Goal: Task Accomplishment & Management: Manage account settings

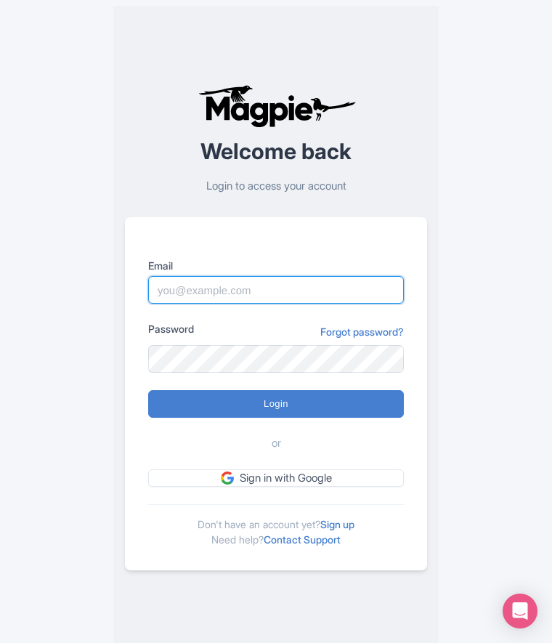
click at [218, 289] on input "Email" at bounding box center [276, 290] width 256 height 28
type input "benn.scully@sportswhereiam.com"
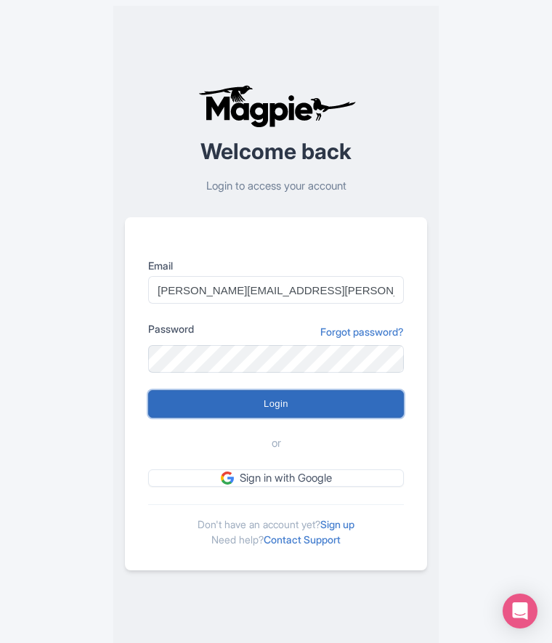
click at [240, 409] on input "Login" at bounding box center [276, 404] width 256 height 28
type input "Logging in..."
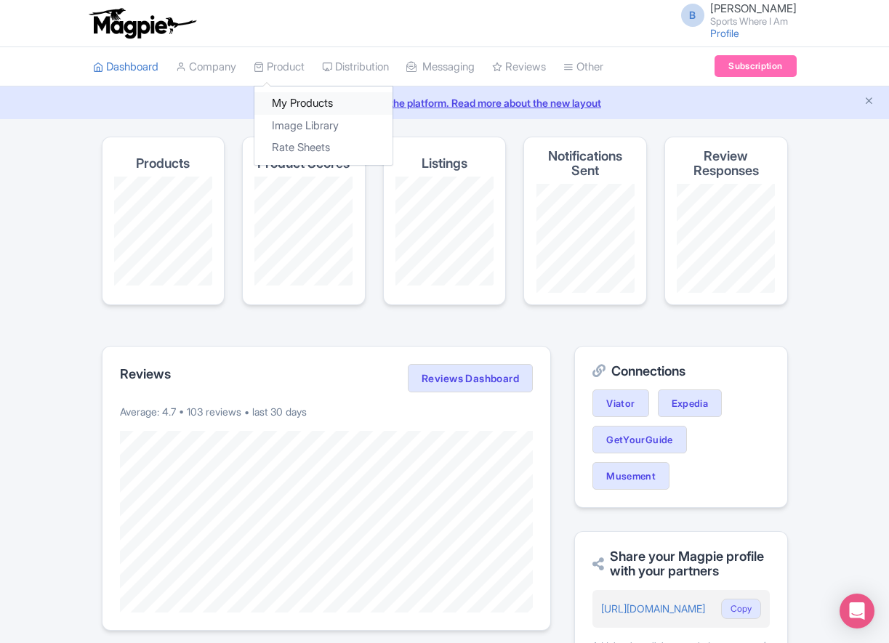
click at [300, 97] on link "My Products" at bounding box center [323, 103] width 138 height 23
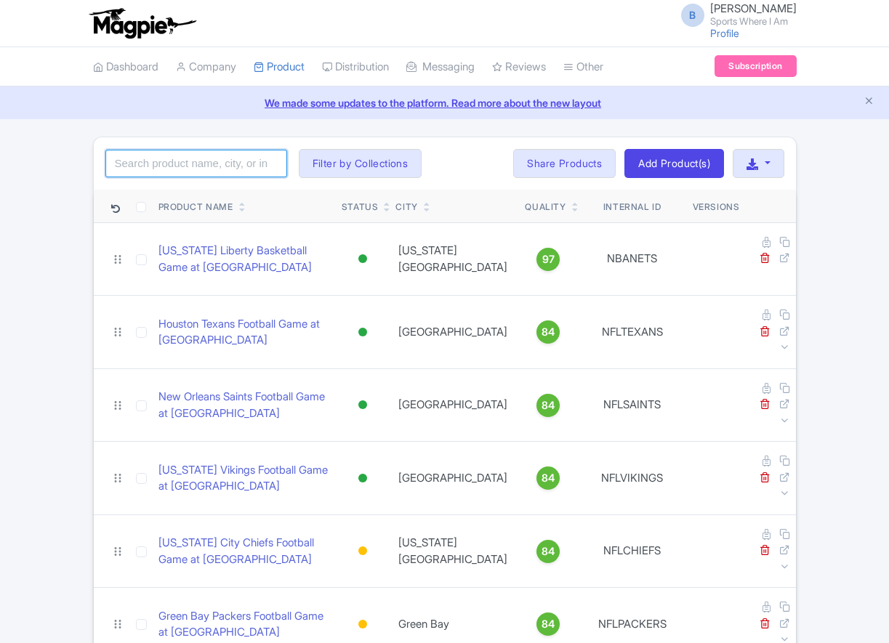
click at [229, 176] on input "search" at bounding box center [196, 164] width 182 height 28
type input "los angeles fc"
click button "Search" at bounding box center [0, 0] width 0 height 0
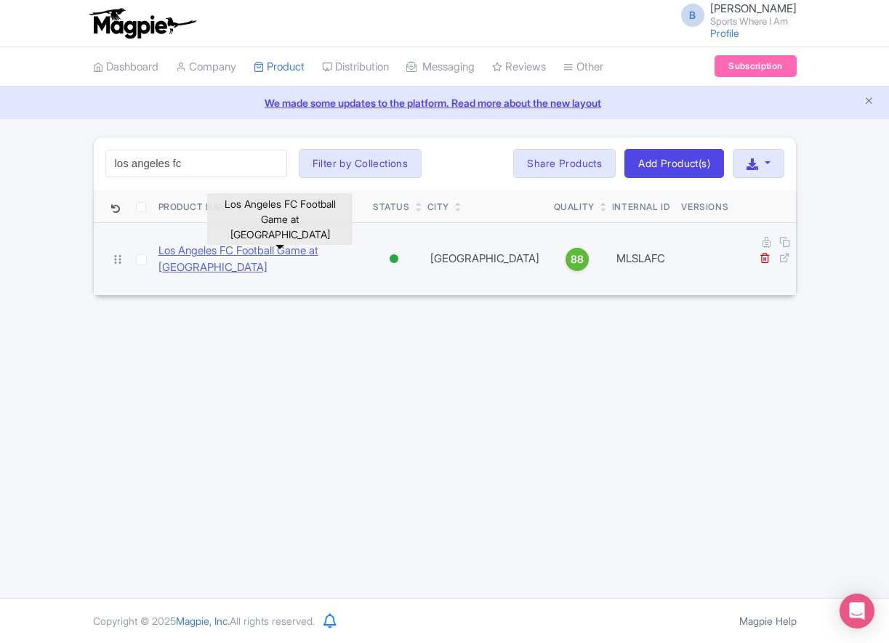
click at [231, 243] on link "Los Angeles FC Football Game at BMO Stadium" at bounding box center [259, 259] width 203 height 33
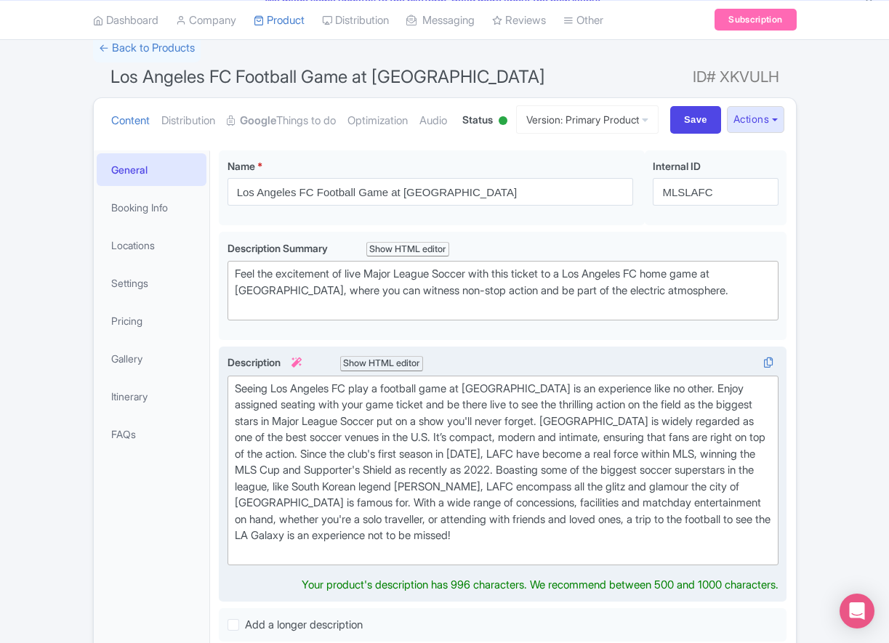
scroll to position [265, 0]
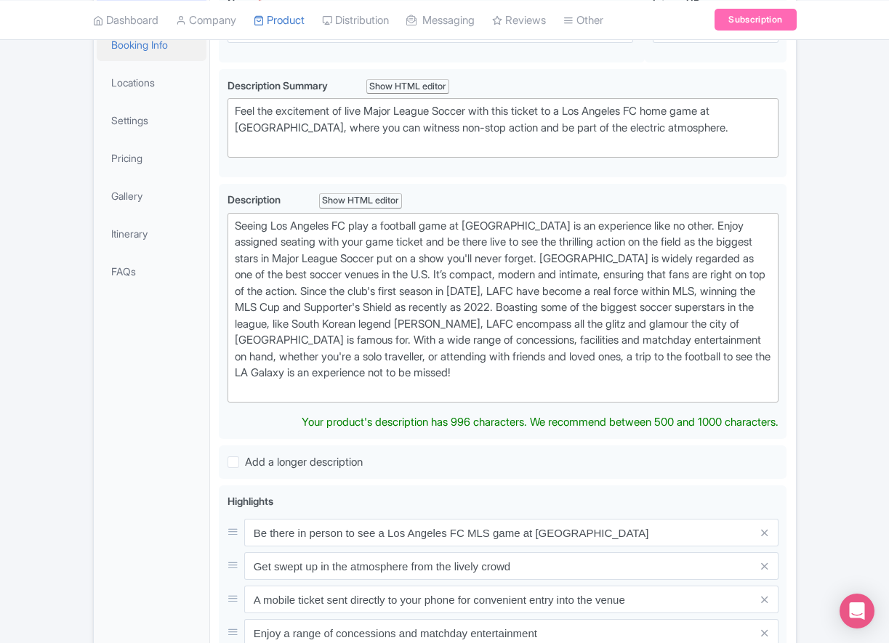
click at [155, 61] on link "Booking Info" at bounding box center [152, 44] width 110 height 33
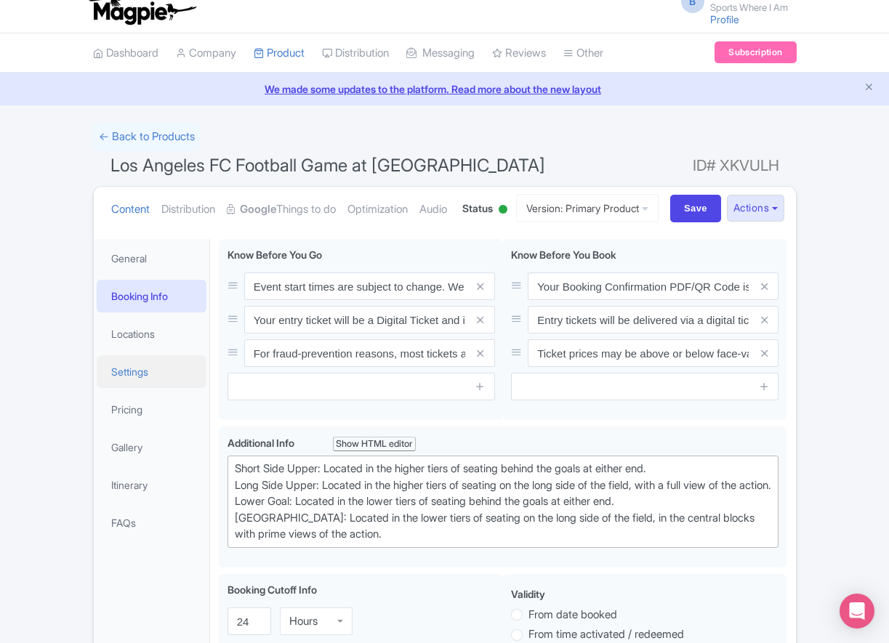
scroll to position [23, 0]
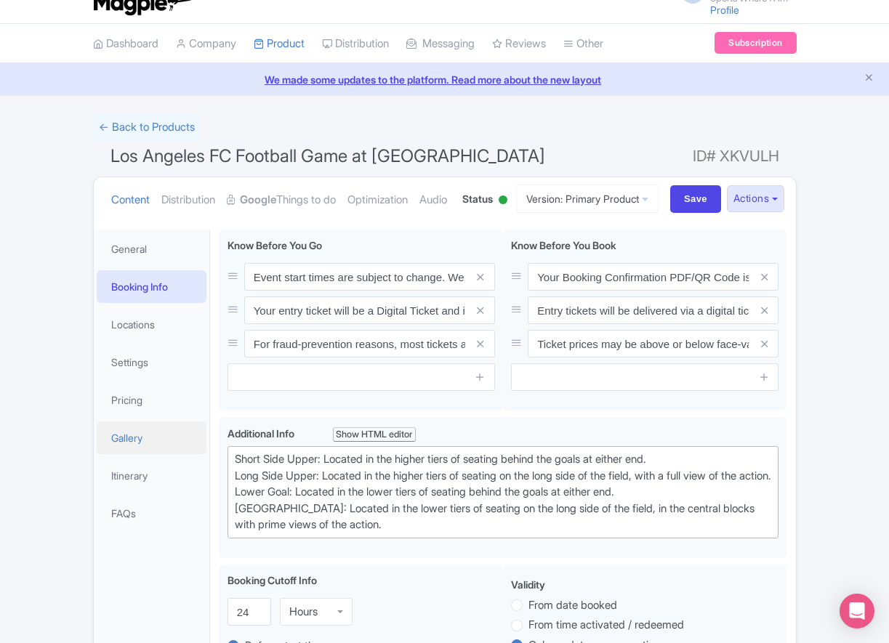
click at [179, 454] on link "Gallery" at bounding box center [152, 437] width 110 height 33
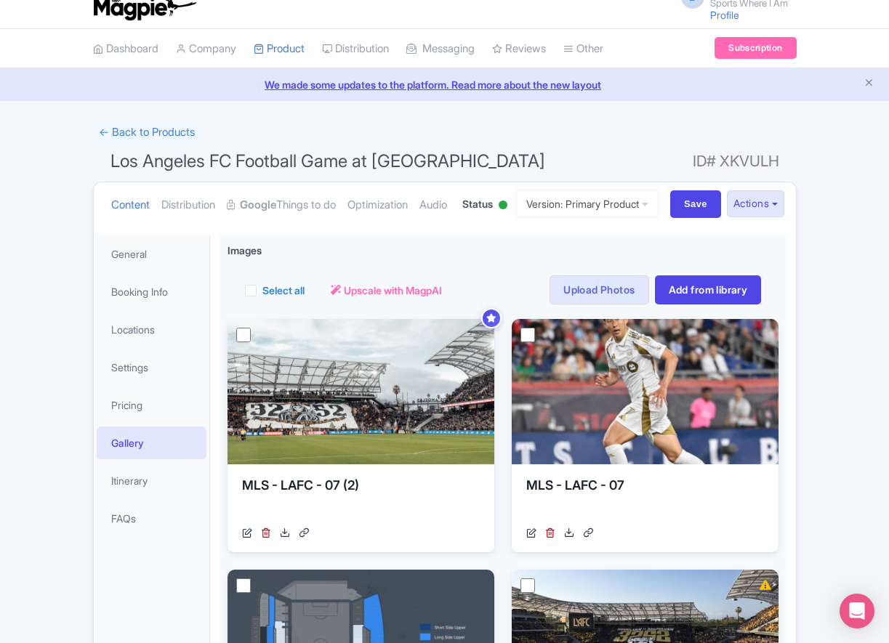
scroll to position [0, 0]
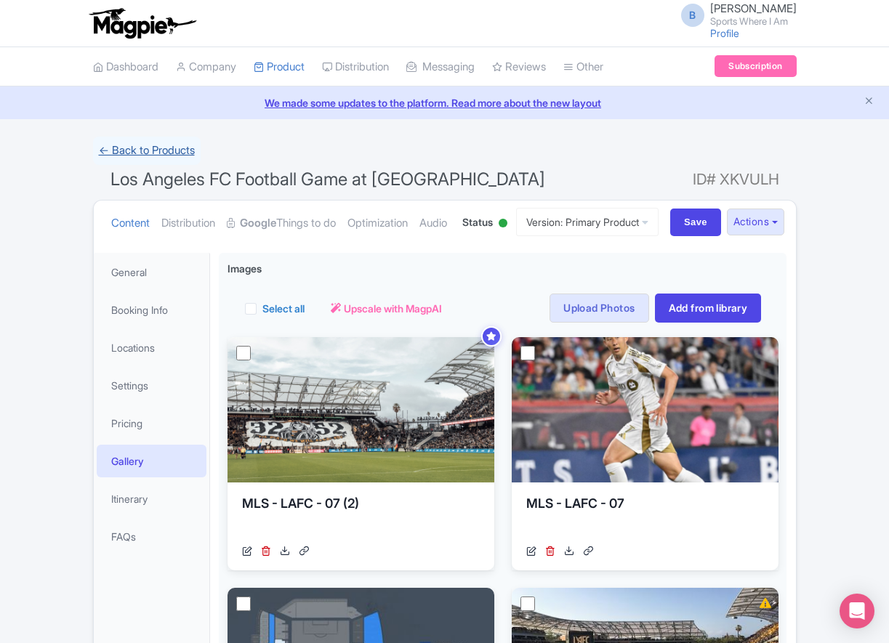
click at [166, 146] on link "← Back to Products" at bounding box center [147, 151] width 108 height 28
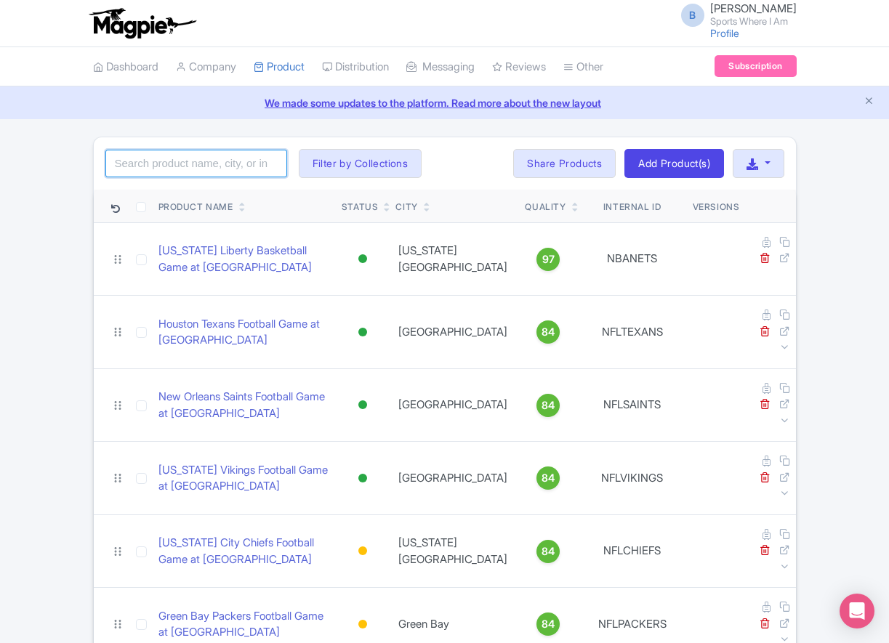
click at [175, 166] on input "search" at bounding box center [196, 164] width 182 height 28
type input "galaxy"
click button "Search" at bounding box center [0, 0] width 0 height 0
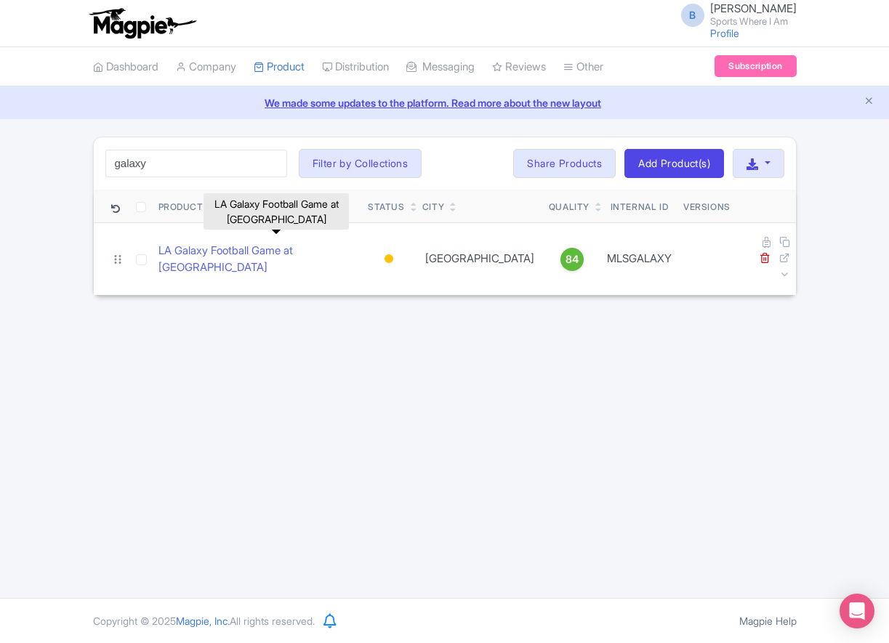
click at [214, 243] on link "LA Galaxy Football Game at [GEOGRAPHIC_DATA]" at bounding box center [257, 259] width 198 height 33
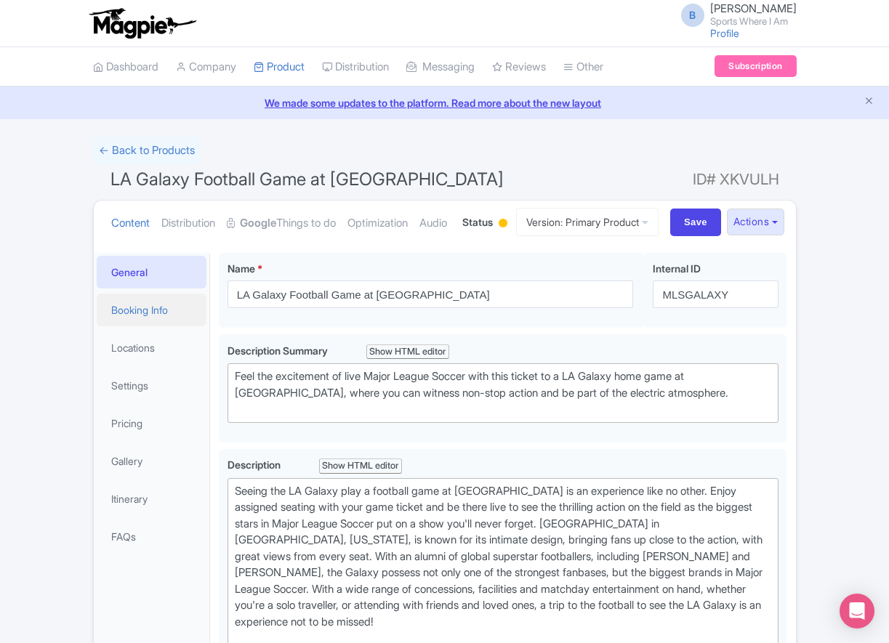
click at [159, 326] on link "Booking Info" at bounding box center [152, 310] width 110 height 33
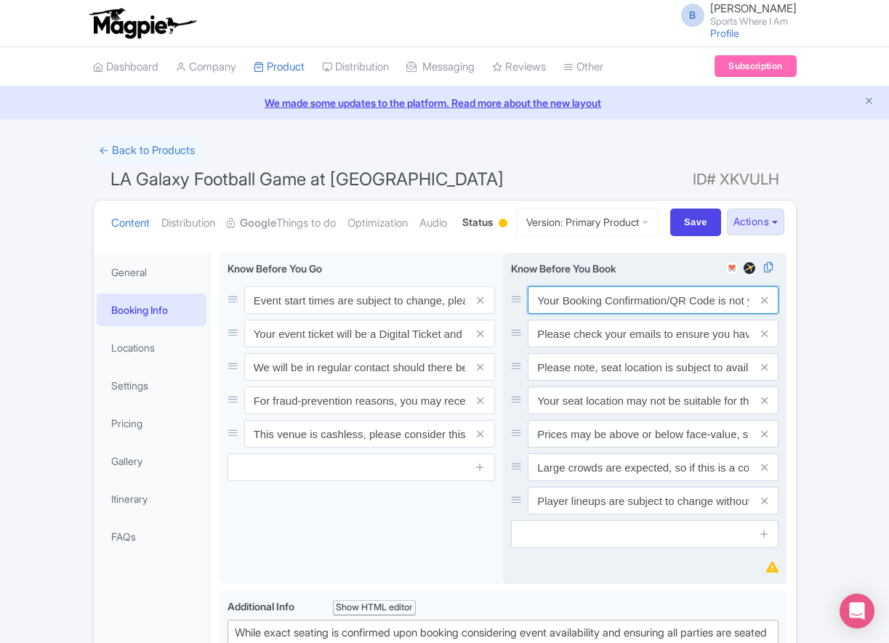
click at [618, 314] on input "Your Booking Confirmation/QR Code is not your entry ticket - your tickets and s…" at bounding box center [653, 300] width 251 height 28
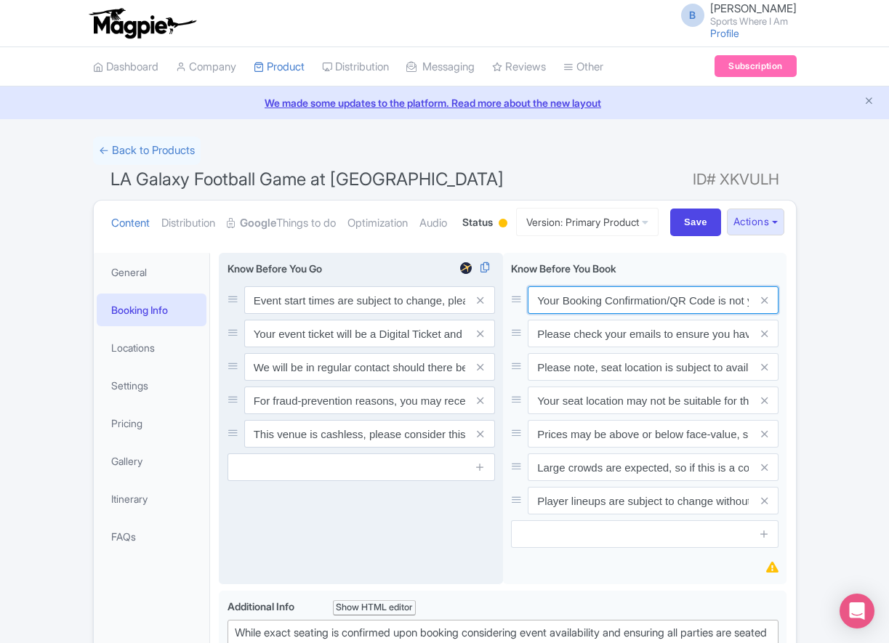
paste input "PDF/QR Code is not your entry ticket - your digital tickets and seating details…"
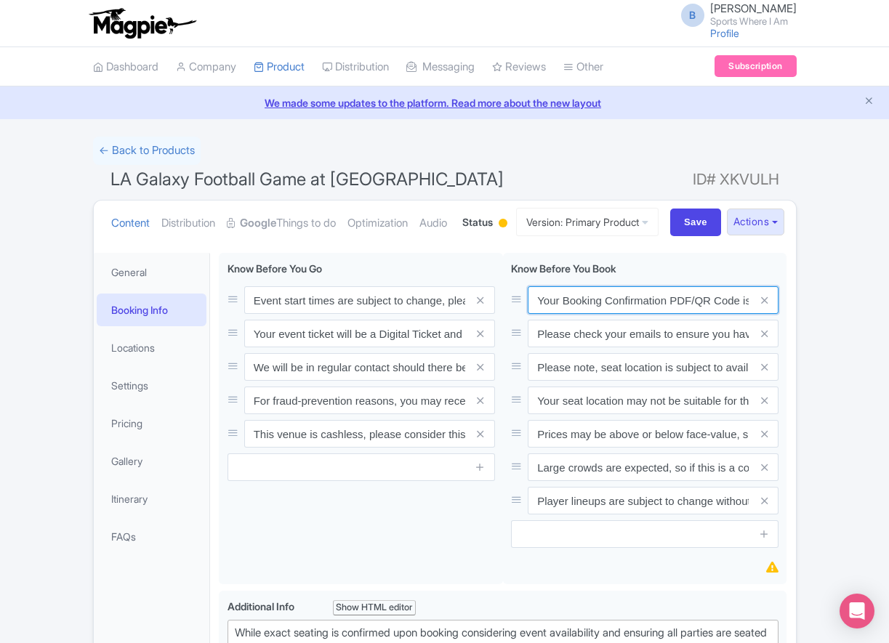
scroll to position [0, 424]
type input "Your Booking Confirmation PDF/QR Code is not your entry ticket - your digital t…"
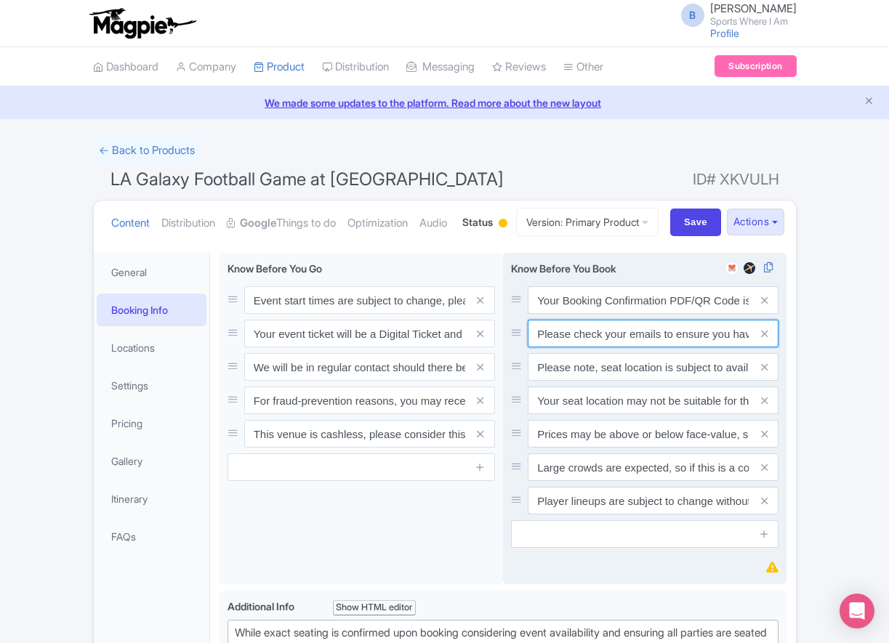
click at [560, 347] on input "Please check your emails to ensure you have accepted your mobile ticket prior t…" at bounding box center [653, 334] width 251 height 28
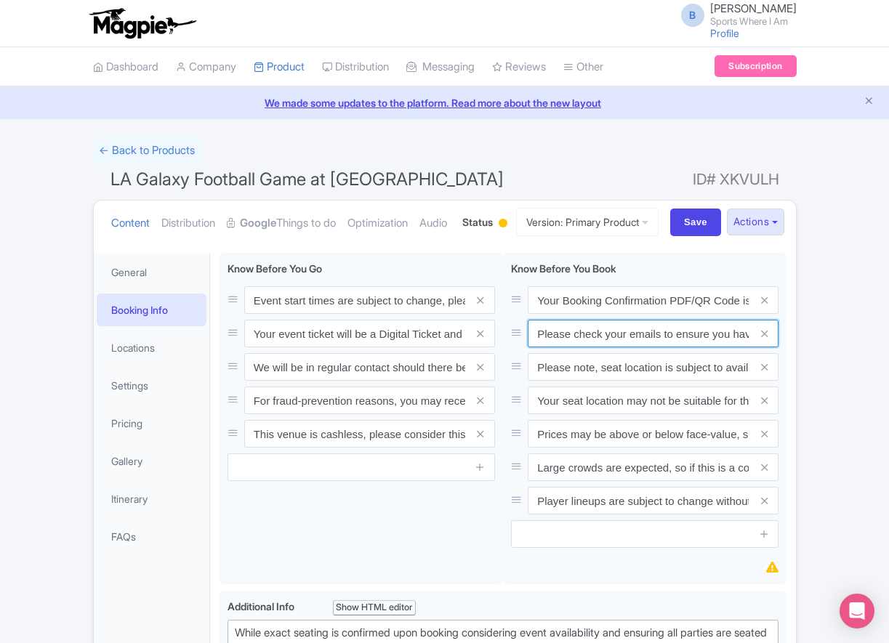
paste input "Entry tickets will be delivered via a digital ticketing provider selected by th…"
type input "Entry tickets will be delivered via a digital ticketing provider selected by th…"
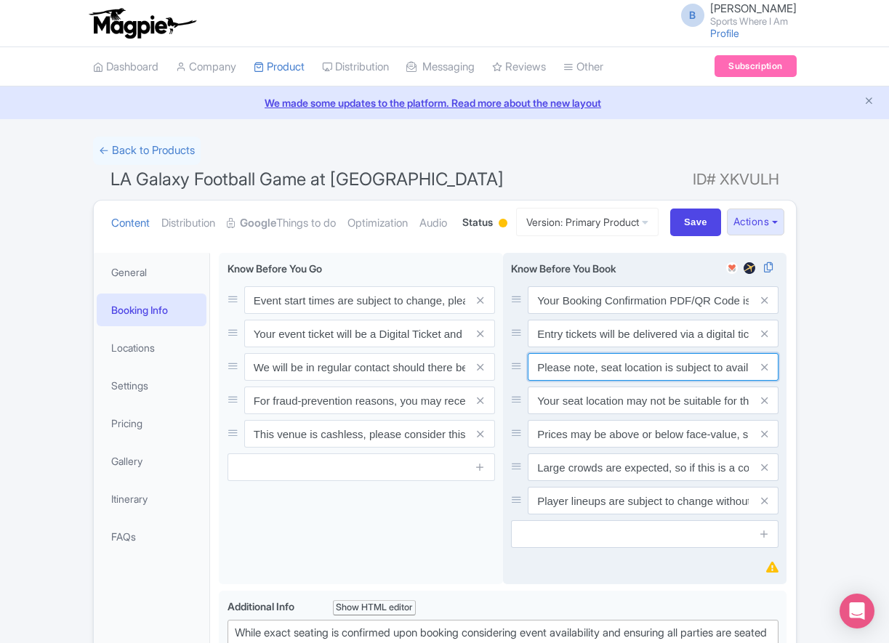
click at [611, 381] on input "Please note, seat location is subject to availability, based on the quantity of…" at bounding box center [653, 367] width 251 height 28
paste input "Ticket prices may be above or below face-value, subject to the popularity of th…"
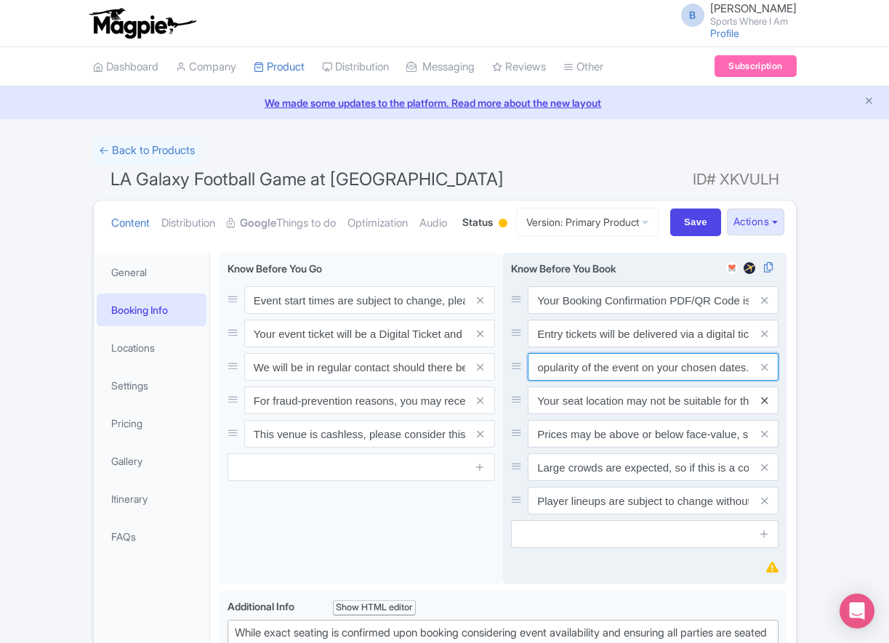
type input "Ticket prices may be above or below face-value, subject to the popularity of th…"
click at [764, 406] on icon at bounding box center [764, 400] width 7 height 11
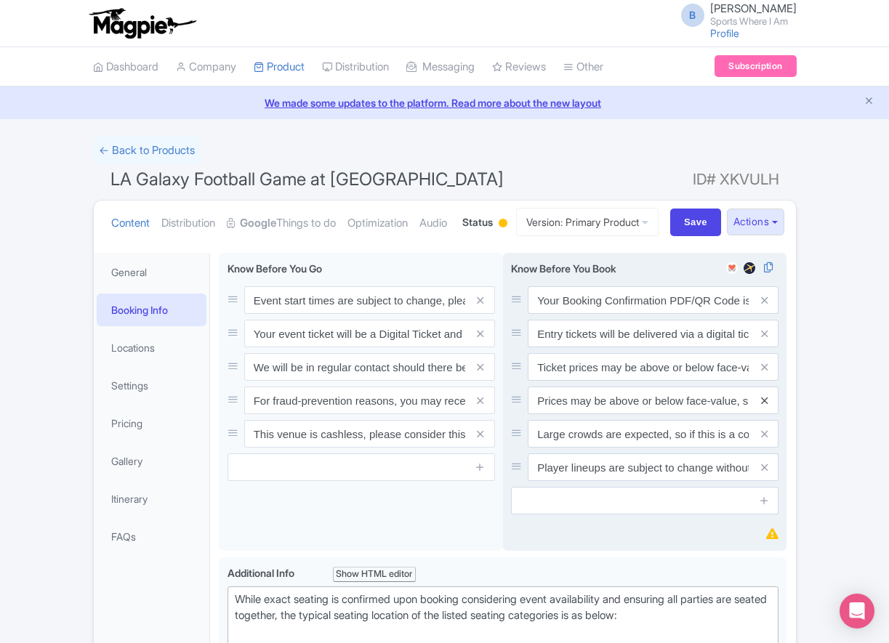
click at [765, 406] on icon at bounding box center [764, 400] width 7 height 11
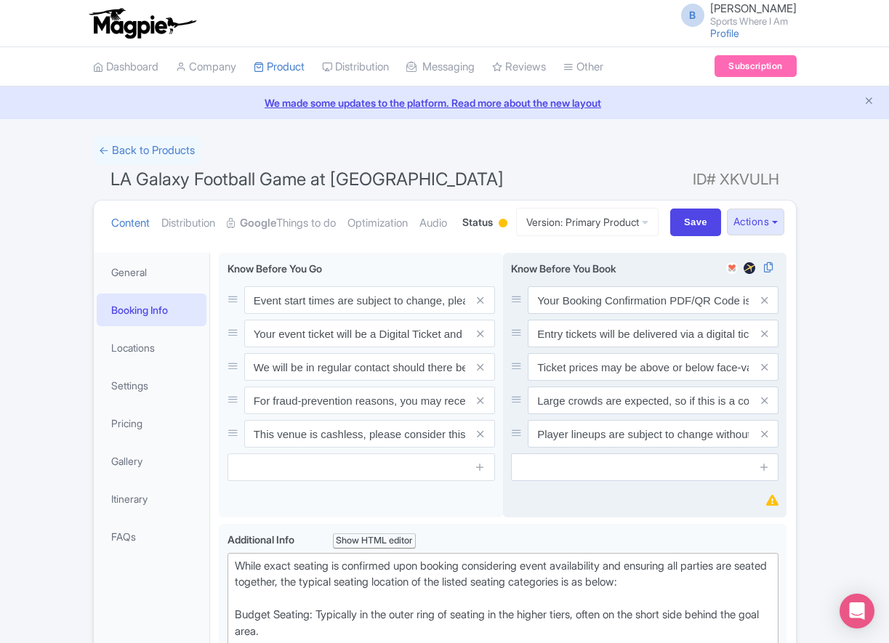
click at [765, 406] on icon at bounding box center [764, 400] width 7 height 11
click at [765, 440] on icon at bounding box center [764, 434] width 7 height 11
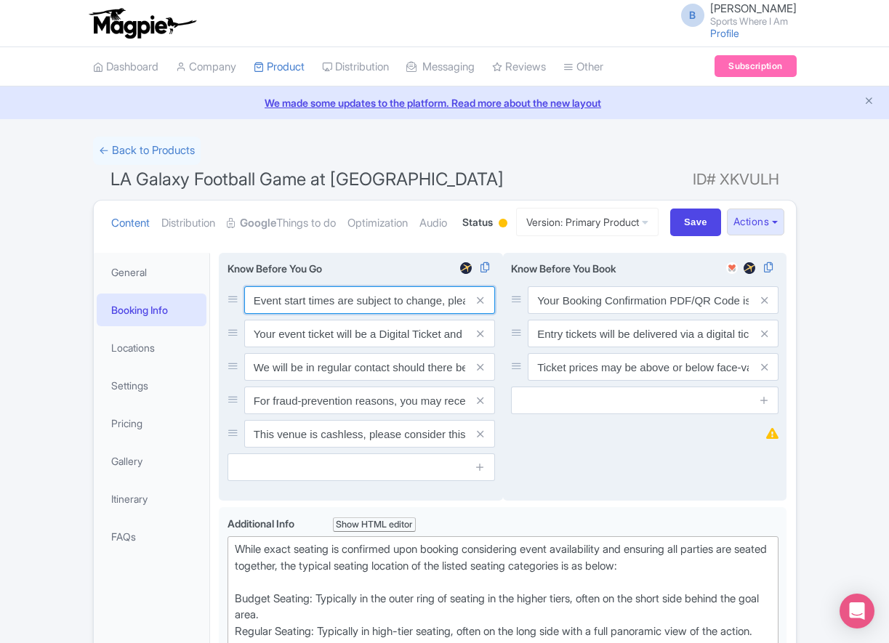
click at [372, 314] on input "Event start times are subject to change, please check these closer to the event…" at bounding box center [369, 300] width 251 height 28
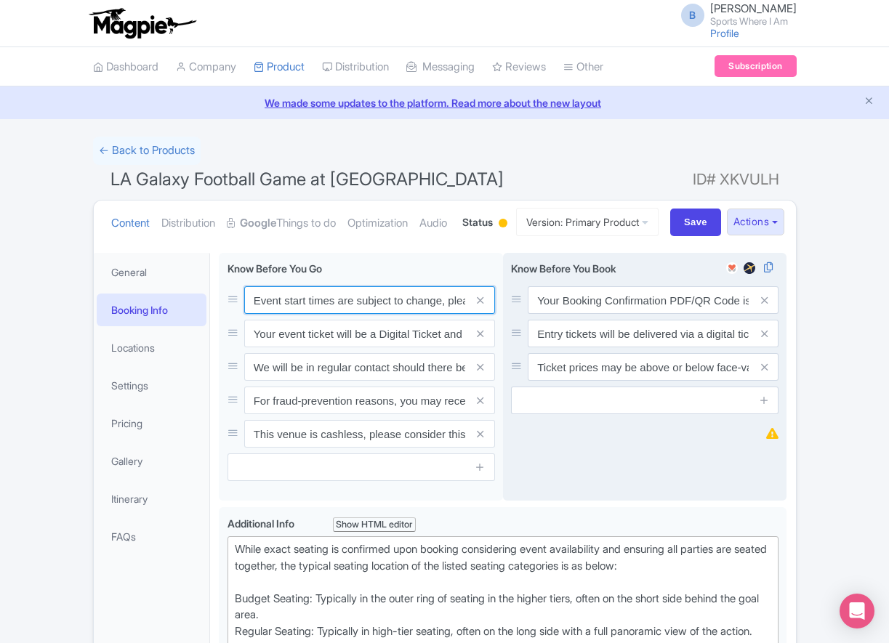
paste input ". We will be in regular contact should there be any updates or changes ahead of…"
type input "Event start times are subject to change. We will be in regular contact should t…"
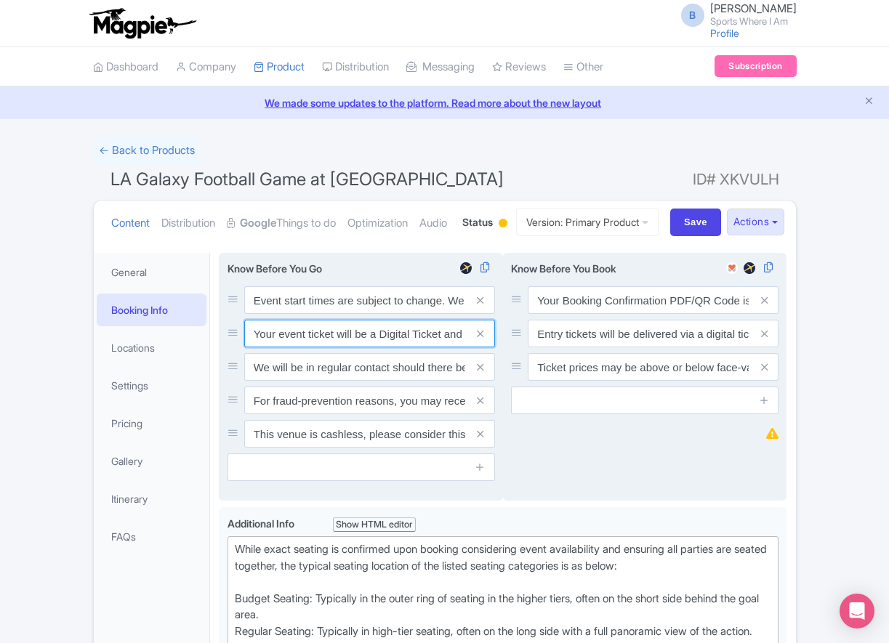
click at [317, 347] on input "Your event ticket will be a Digital Ticket and is separate from your booking co…" at bounding box center [369, 334] width 251 height 28
click at [318, 347] on input "Your event ticket will be a Digital Ticket and is separate from your booking co…" at bounding box center [369, 334] width 251 height 28
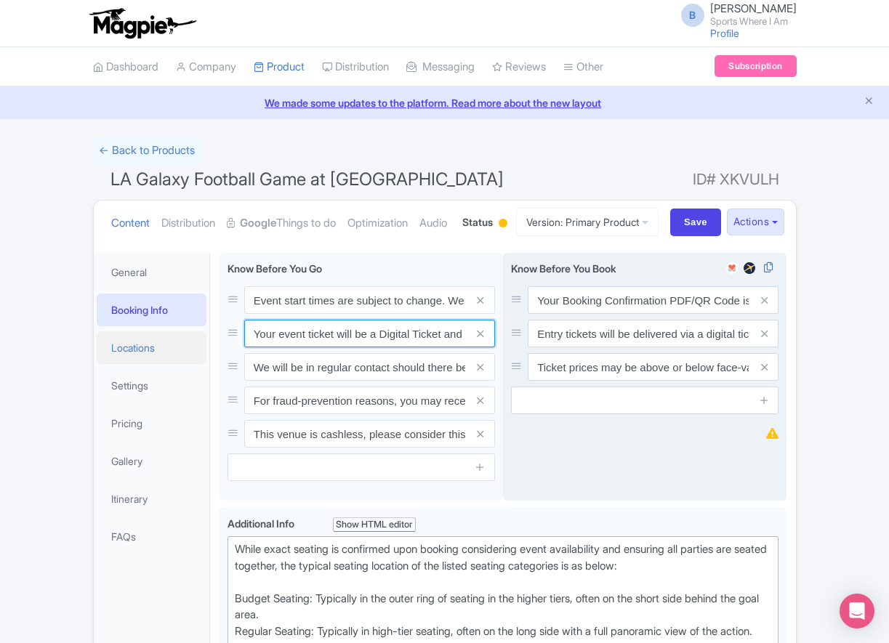
paste input "ntry"
type input "Your entry ticket will be a Digital Ticket and is separate from your booking co…"
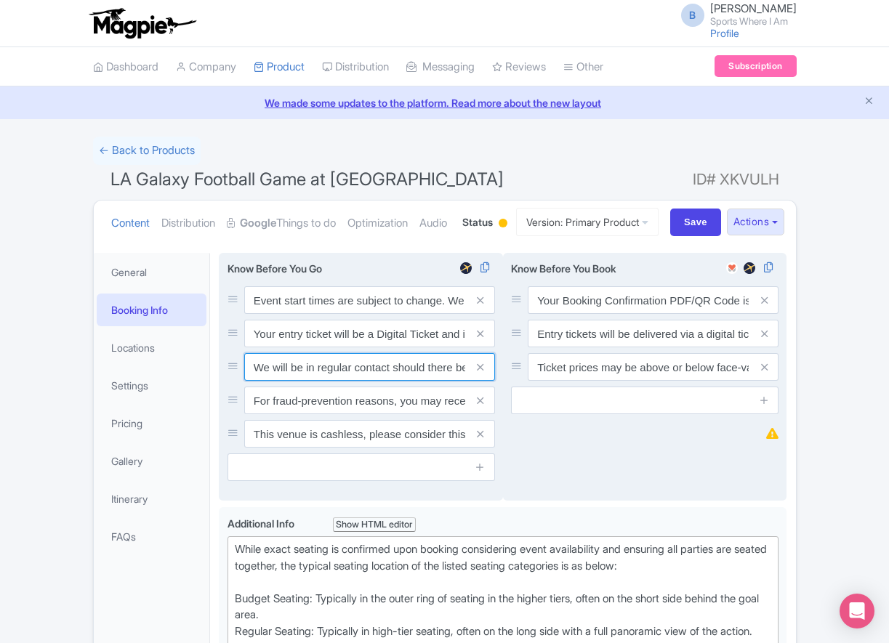
click at [288, 381] on input "We will be in regular contact should there be any updates or changes ahead of y…" at bounding box center [369, 367] width 251 height 28
paste input "For fraud-prevention reasons, most tickets are delivered between 1-3 days prior…"
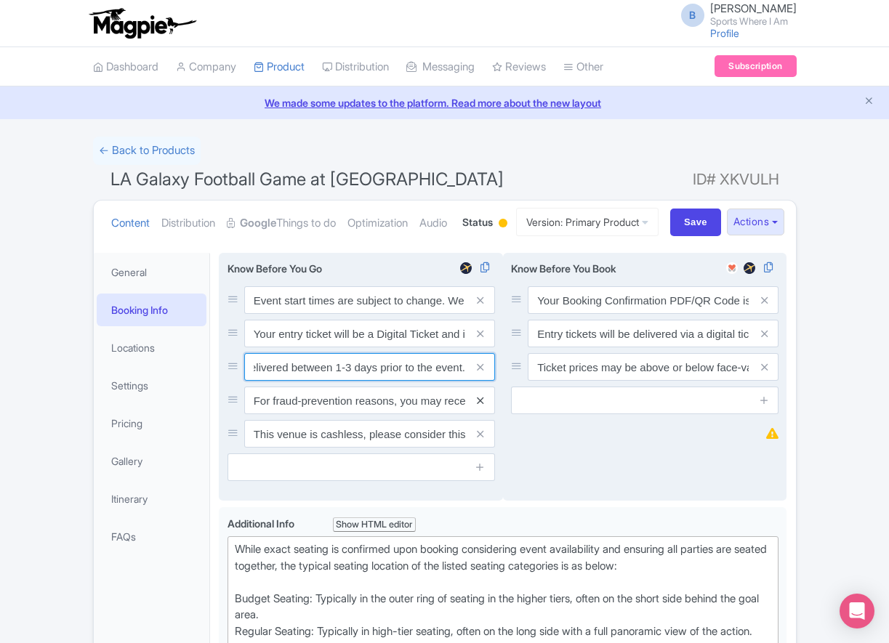
type input "For fraud-prevention reasons, most tickets are delivered between 1-3 days prior…"
click at [483, 406] on icon at bounding box center [480, 400] width 7 height 11
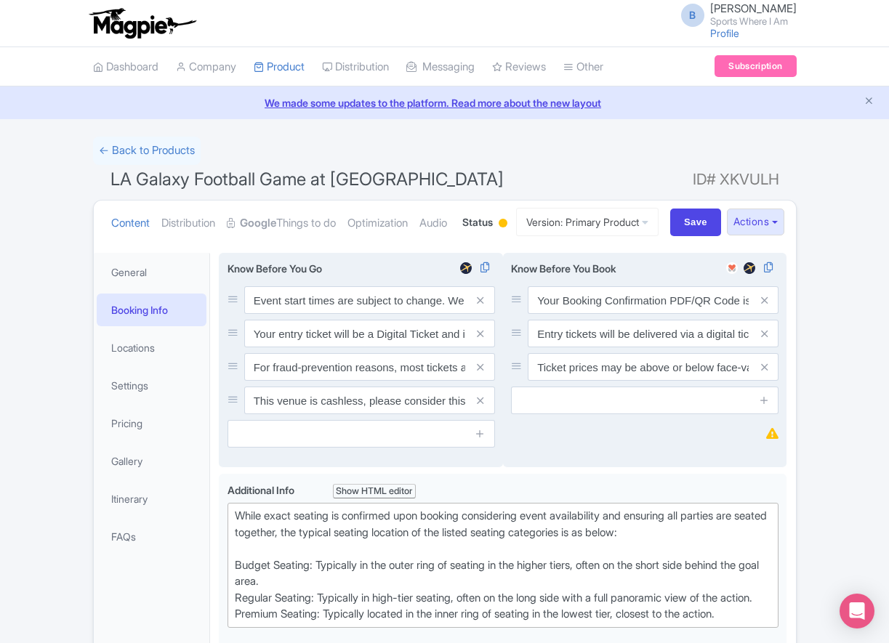
click at [483, 406] on icon at bounding box center [480, 400] width 7 height 11
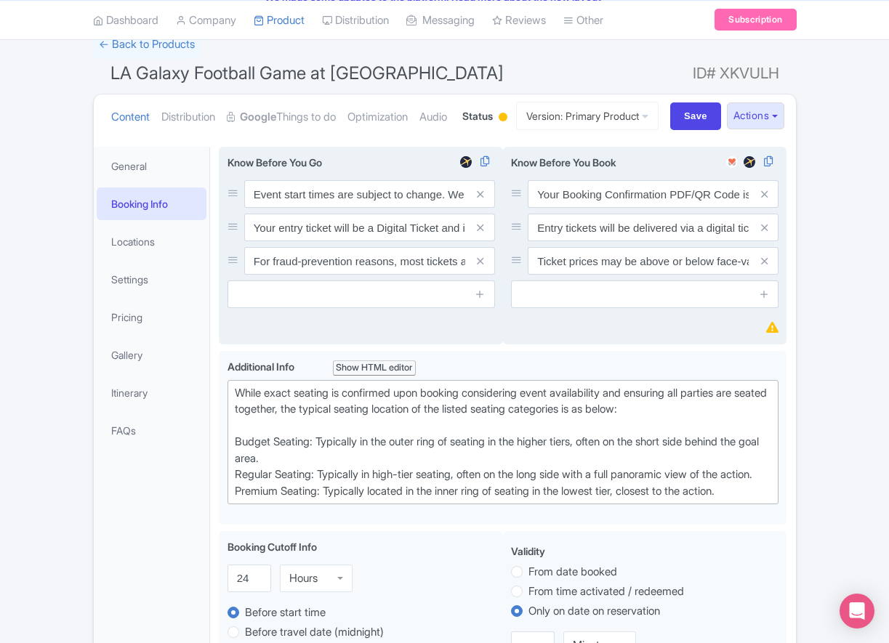
scroll to position [254, 0]
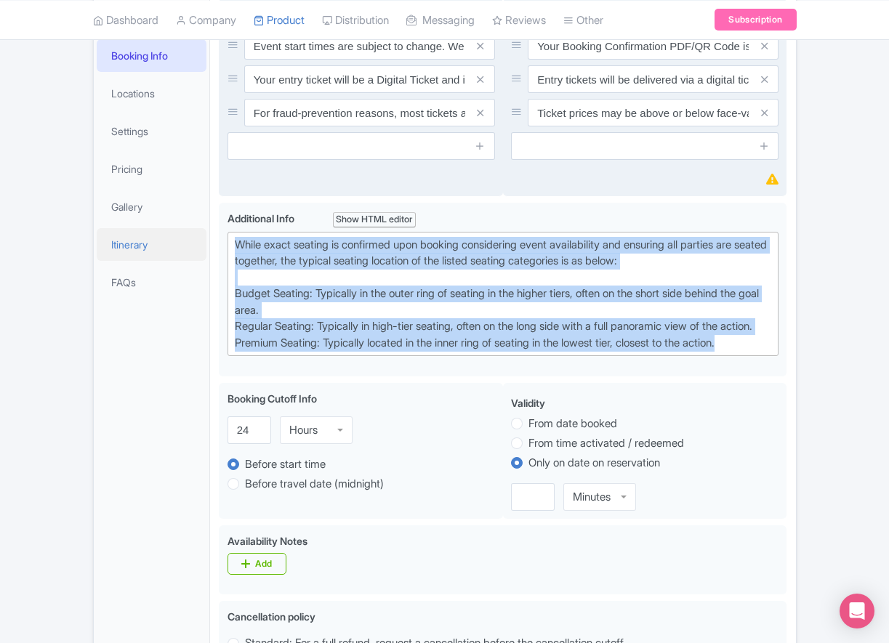
drag, startPoint x: 759, startPoint y: 415, endPoint x: 193, endPoint y: 307, distance: 576.4
click at [194, 307] on div "General Booking Info Locations Settings Pricing Gallery Itinerary FAQs LA Galax…" at bounding box center [445, 631] width 702 height 1283
paste trix-editor "Short Side Upper: Located in the higher tiers of seating behind the goals at ei…"
type trix-editor "<div>Short Side Upper: Located in the higher tiers of seating behind the goals …"
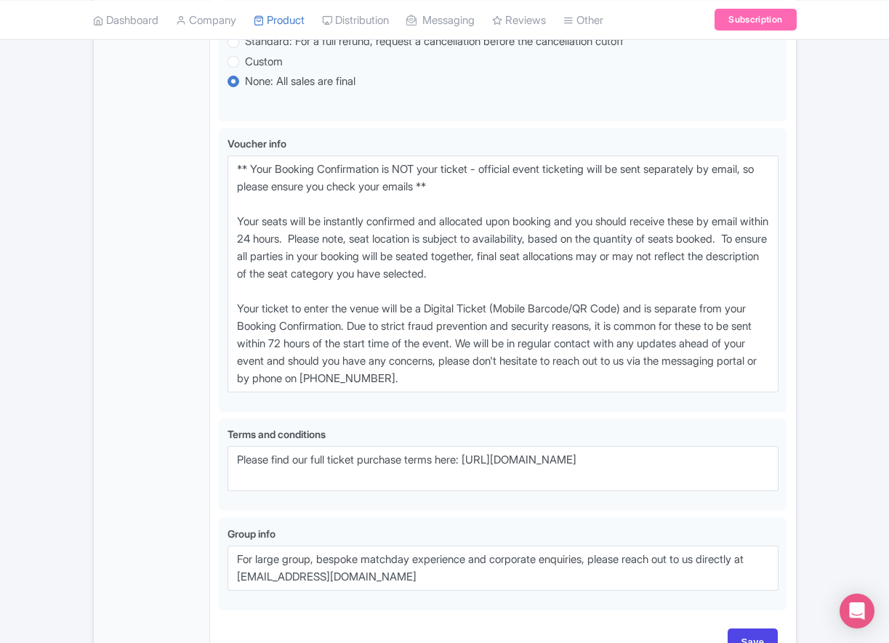
scroll to position [897, 0]
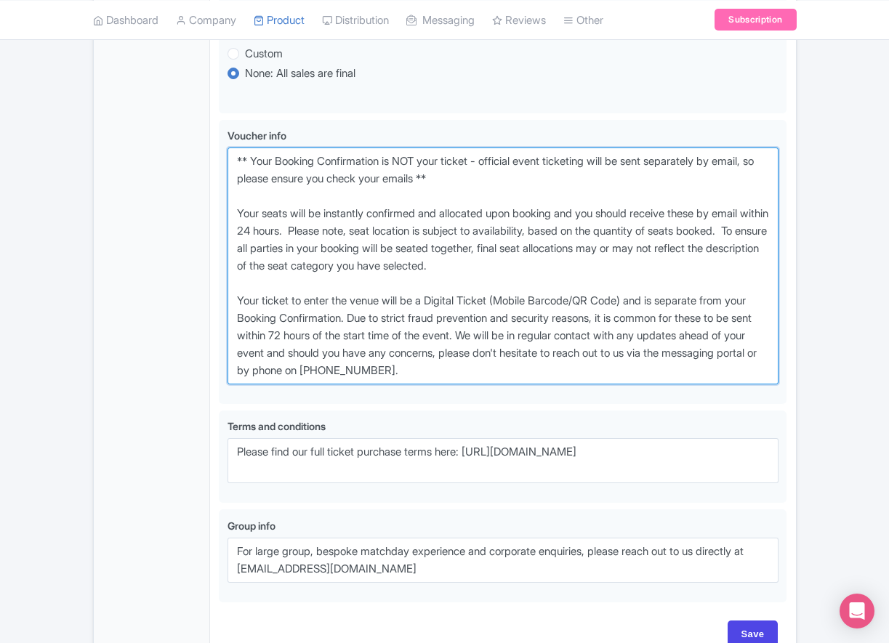
drag, startPoint x: 544, startPoint y: 446, endPoint x: 73, endPoint y: 173, distance: 544.4
paste textarea "entry ticket - official event ticketing will be sent separately by email, so pl…"
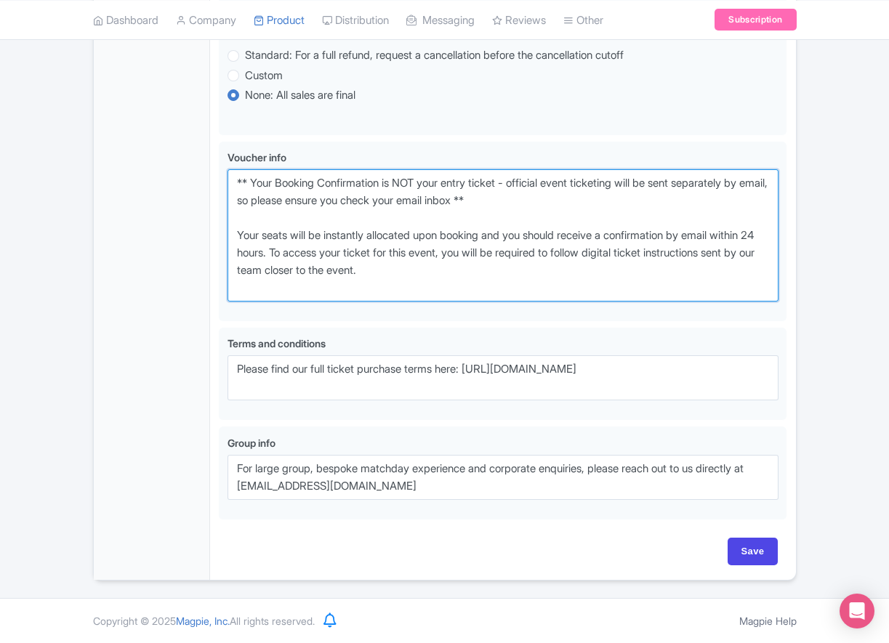
scroll to position [946, 0]
type textarea "** Your Booking Confirmation is NOT your entry ticket - official event ticketin…"
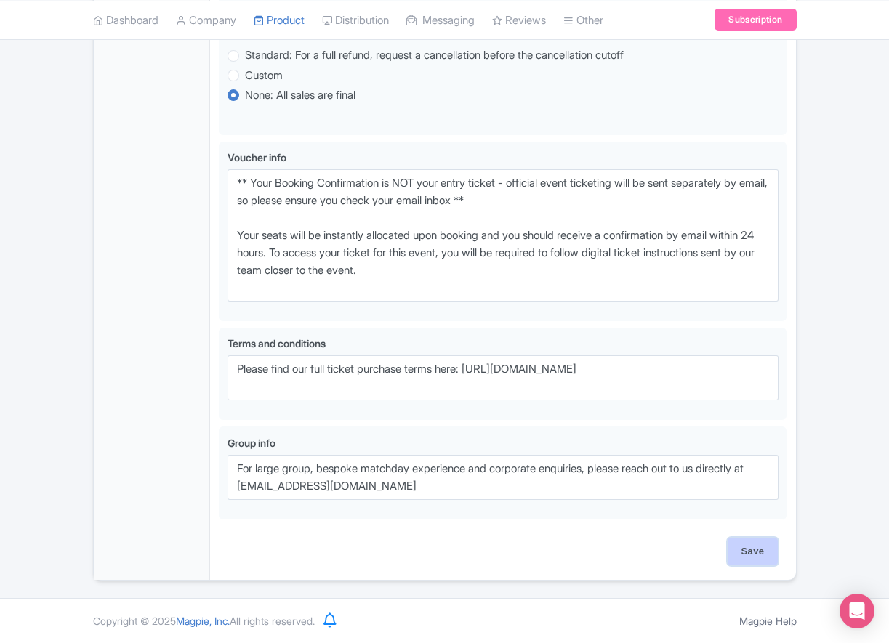
click at [755, 545] on input "Save" at bounding box center [752, 552] width 51 height 28
type input "Saving..."
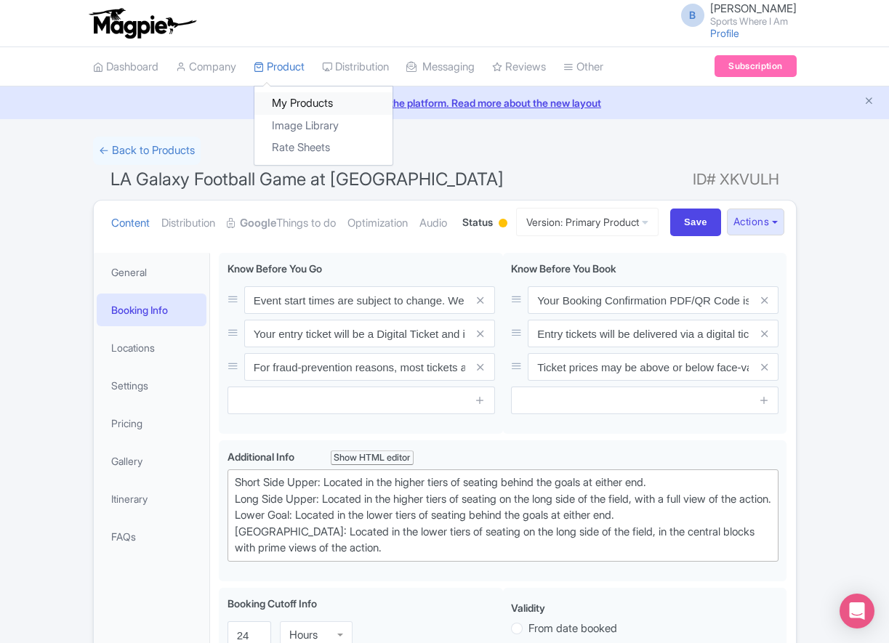
click at [299, 96] on link "My Products" at bounding box center [323, 103] width 138 height 23
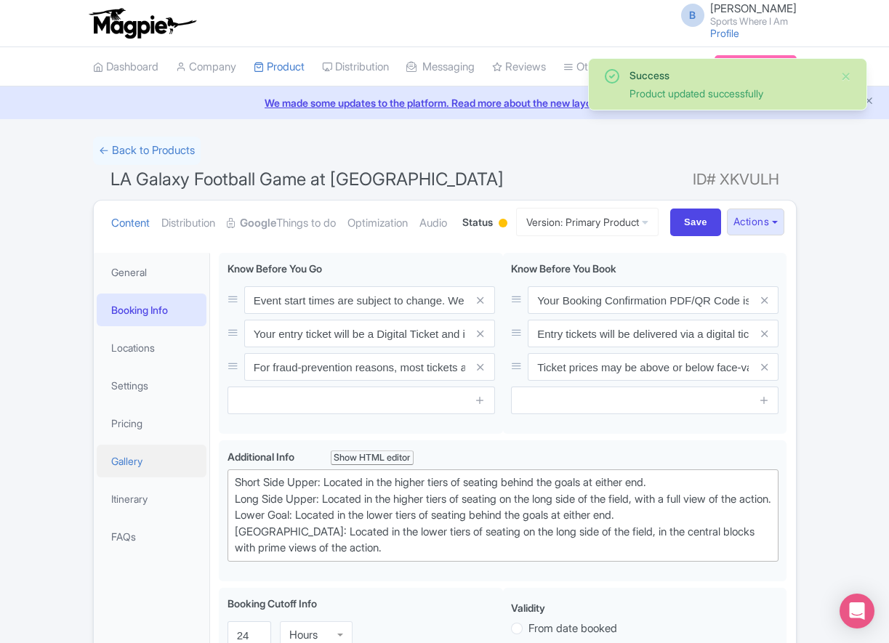
click at [149, 477] on link "Gallery" at bounding box center [152, 461] width 110 height 33
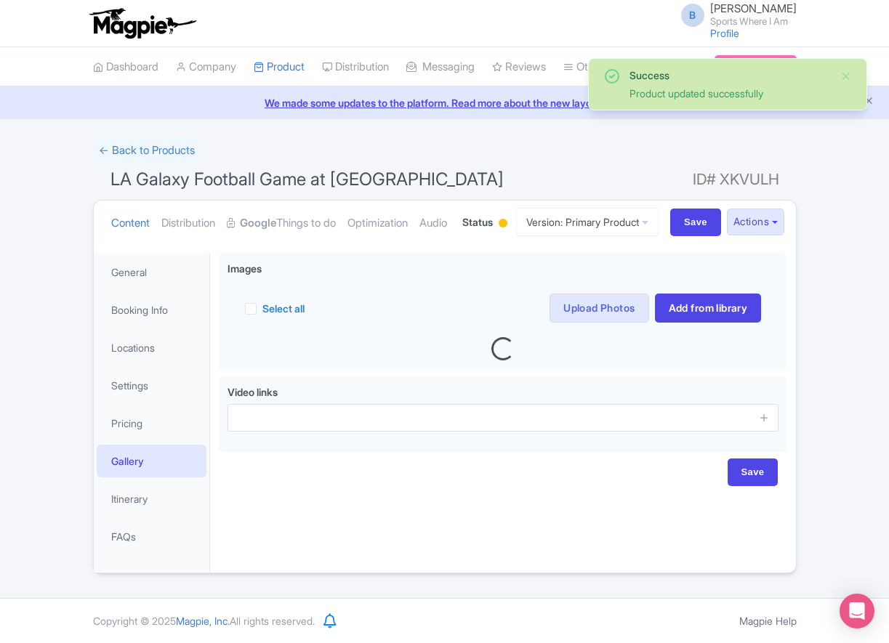
scroll to position [49, 0]
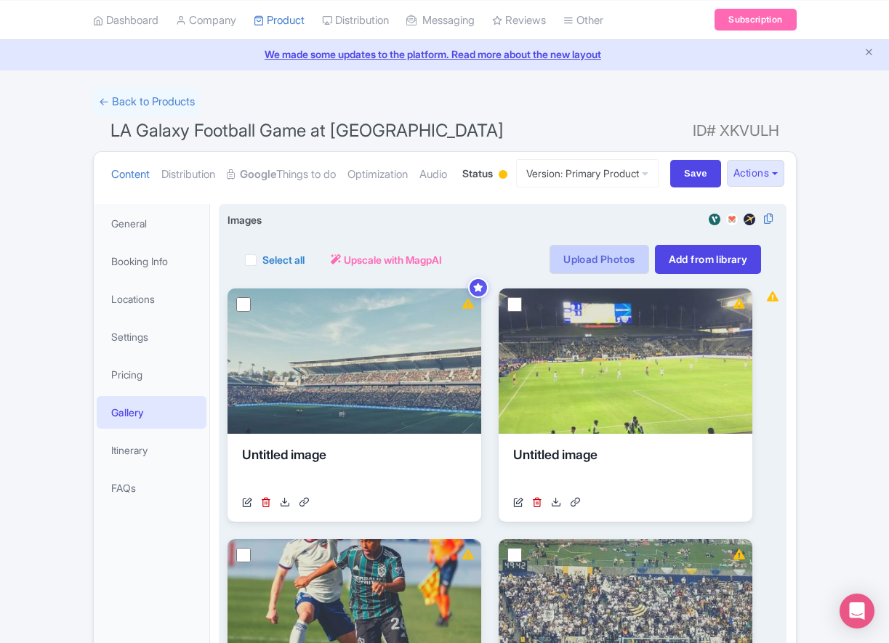
click at [602, 274] on link "Upload Photos" at bounding box center [598, 259] width 99 height 29
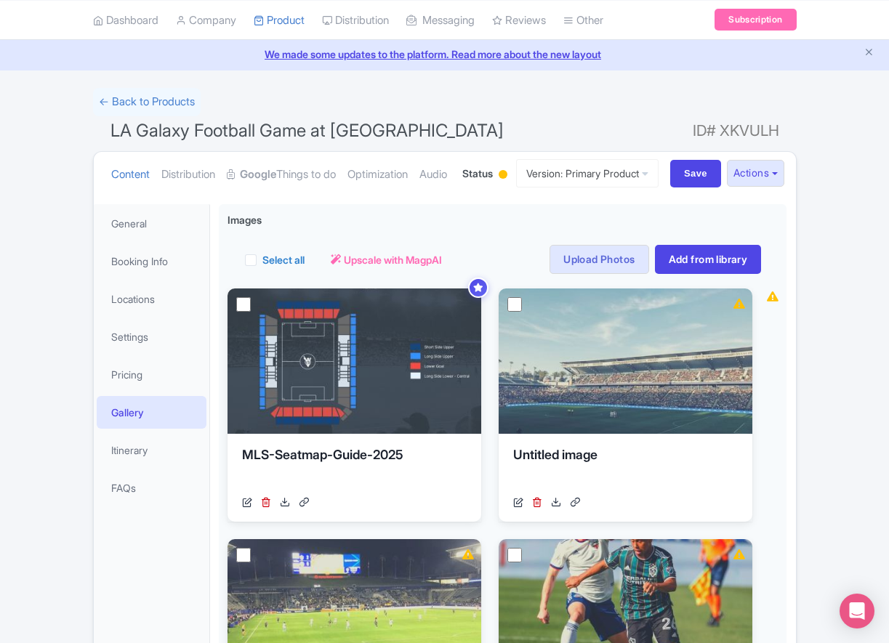
scroll to position [51, 0]
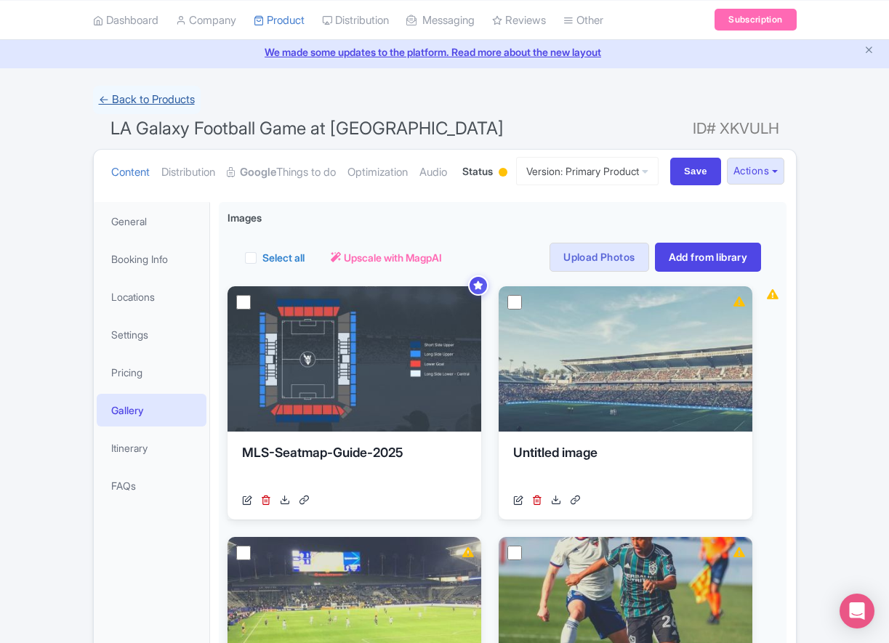
click at [143, 94] on link "← Back to Products" at bounding box center [147, 100] width 108 height 28
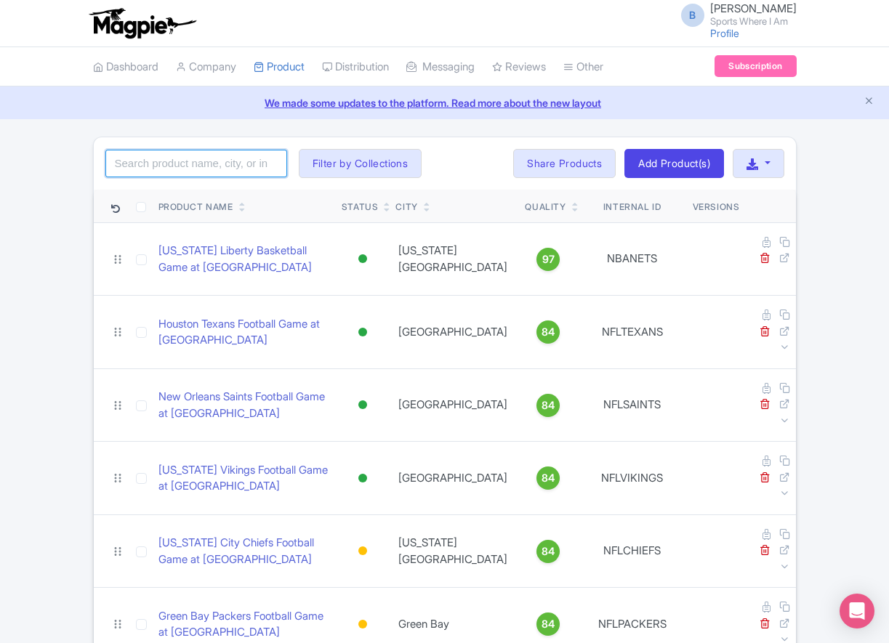
click at [166, 165] on input "search" at bounding box center [196, 164] width 182 height 28
type input "i"
click button "Search" at bounding box center [0, 0] width 0 height 0
click at [130, 164] on input "miami" at bounding box center [196, 164] width 182 height 28
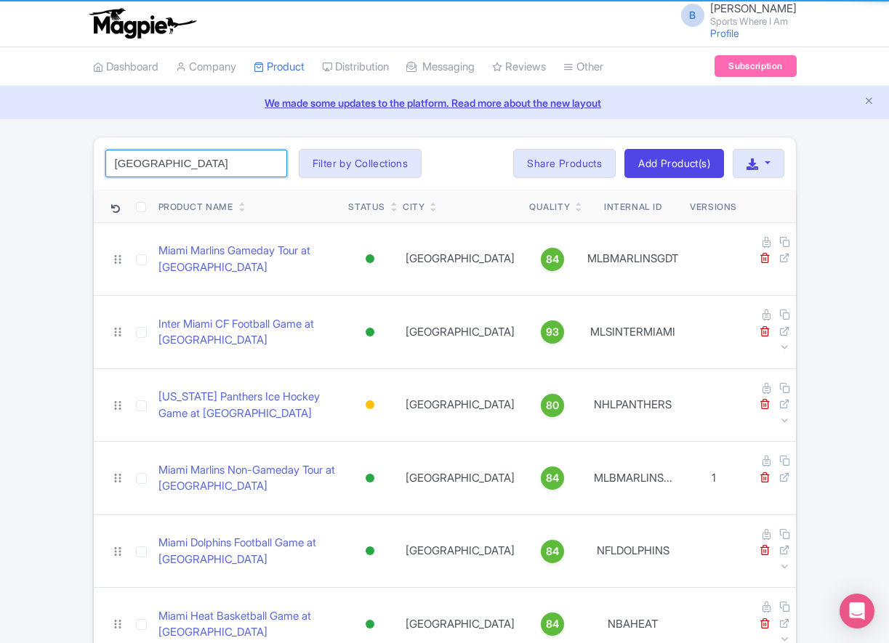
click at [130, 164] on input "miami" at bounding box center [196, 164] width 182 height 28
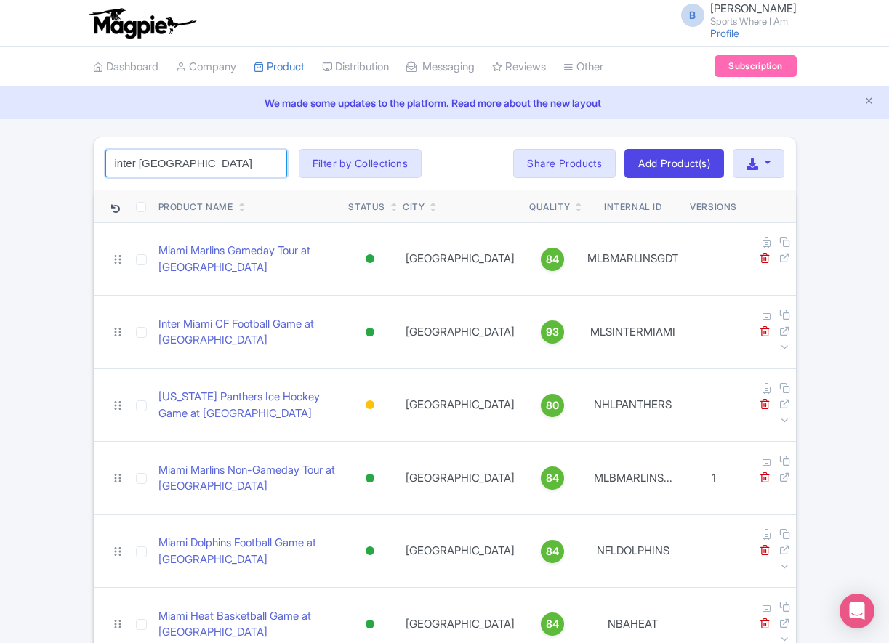
type input "inter miami"
click button "Search" at bounding box center [0, 0] width 0 height 0
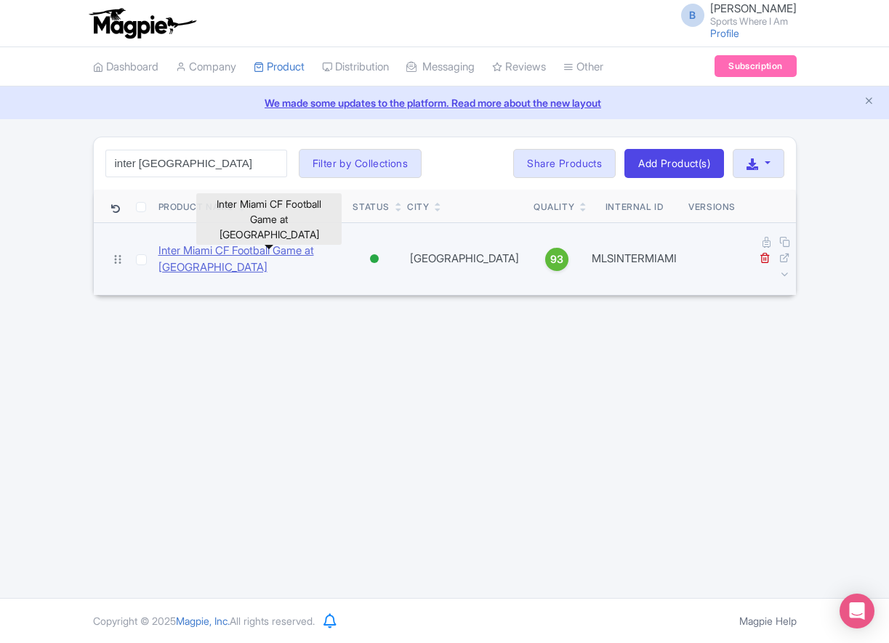
click at [209, 243] on link "Inter Miami CF Football Game at [GEOGRAPHIC_DATA]" at bounding box center [249, 259] width 183 height 33
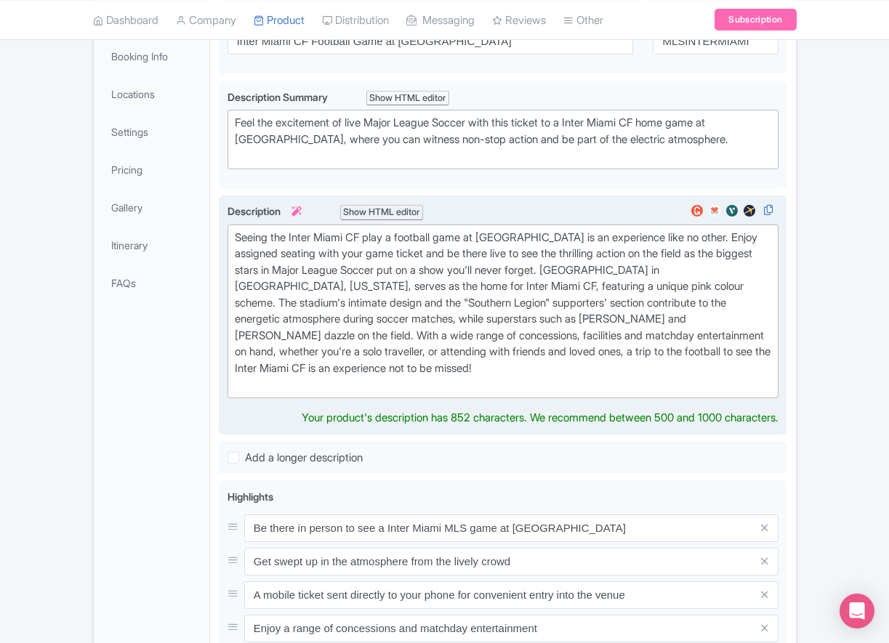
scroll to position [255, 0]
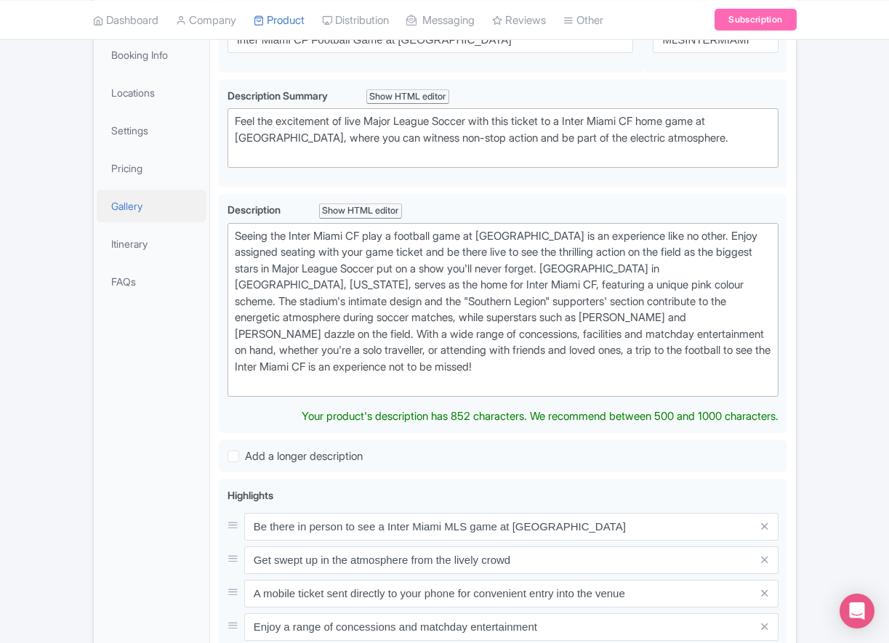
click at [143, 222] on link "Gallery" at bounding box center [152, 206] width 110 height 33
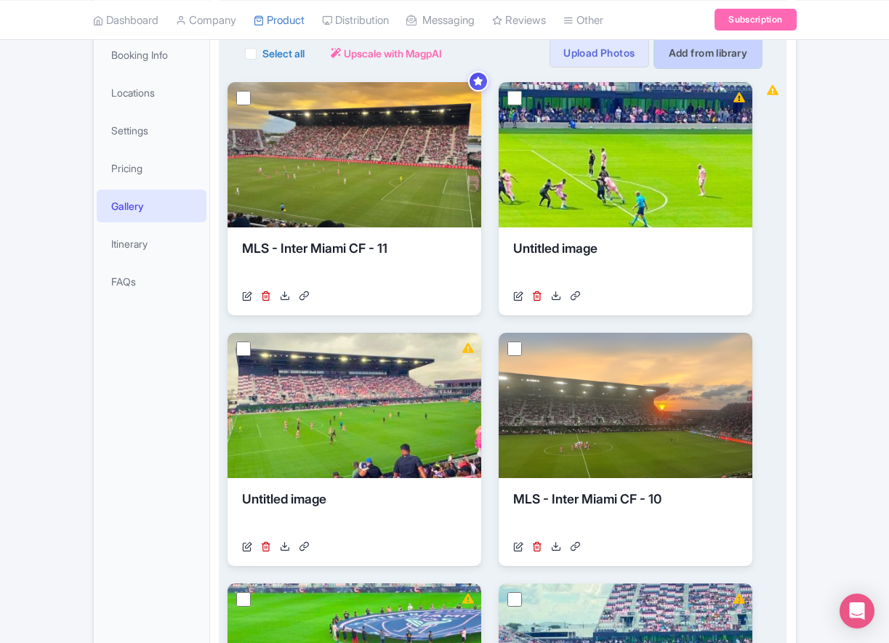
click at [715, 68] on link "Add from library" at bounding box center [708, 53] width 107 height 29
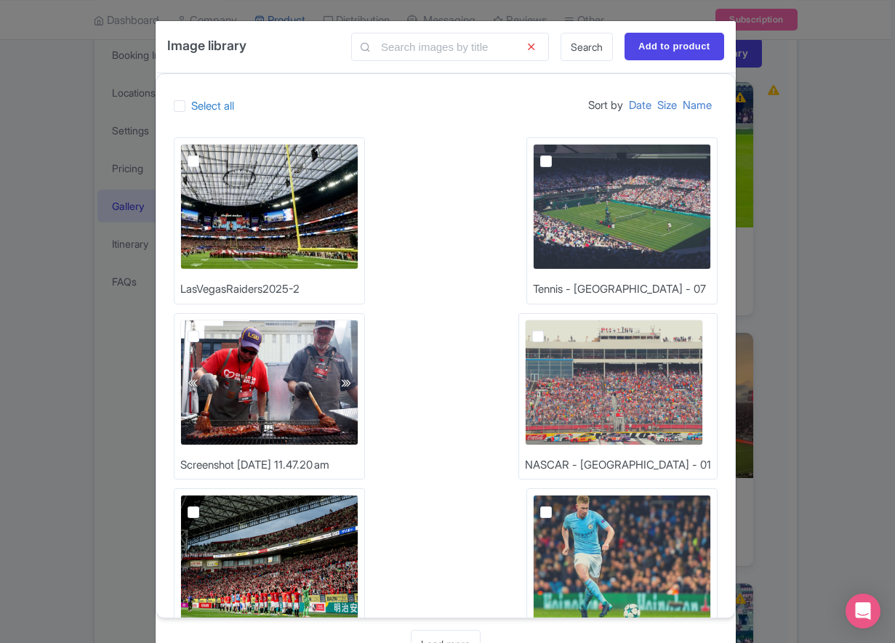
click at [380, 50] on span at bounding box center [365, 47] width 29 height 28
click at [421, 50] on input "text" at bounding box center [450, 47] width 198 height 28
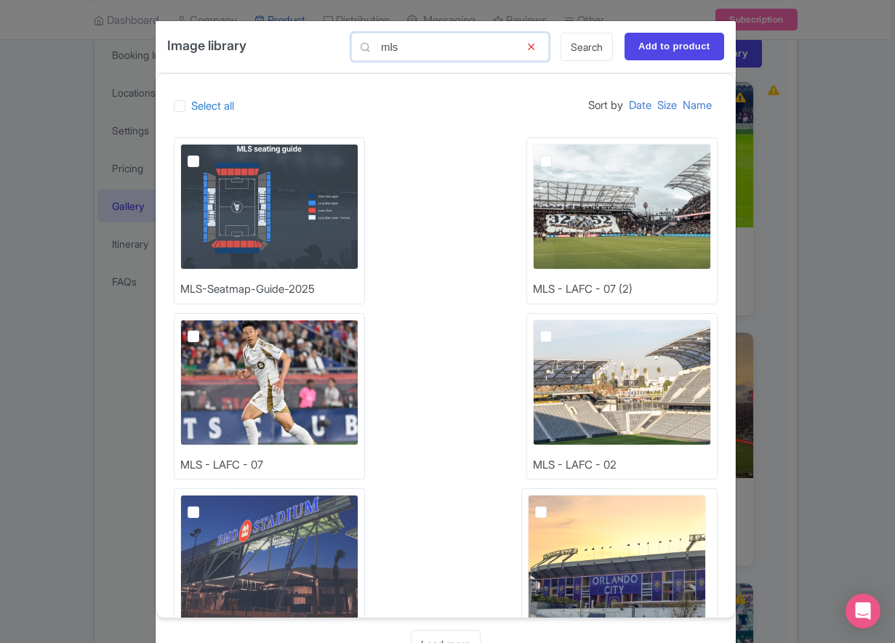
type input "mls"
click at [205, 153] on label at bounding box center [205, 153] width 0 height 0
click at [205, 153] on input "checkbox" at bounding box center [209, 148] width 9 height 9
checkbox input "true"
click at [671, 51] on input "Add to product" at bounding box center [674, 47] width 100 height 28
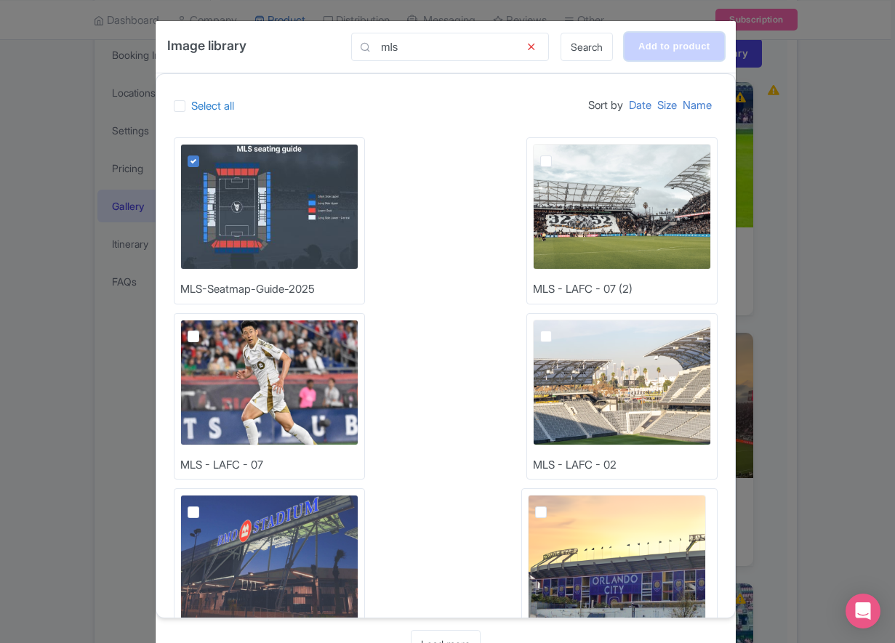
type input "Adding..."
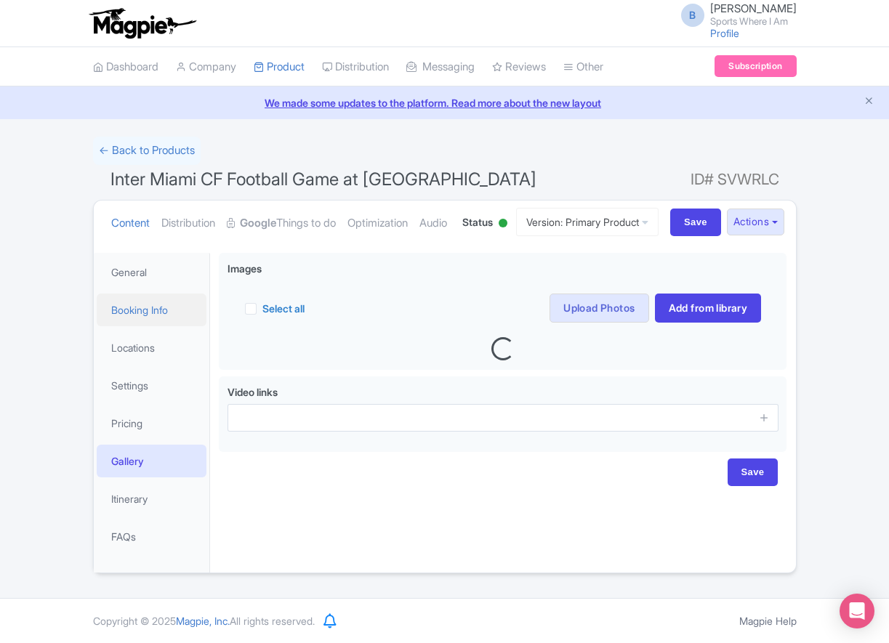
scroll to position [51, 0]
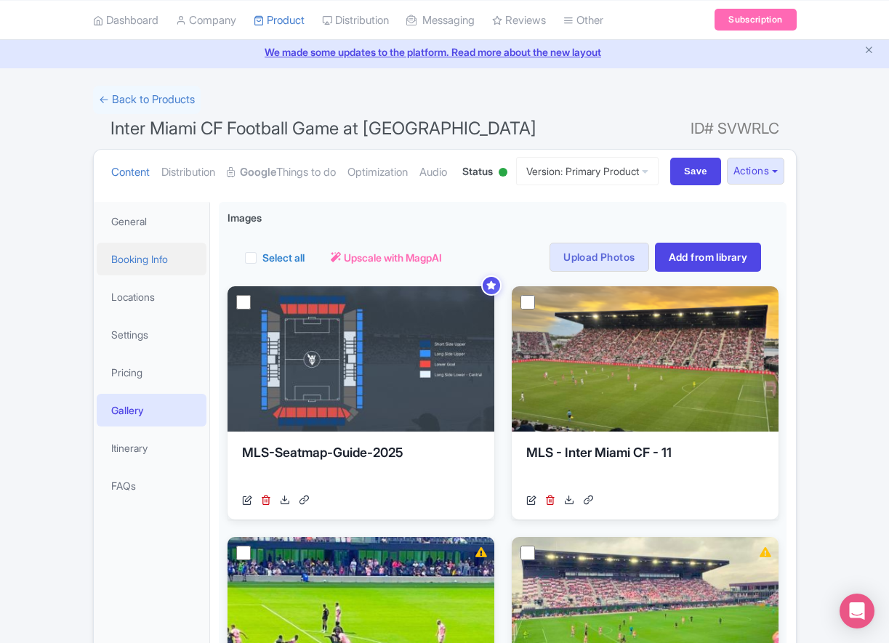
click at [150, 275] on link "Booking Info" at bounding box center [152, 259] width 110 height 33
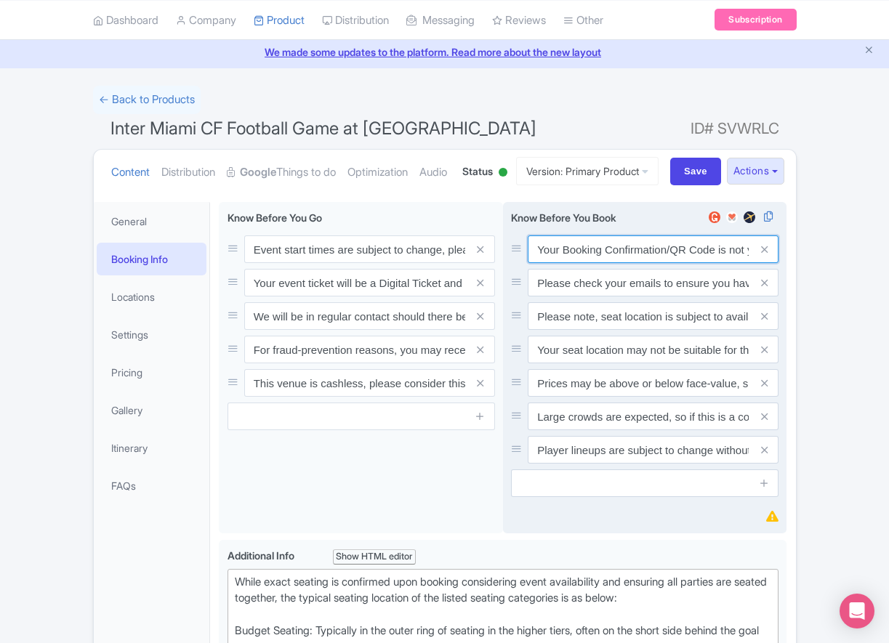
click at [592, 263] on input "Your Booking Confirmation/QR Code is not your entry ticket - your tickets and s…" at bounding box center [653, 249] width 251 height 28
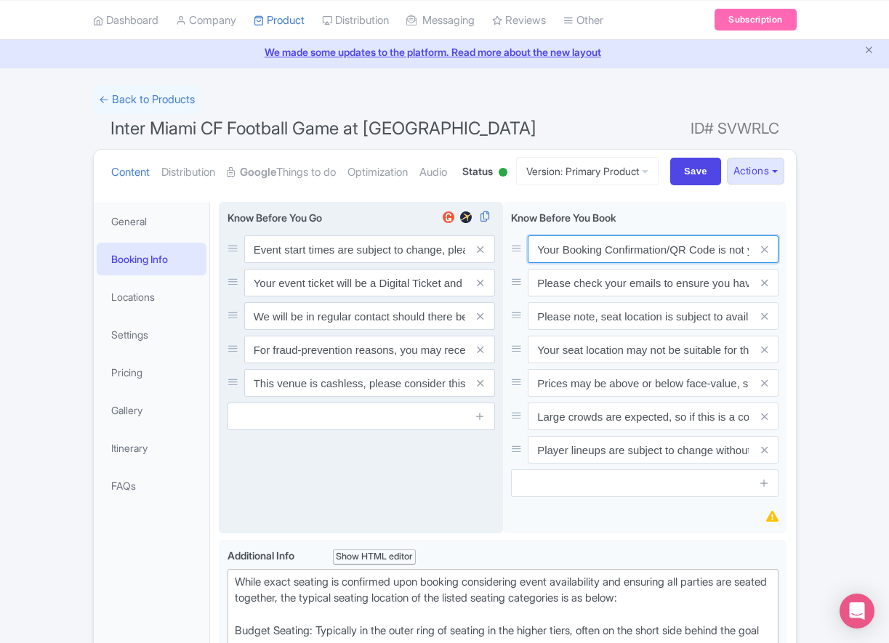
paste input "PDF/QR Code is not your entry ticket - your digital tickets and seating details…"
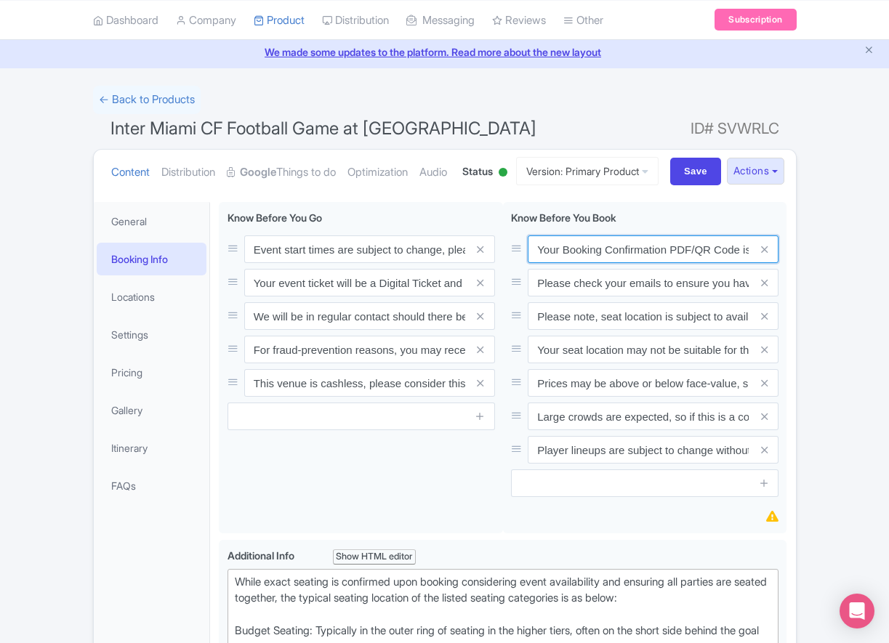
scroll to position [0, 424]
type input "Your Booking Confirmation PDF/QR Code is not your entry ticket - your digital t…"
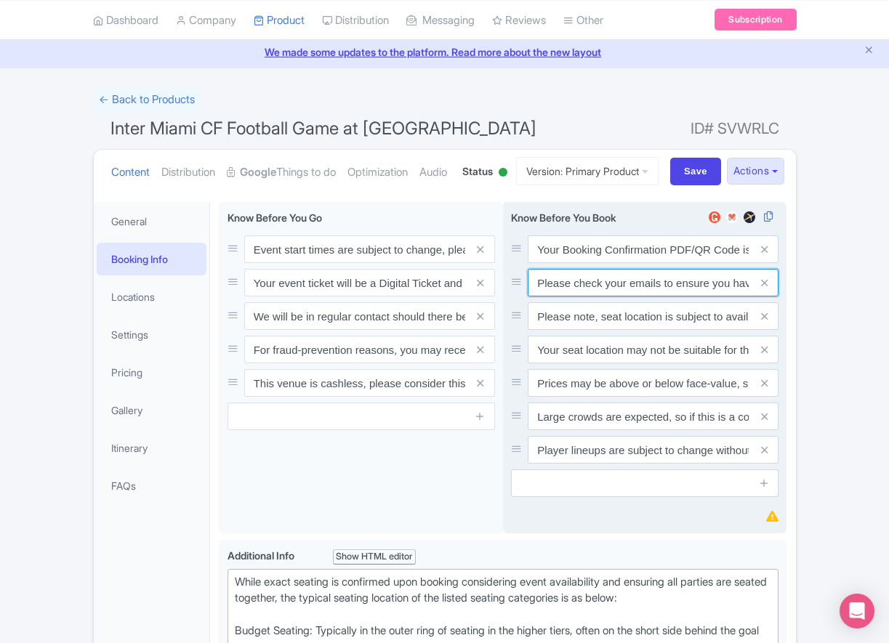
click at [695, 296] on input "Please check your emails to ensure you have accepted your mobile ticket prior t…" at bounding box center [653, 283] width 251 height 28
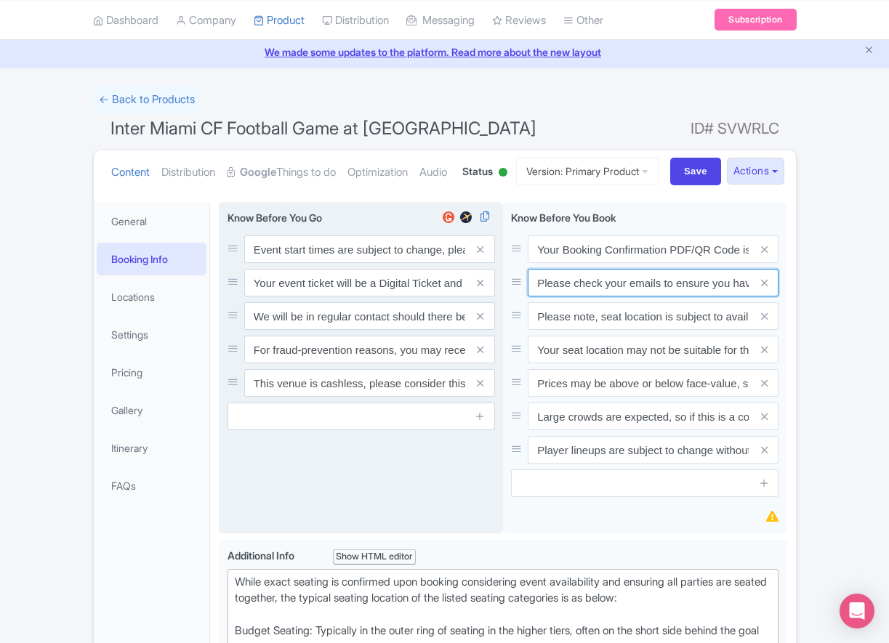
paste input "Entry tickets will be delivered via a digital ticketing provider selected by th…"
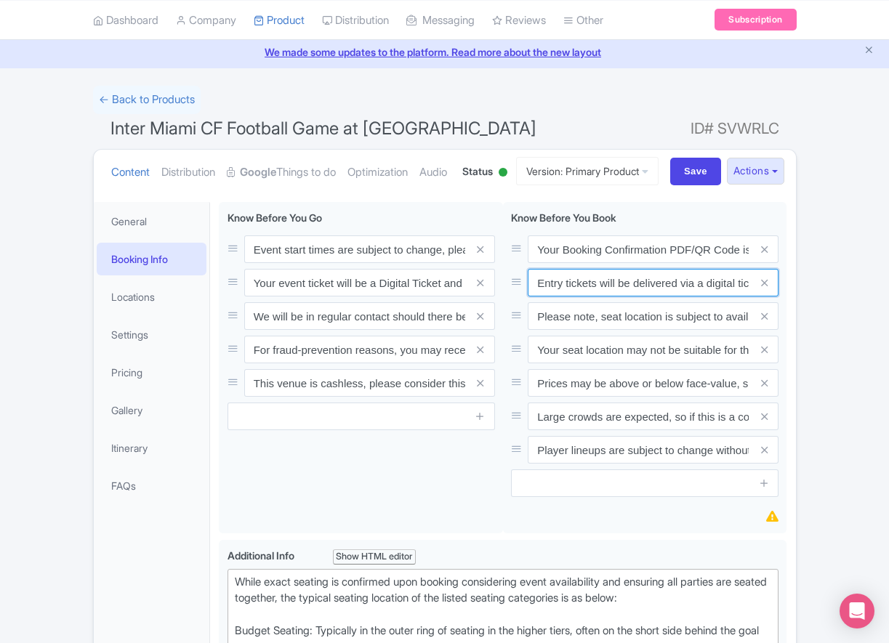
scroll to position [0, 545]
type input "Entry tickets will be delivered via a digital ticketing provider selected by th…"
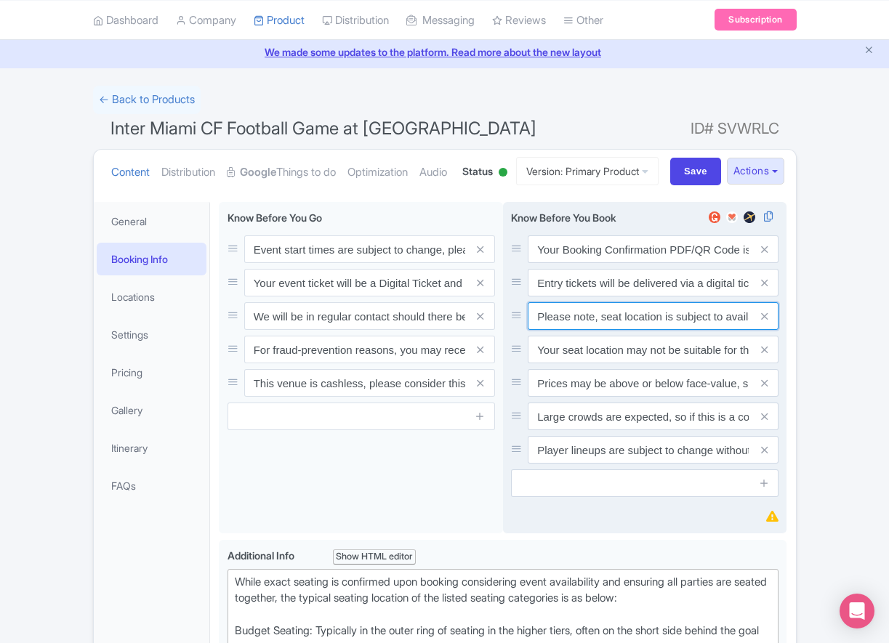
click at [624, 330] on input "Please note, seat location is subject to availability, based on the quantity of…" at bounding box center [653, 316] width 251 height 28
paste input "Ticket prices may be above or below face-value, subject to the popularity of th…"
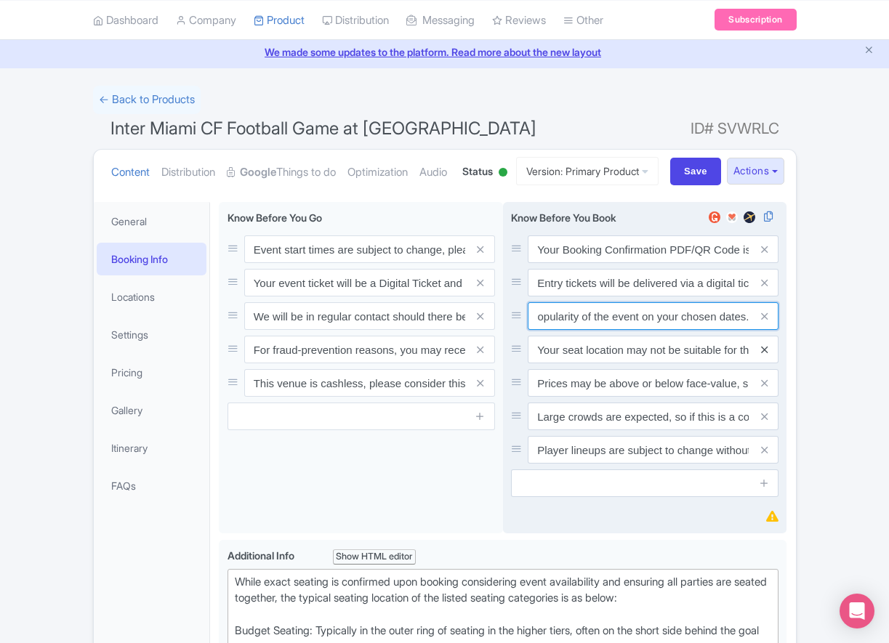
type input "Ticket prices may be above or below face-value, subject to the popularity of th…"
click at [764, 355] on icon at bounding box center [764, 349] width 7 height 11
click at [764, 389] on icon at bounding box center [764, 383] width 7 height 11
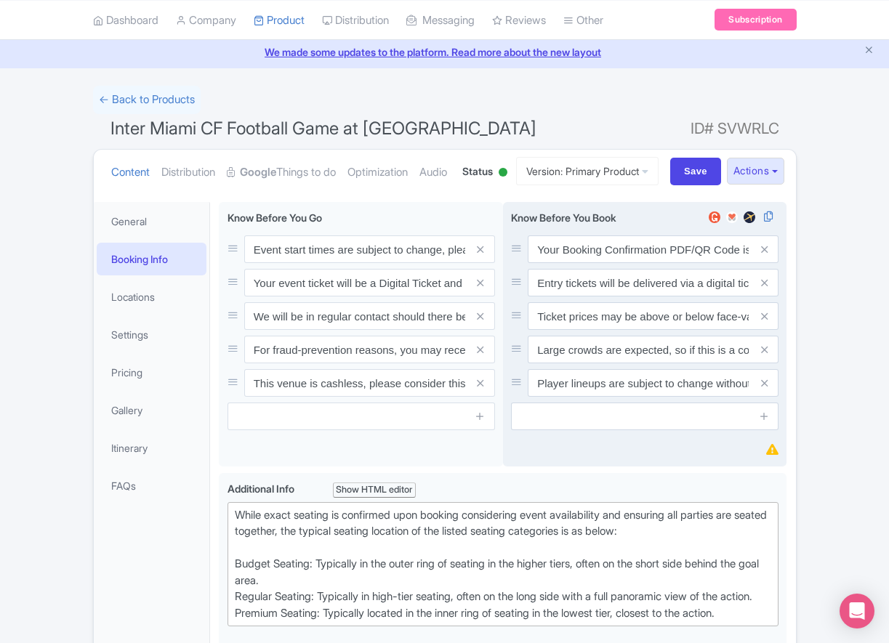
click at [764, 355] on icon at bounding box center [764, 349] width 7 height 11
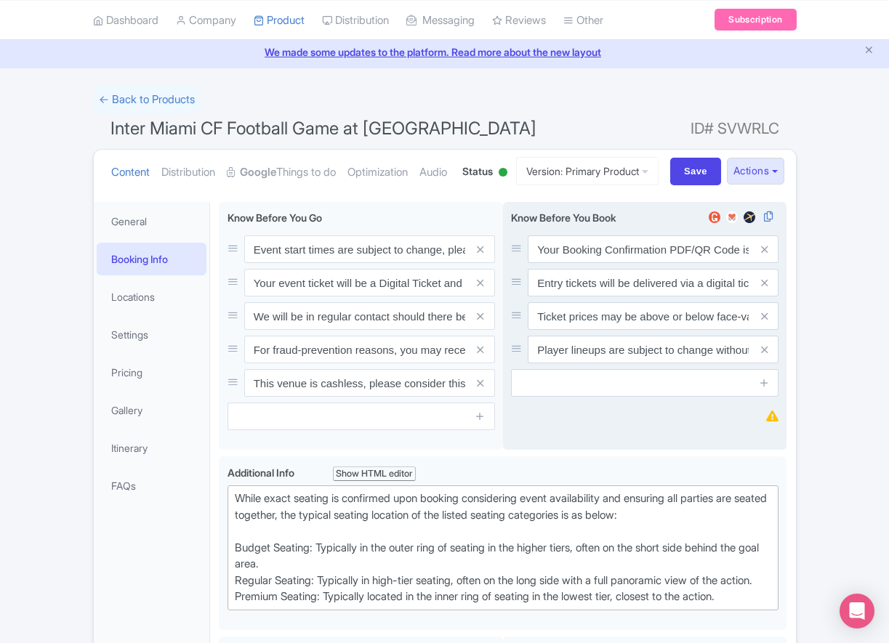
click at [764, 355] on icon at bounding box center [764, 349] width 7 height 11
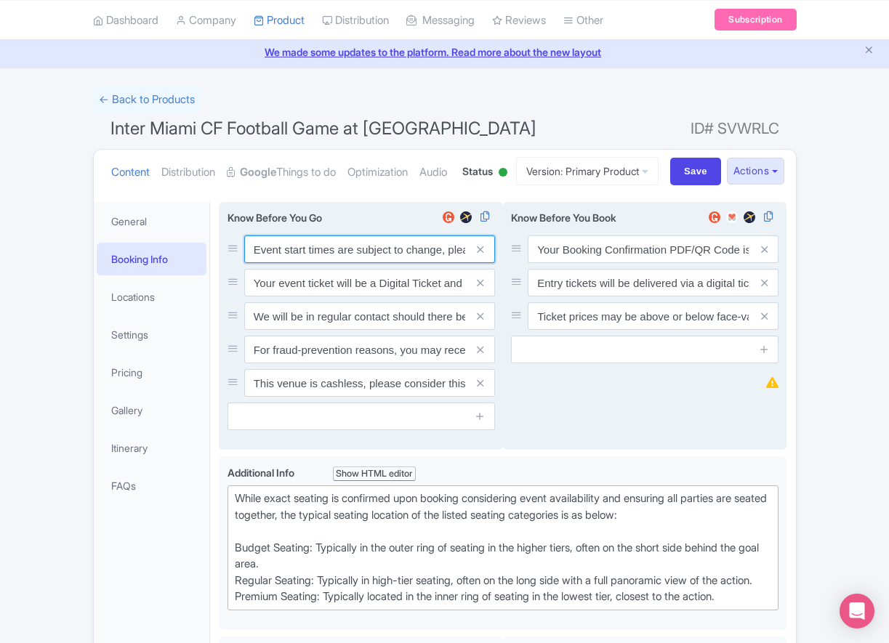
click at [314, 263] on input "Event start times are subject to change, please check these closer to the event…" at bounding box center [369, 249] width 251 height 28
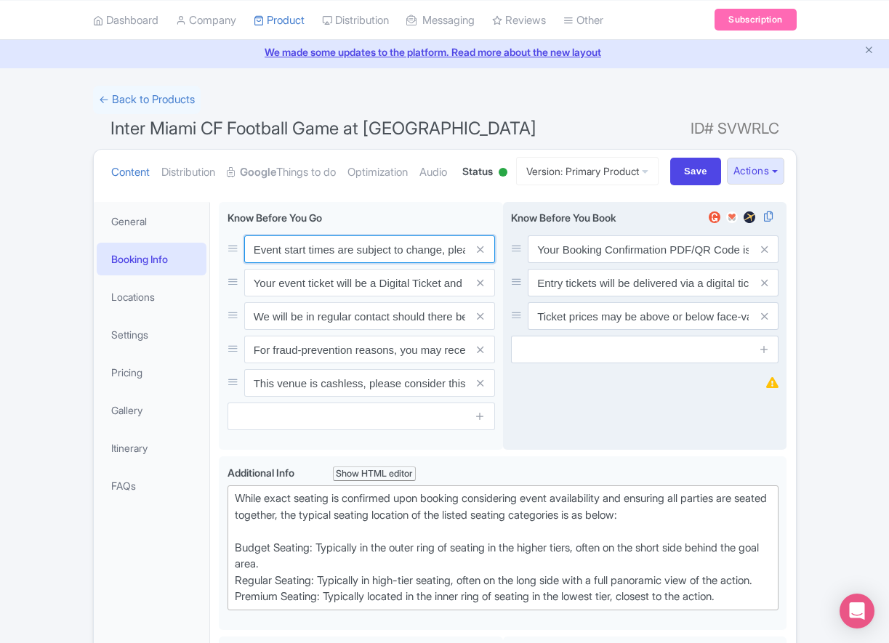
paste input ". We will be in regular contact should there be any updates or changes ahead of…"
type input "Event start times are subject to change. We will be in regular contact should t…"
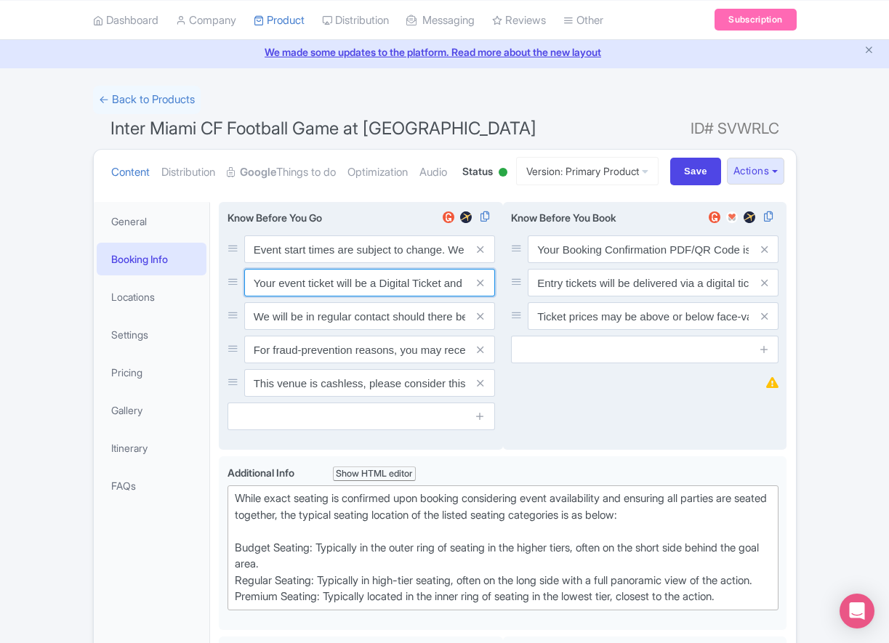
click at [341, 296] on input "Your event ticket will be a Digital Ticket and is separate from your booking co…" at bounding box center [369, 283] width 251 height 28
click at [342, 296] on input "Your event ticket will be a Digital Ticket and is separate from your booking co…" at bounding box center [369, 283] width 251 height 28
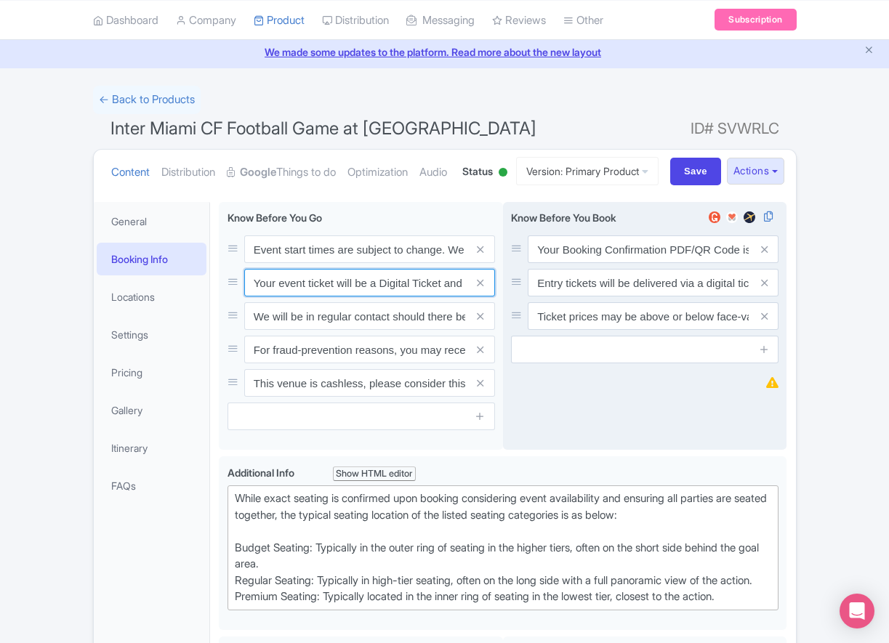
paste input "ntry"
type input "Your entry ticket will be a Digital Ticket and is separate from your booking co…"
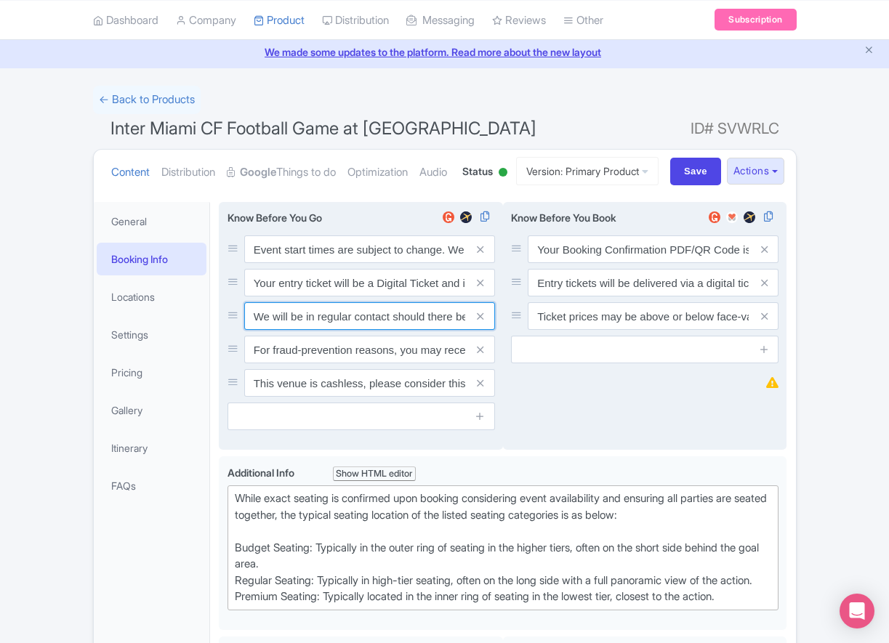
click at [330, 330] on input "We will be in regular contact should there be any updates or changes ahead of y…" at bounding box center [369, 316] width 251 height 28
paste input "For fraud-prevention reasons, most tickets are delivered between 1-3 days prior…"
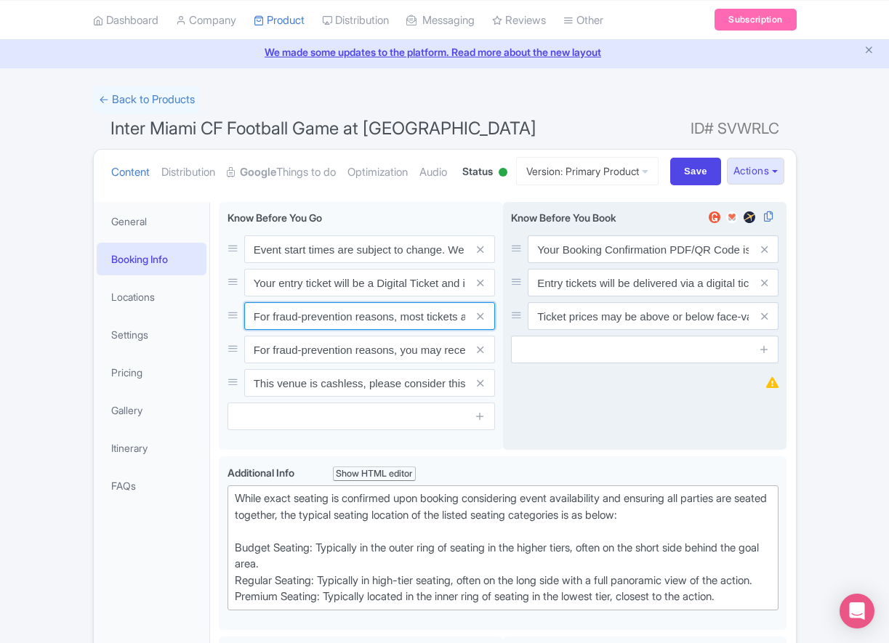
scroll to position [0, 235]
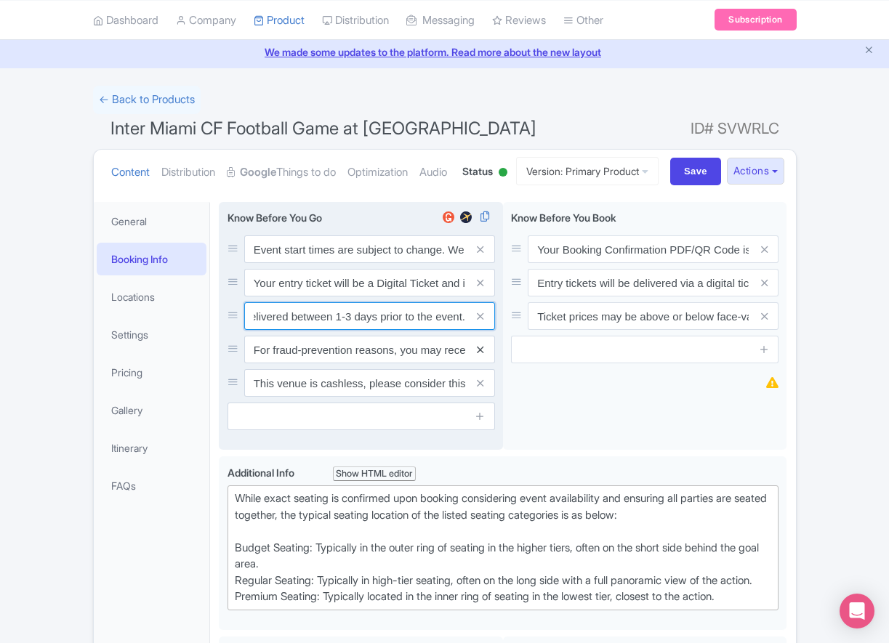
type input "For fraud-prevention reasons, most tickets are delivered between 1-3 days prior…"
click at [480, 355] on icon at bounding box center [480, 349] width 7 height 11
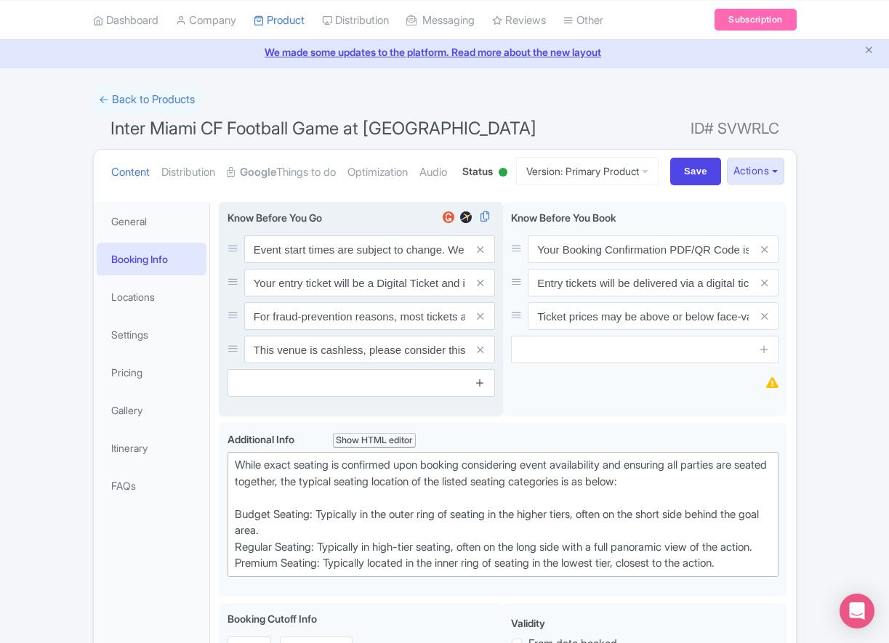
click at [481, 355] on icon at bounding box center [480, 349] width 7 height 11
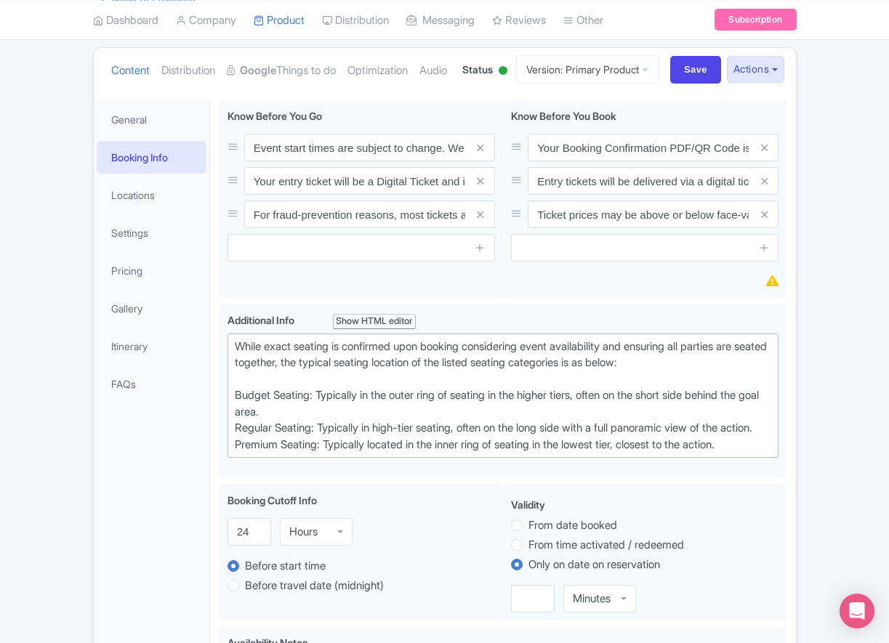
scroll to position [156, 0]
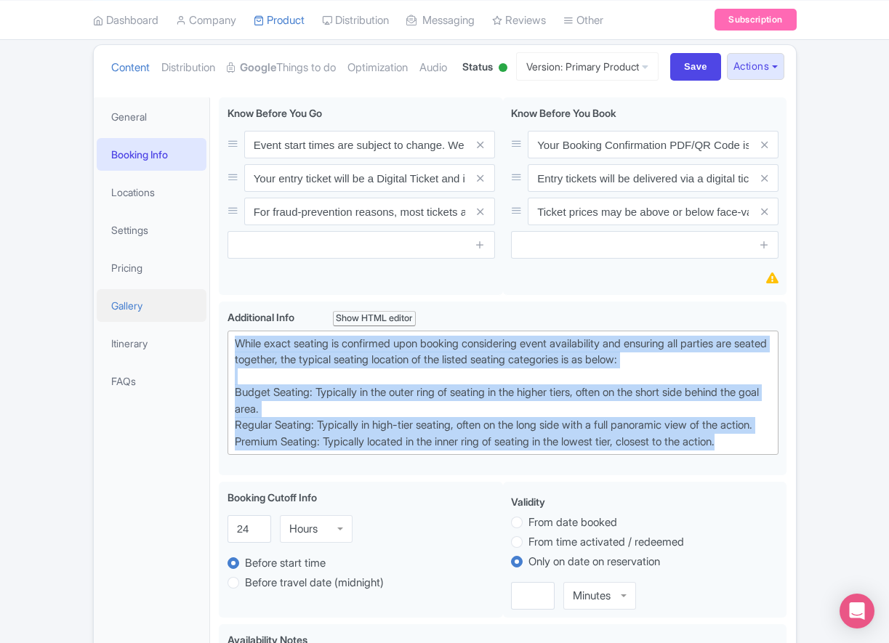
drag, startPoint x: 762, startPoint y: 513, endPoint x: 201, endPoint y: 372, distance: 578.5
paste trix-editor "Short Side Upper: Located in the higher tiers of seating behind the goals at ei…"
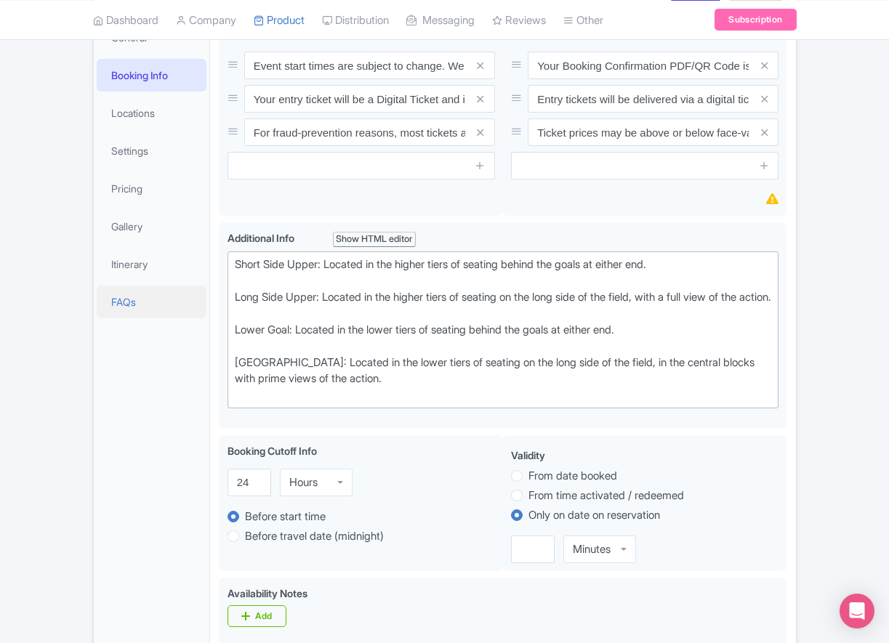
scroll to position [321, 0]
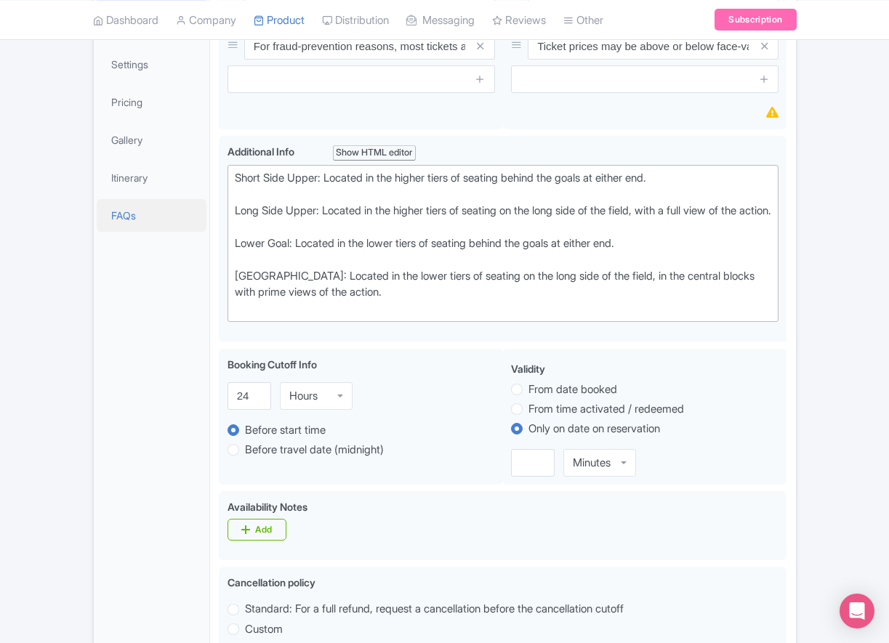
type trix-editor "<div>Short Side Upper: Located in the higher tiers of seating behind the goals …"
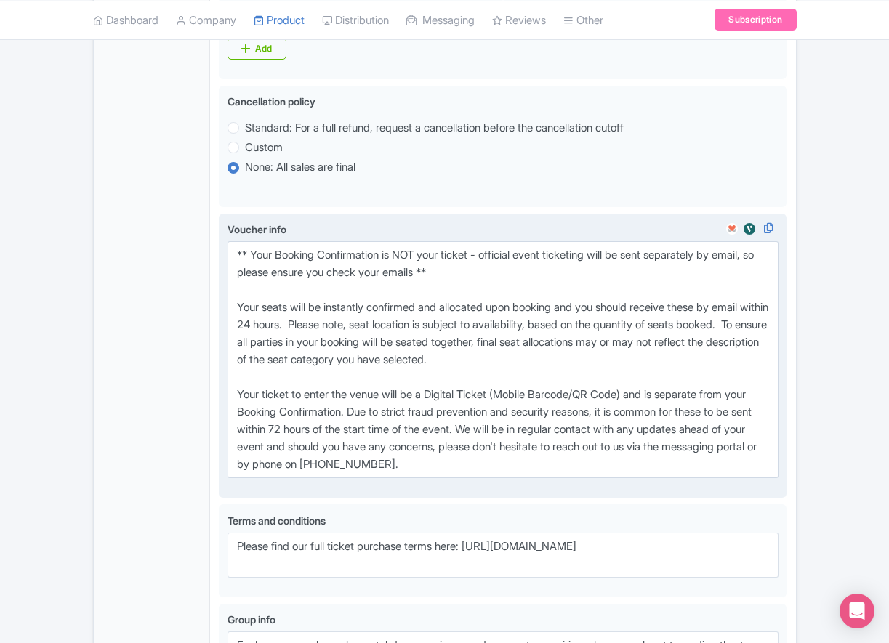
scroll to position [787, 0]
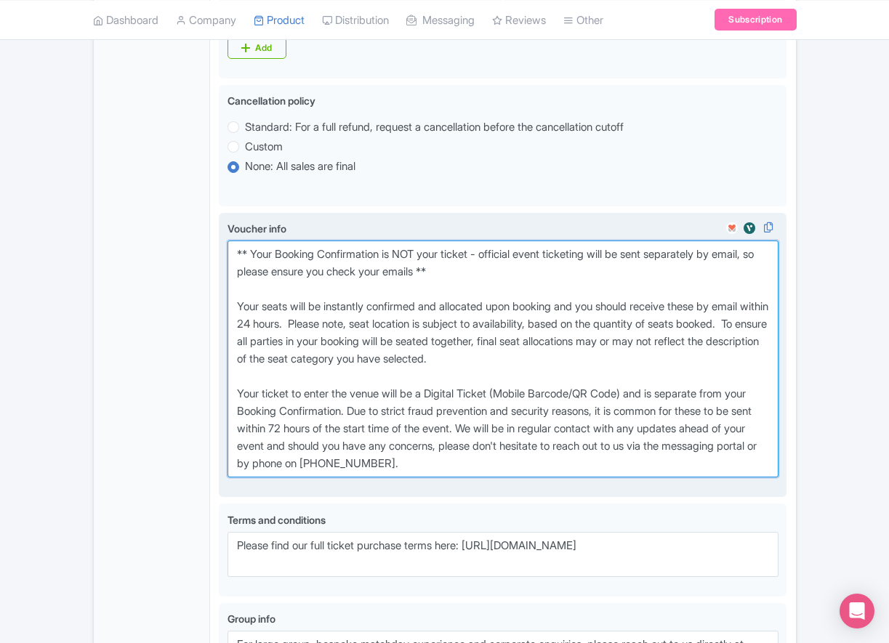
click at [568, 477] on textarea "** Your Booking Confirmation is NOT your ticket - official event ticketing will…" at bounding box center [503, 359] width 552 height 237
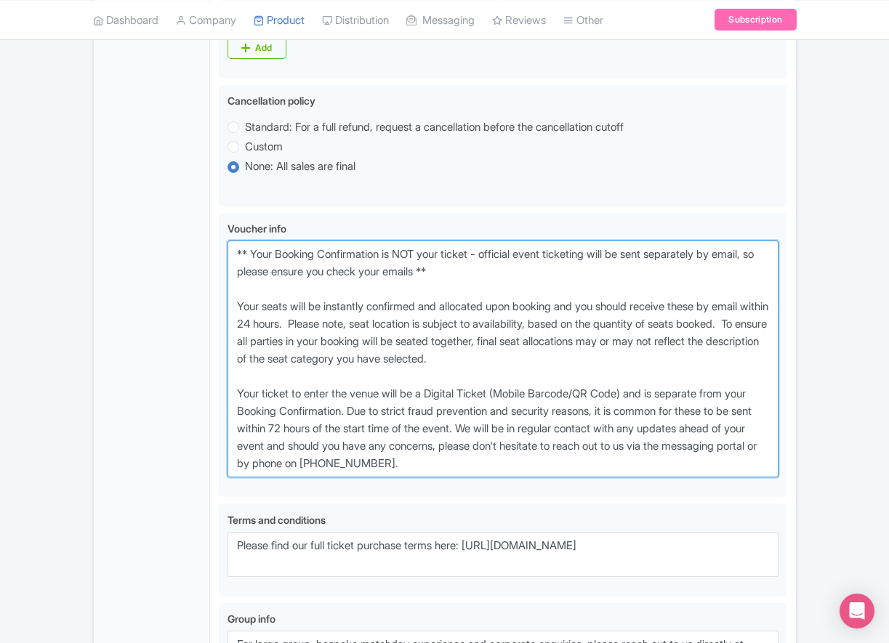
drag, startPoint x: 516, startPoint y: 540, endPoint x: 138, endPoint y: 324, distance: 435.2
click at [138, 324] on div "General Booking Info Locations Settings Pricing Gallery Itinerary FAQs Event st…" at bounding box center [445, 106] width 702 height 1299
paste textarea "entry ticket - official event ticketing will be sent separately by email, so pl…"
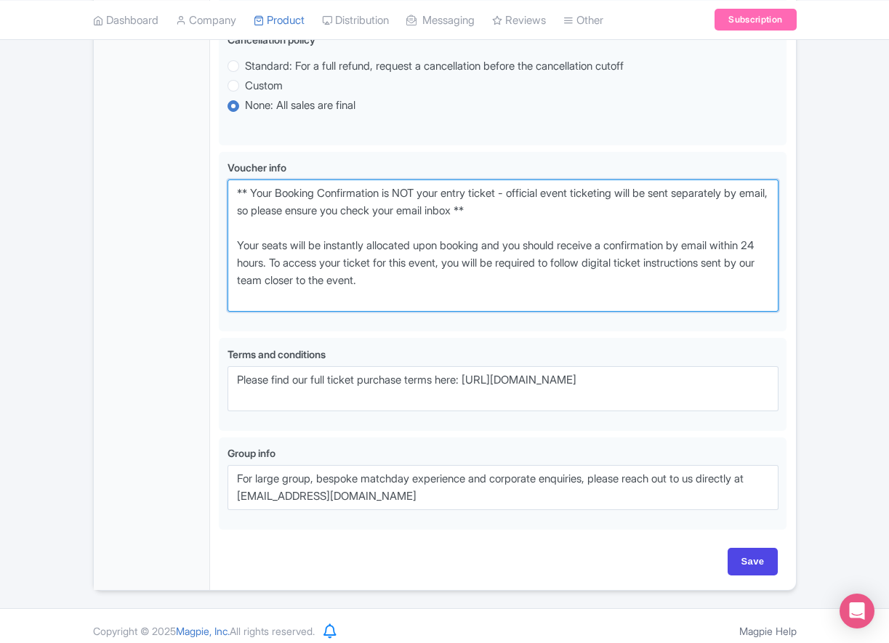
scroll to position [929, 0]
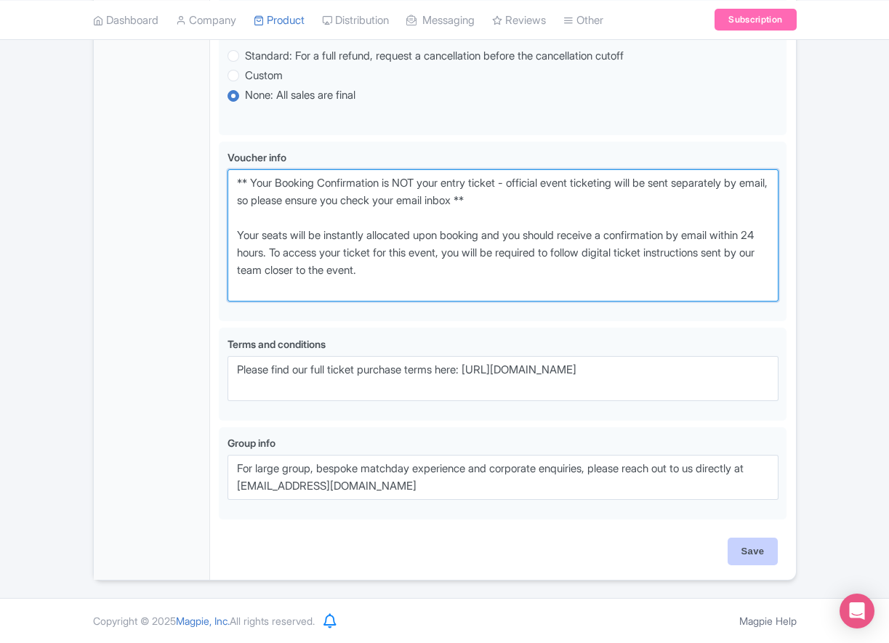
type textarea "** Your Booking Confirmation is NOT your entry ticket - official event ticketin…"
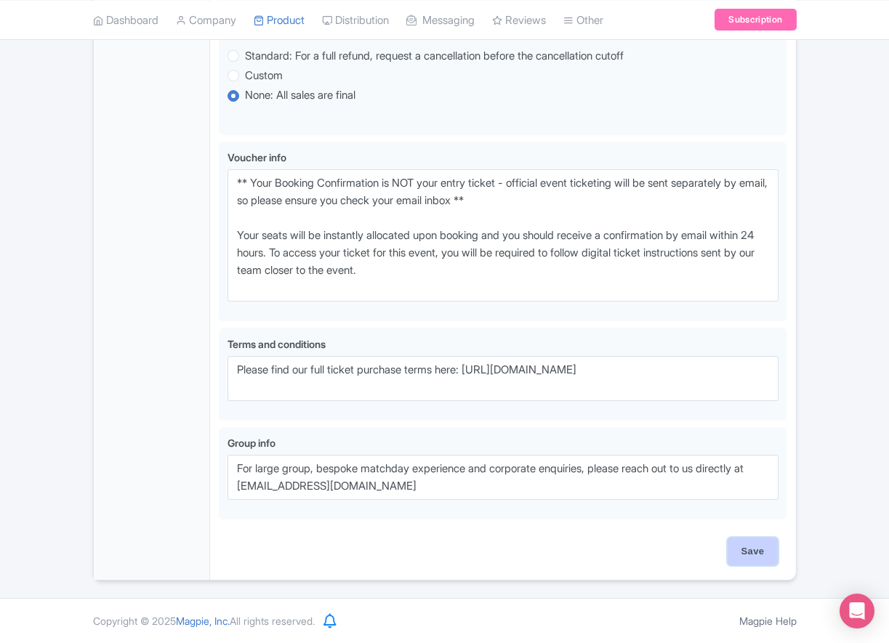
click at [749, 555] on input "Save" at bounding box center [752, 552] width 51 height 28
type input "Saving..."
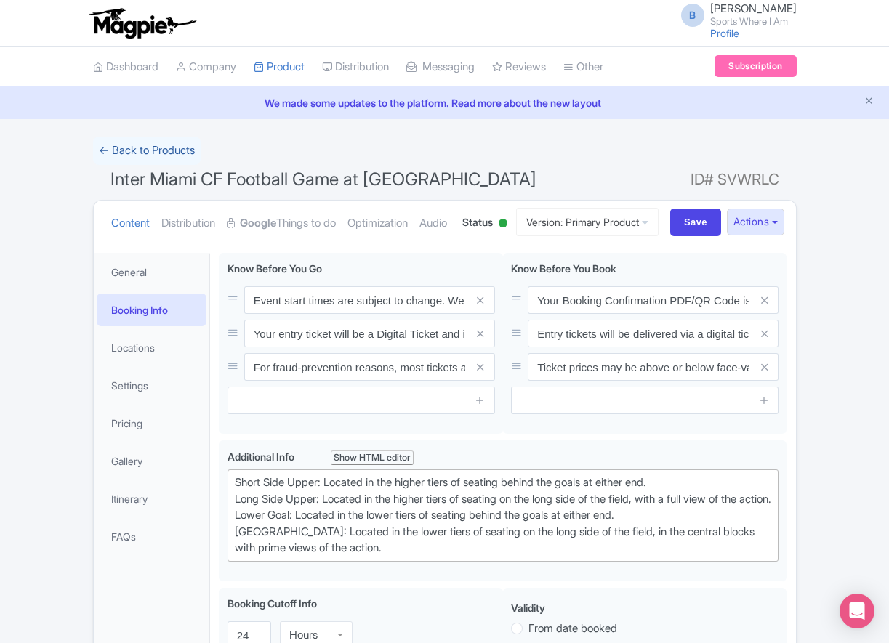
click at [165, 157] on link "← Back to Products" at bounding box center [147, 151] width 108 height 28
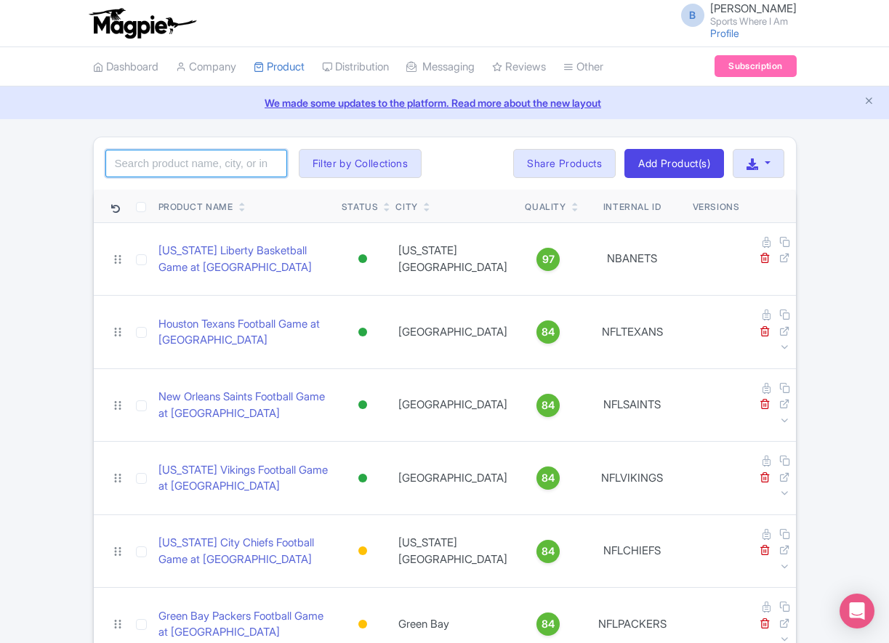
click at [174, 163] on input "search" at bounding box center [196, 164] width 182 height 28
type input "toronto fc"
click button "Search" at bounding box center [0, 0] width 0 height 0
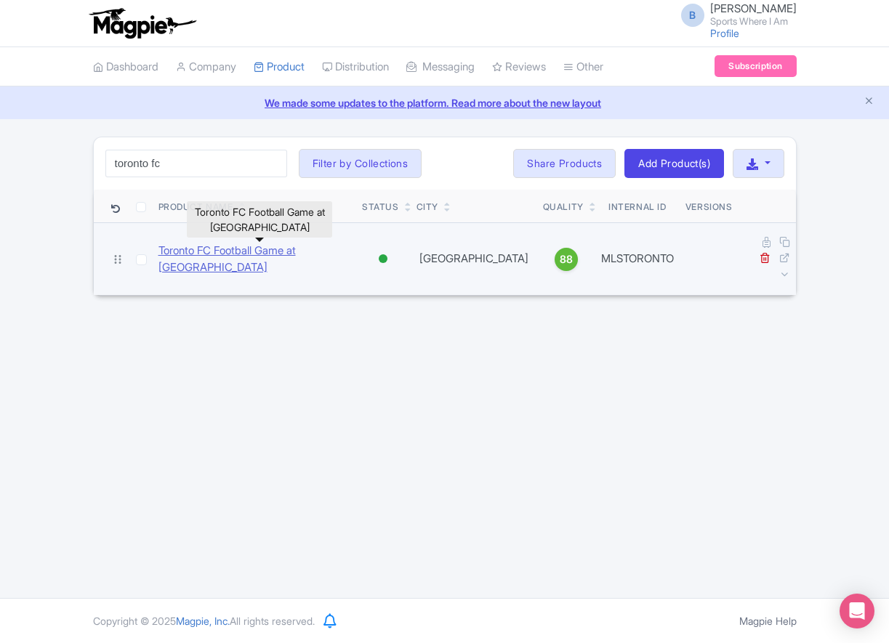
click at [238, 251] on link "Toronto FC Football Game at BMO Field" at bounding box center [254, 259] width 192 height 33
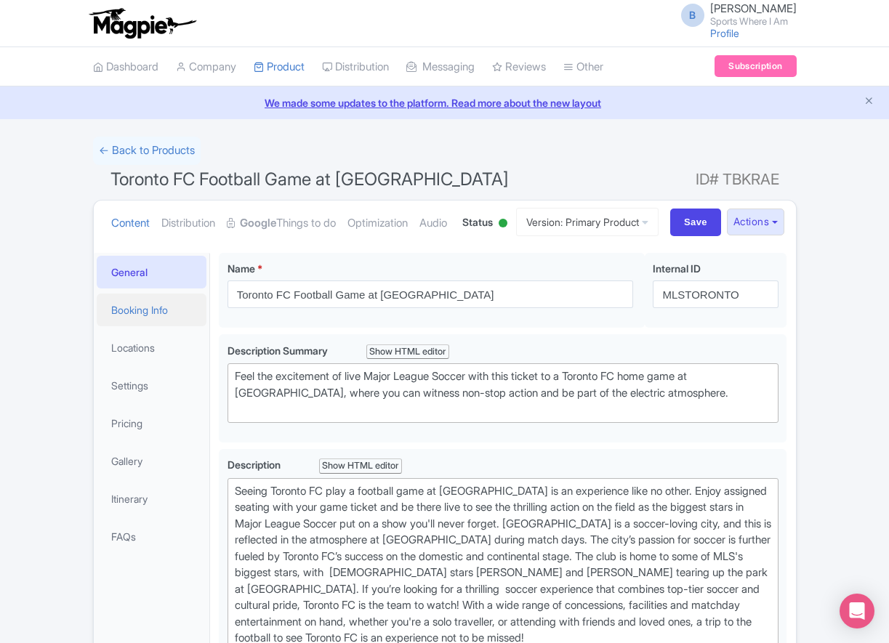
click at [177, 326] on link "Booking Info" at bounding box center [152, 310] width 110 height 33
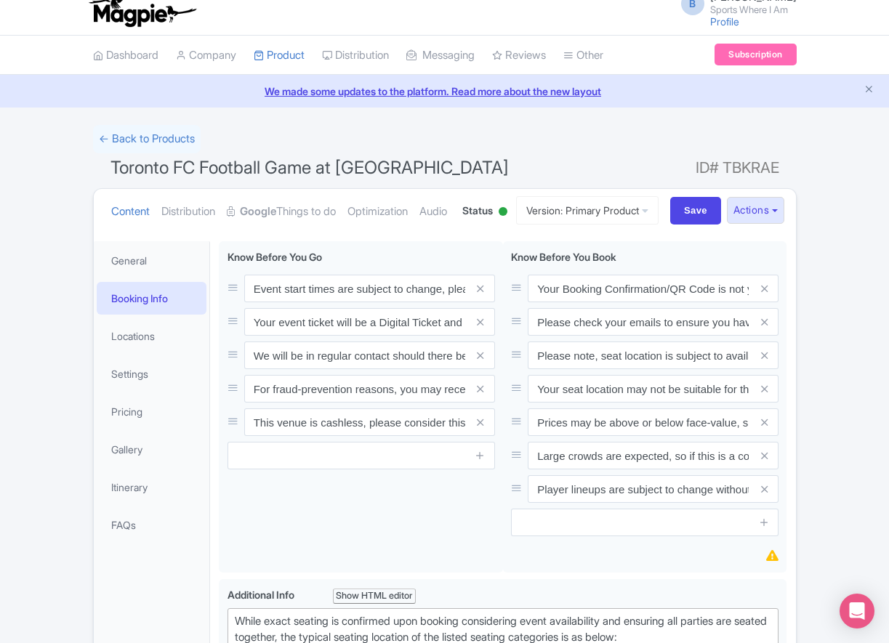
scroll to position [21, 0]
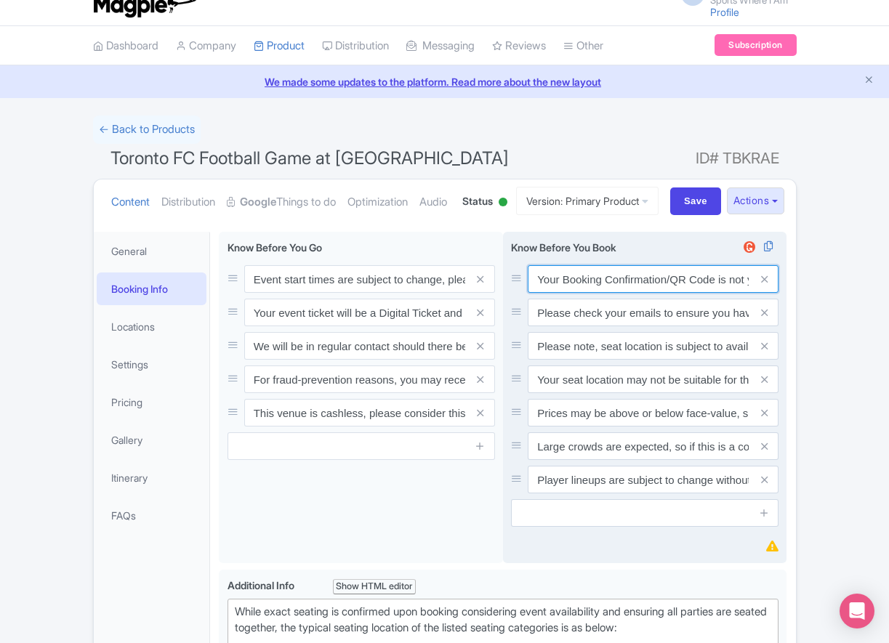
click at [589, 293] on input "Your Booking Confirmation/QR Code is not your entry ticket - your tickets and s…" at bounding box center [653, 279] width 251 height 28
paste input "PDF/QR Code is not your entry ticket - your digital tickets and seating details…"
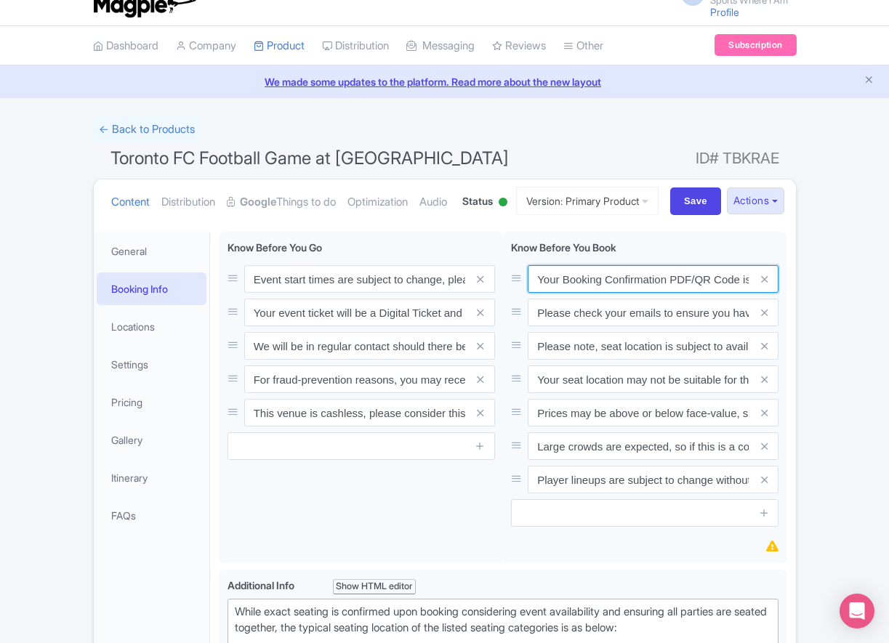
scroll to position [0, 424]
type input "Your Booking Confirmation PDF/QR Code is not your entry ticket - your digital t…"
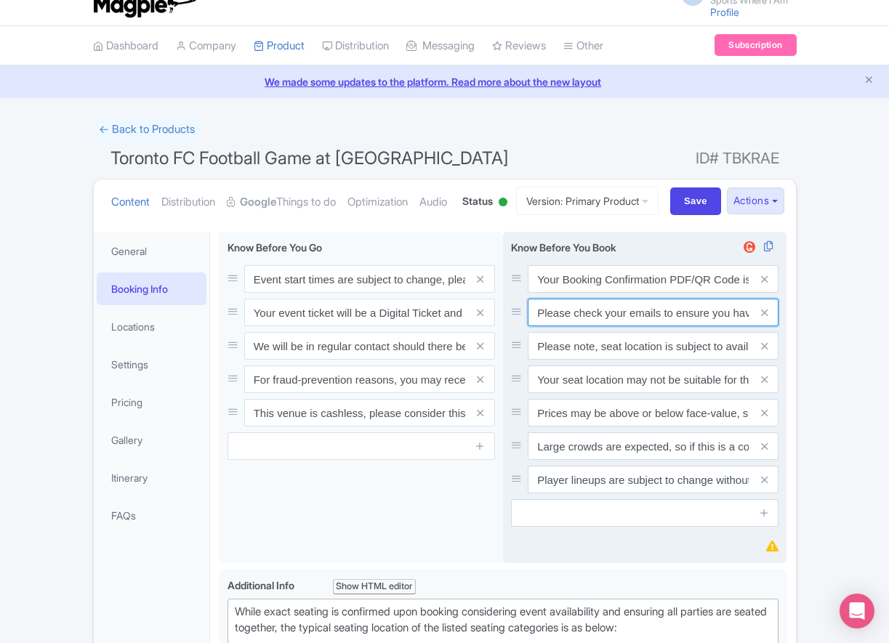
click at [582, 326] on input "Please check your emails to ensure you have accepted your mobile ticket prior t…" at bounding box center [653, 313] width 251 height 28
paste input "Entry tickets will be delivered via a digital ticketing provider selected by th…"
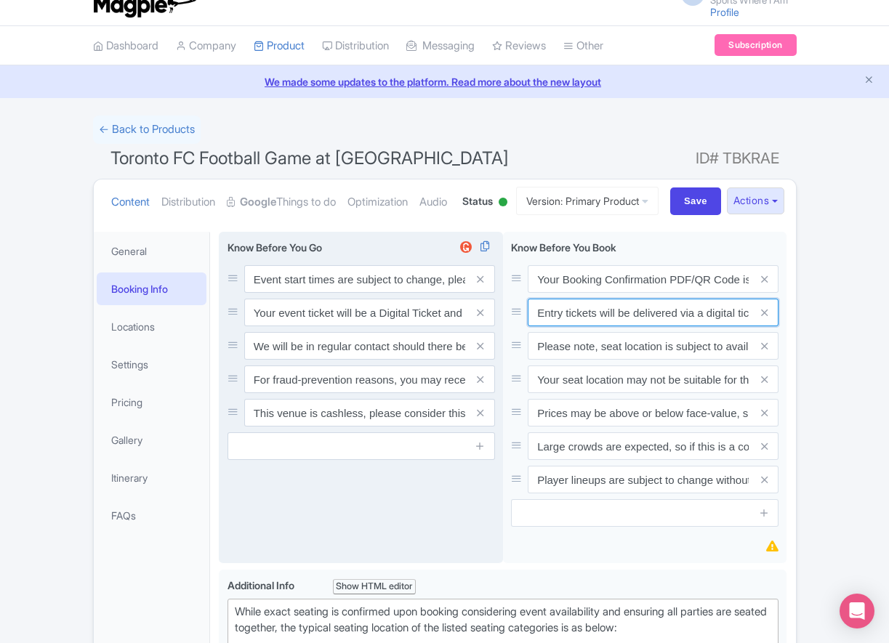
scroll to position [0, 545]
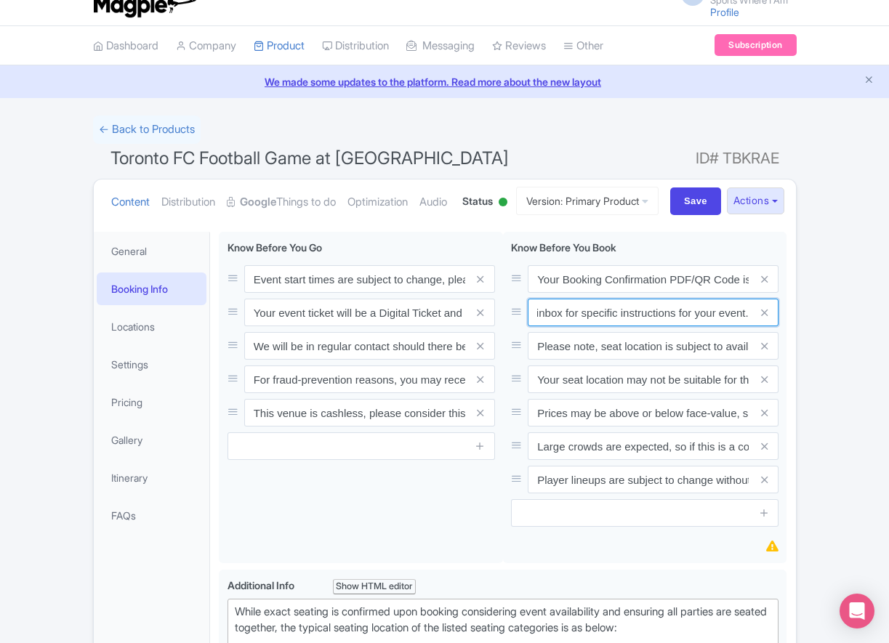
type input "Entry tickets will be delivered via a digital ticketing provider selected by th…"
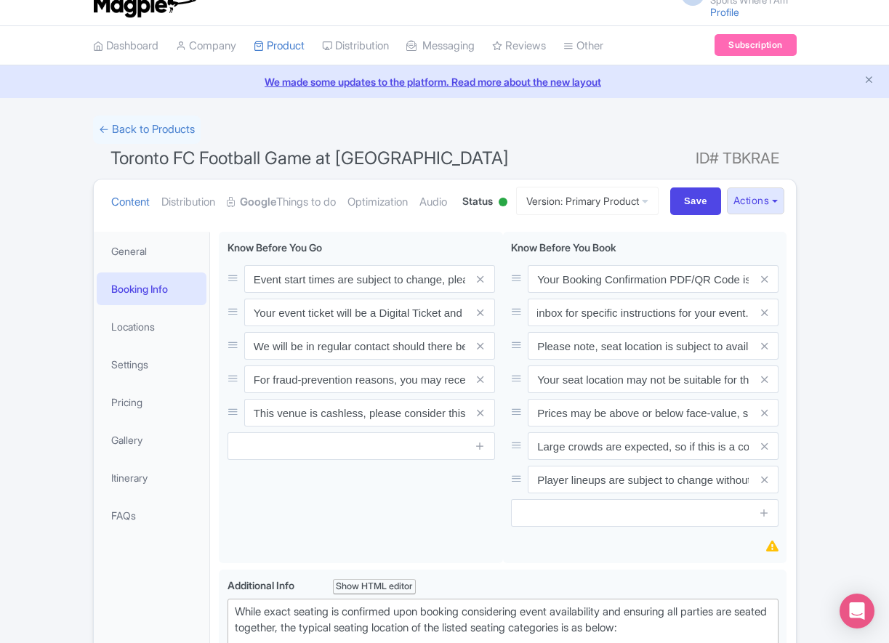
scroll to position [0, 0]
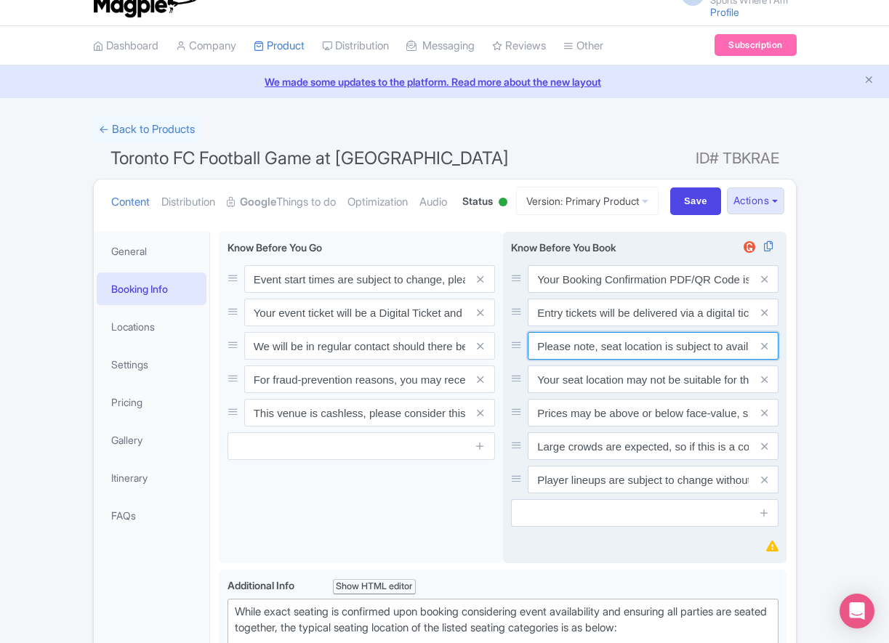
click at [579, 360] on input "Please note, seat location is subject to availability, based on the quantity of…" at bounding box center [653, 346] width 251 height 28
paste input "Ticket prices may be above or below face-value, subject to the popularity of th…"
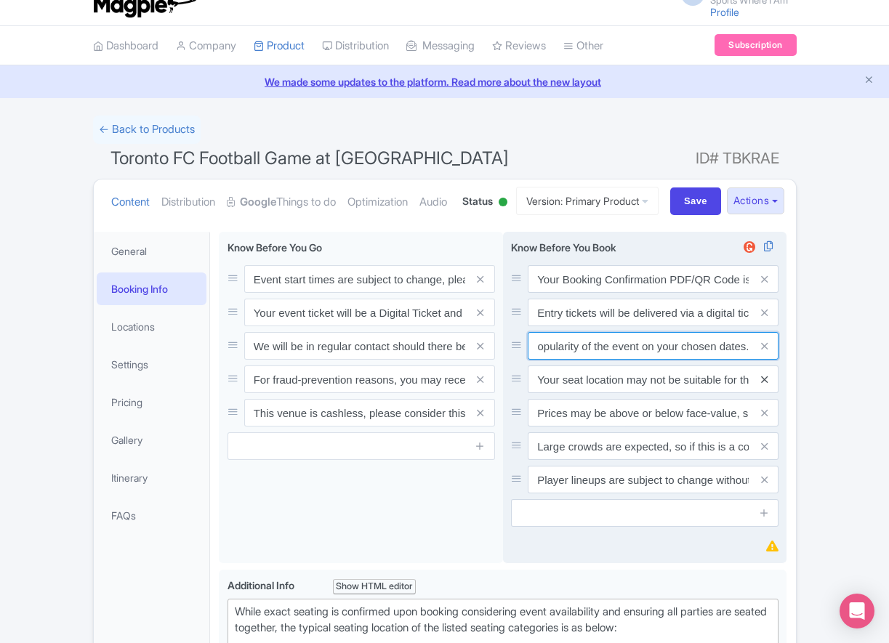
type input "Ticket prices may be above or below face-value, subject to the popularity of th…"
click at [766, 385] on icon at bounding box center [764, 379] width 7 height 11
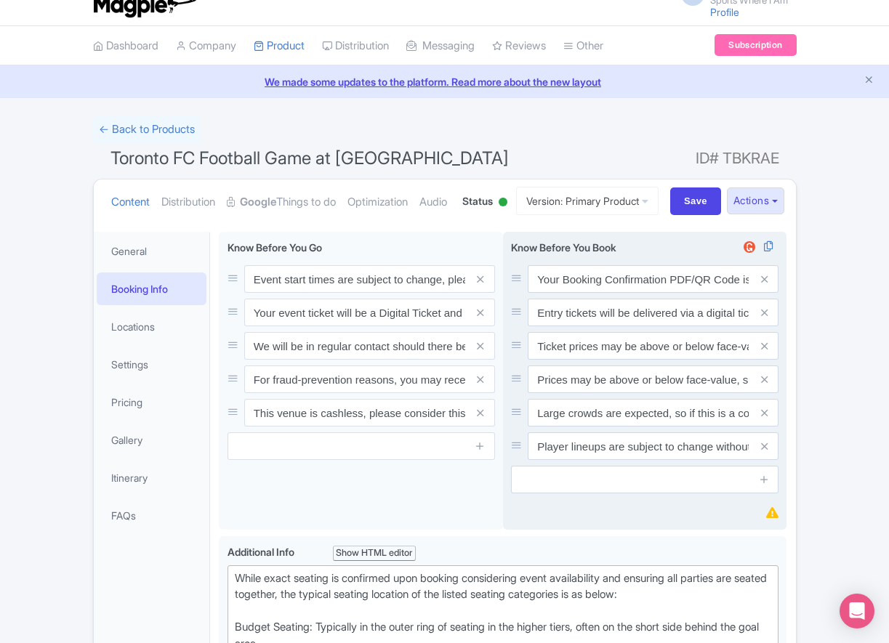
click at [766, 385] on icon at bounding box center [764, 379] width 7 height 11
click at [766, 419] on icon at bounding box center [764, 413] width 7 height 11
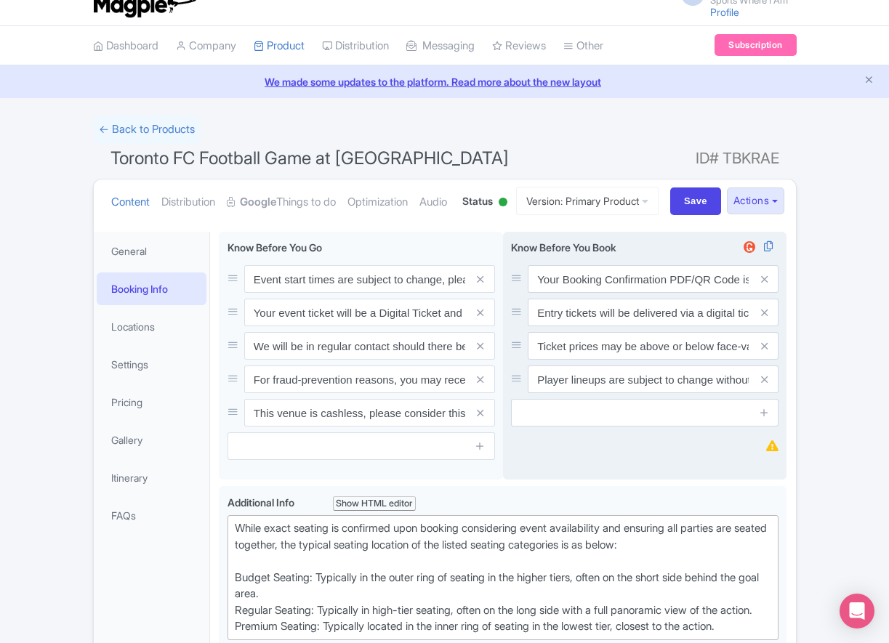
click at [766, 385] on icon at bounding box center [764, 379] width 7 height 11
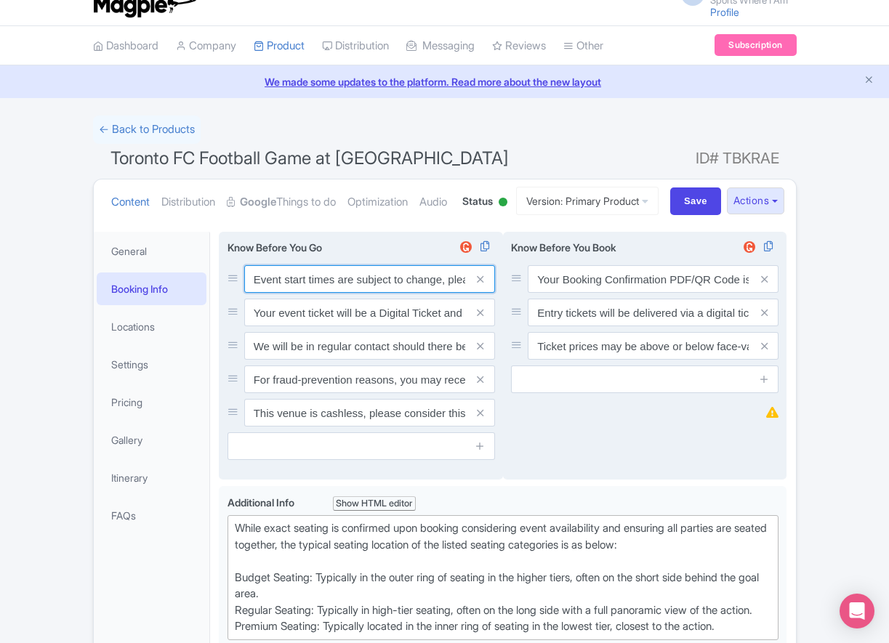
click at [328, 293] on input "Event start times are subject to change, please check these closer to the event…" at bounding box center [369, 279] width 251 height 28
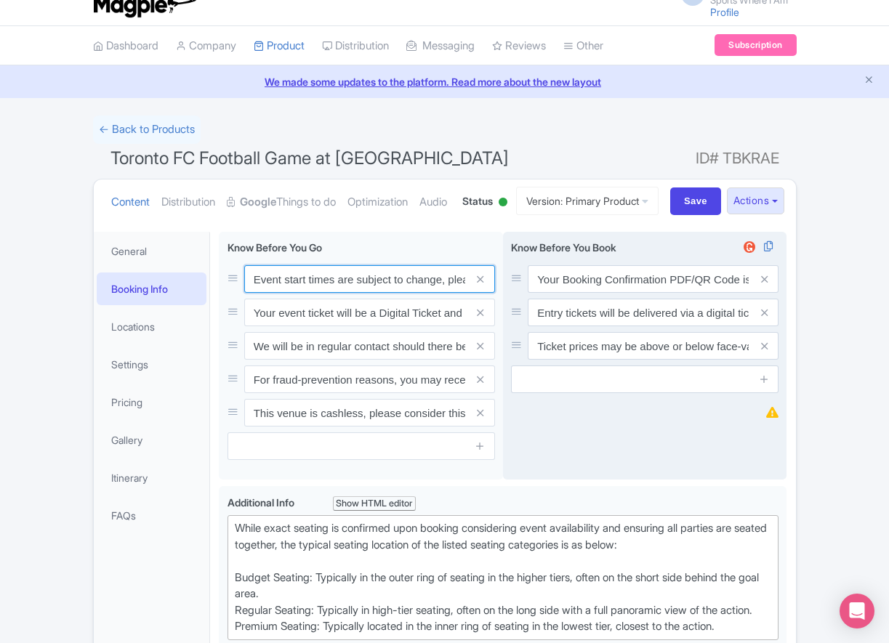
paste input ". We will be in regular contact should there be any updates or changes ahead of…"
type input "Event start times are subject to change. We will be in regular contact should t…"
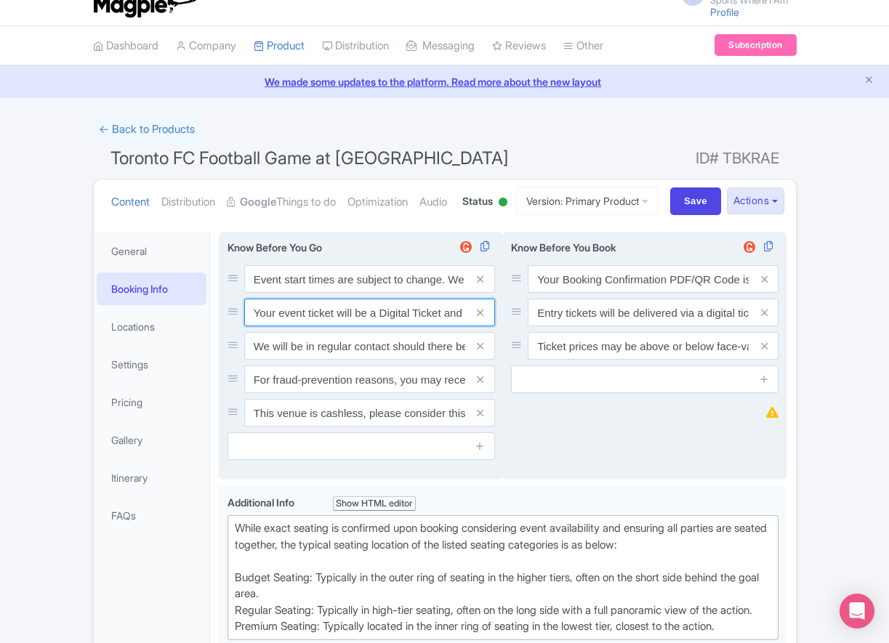
click at [312, 326] on input "Your event ticket will be a Digital Ticket and is separate from your booking co…" at bounding box center [369, 313] width 251 height 28
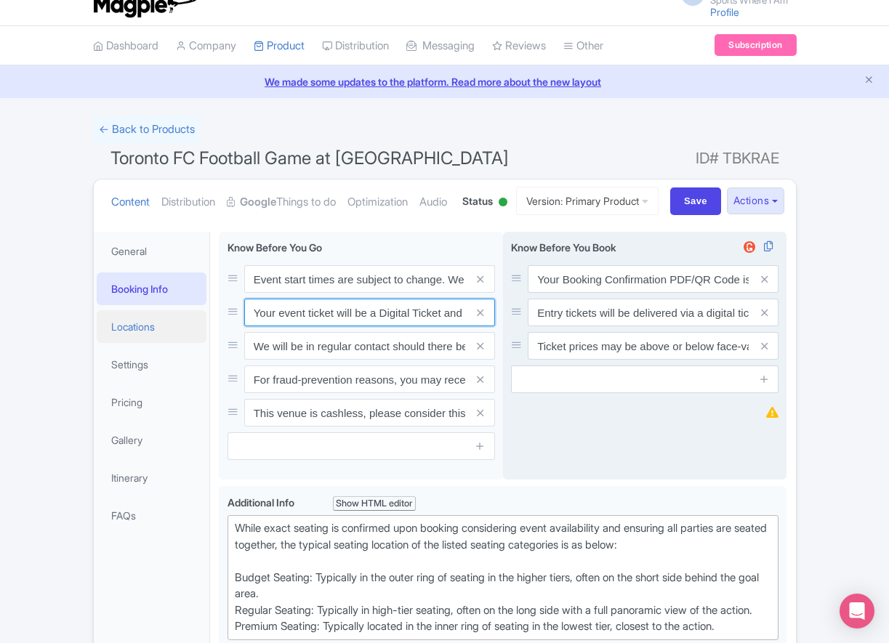
paste input "ntry"
type input "Your entry ticket will be a Digital Ticket and is separate from your booking co…"
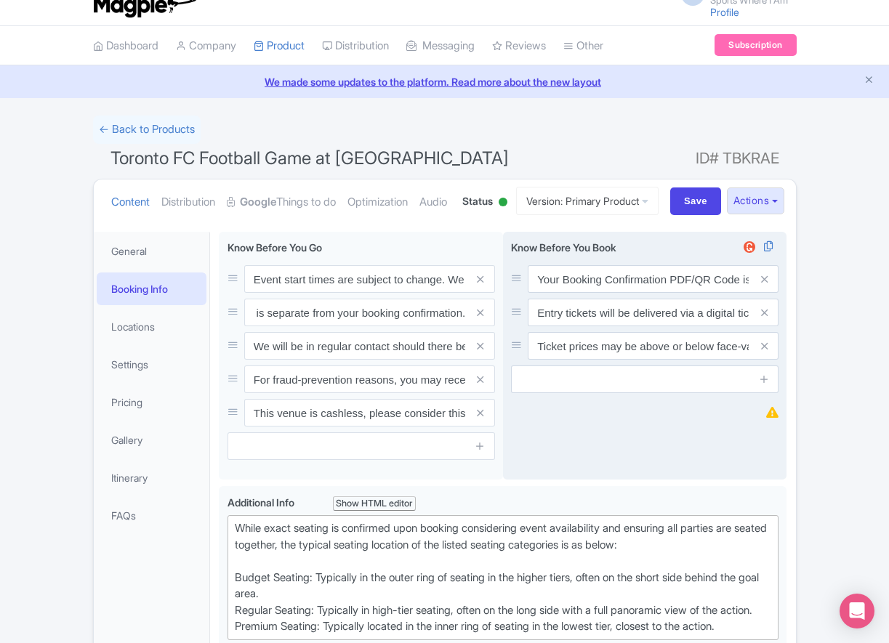
scroll to position [0, 0]
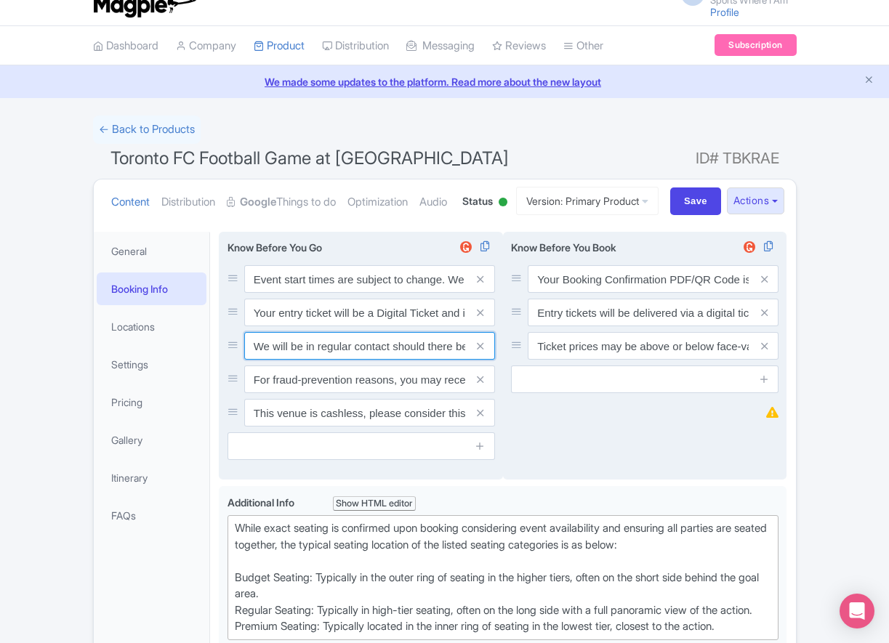
click at [340, 360] on input "We will be in regular contact should there be any updates or changes ahead of y…" at bounding box center [369, 346] width 251 height 28
paste input "For fraud-prevention reasons, most tickets are delivered between 1-3 days prior…"
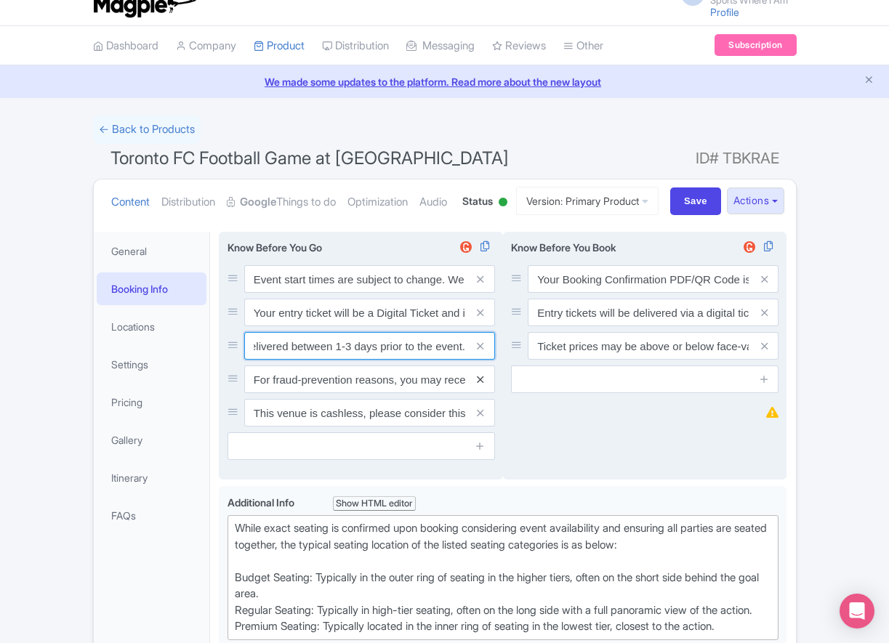
type input "For fraud-prevention reasons, most tickets are delivered between 1-3 days prior…"
click at [480, 385] on icon at bounding box center [480, 379] width 7 height 11
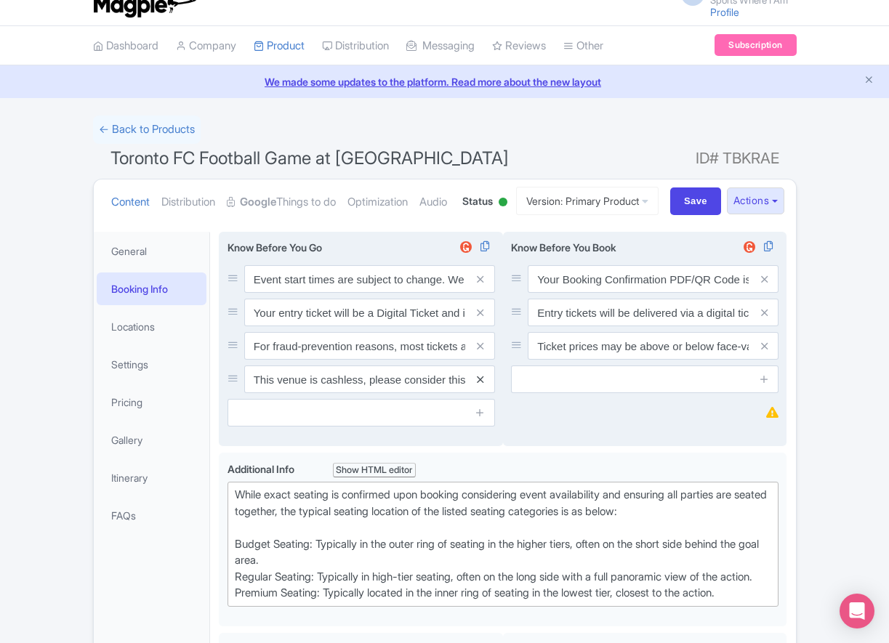
click at [481, 385] on icon at bounding box center [480, 379] width 7 height 11
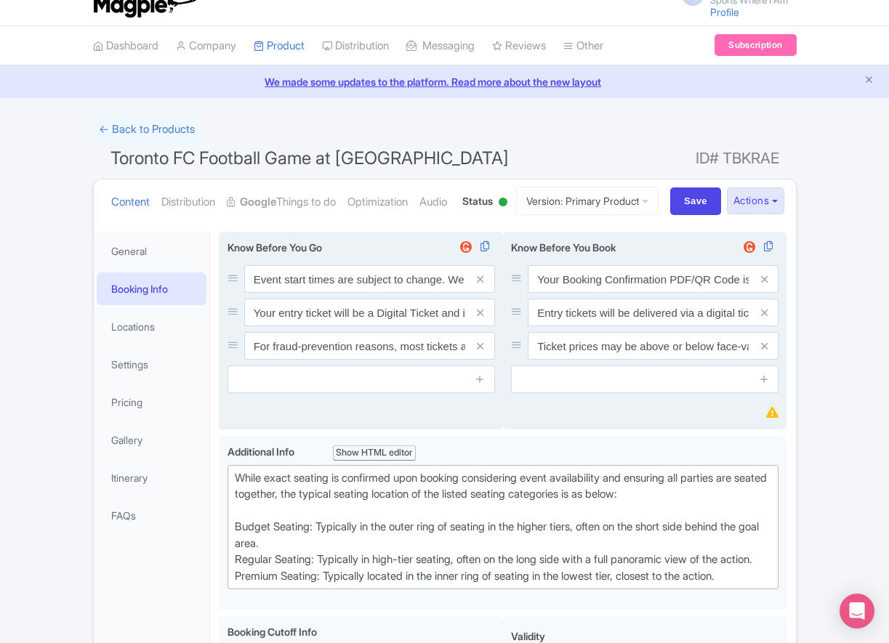
scroll to position [135, 0]
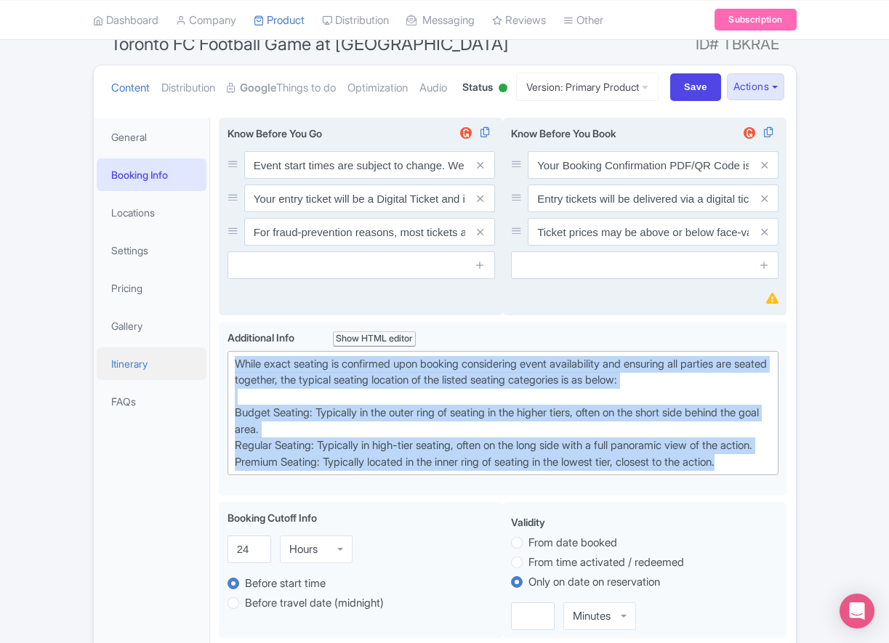
drag, startPoint x: 754, startPoint y: 537, endPoint x: 203, endPoint y: 416, distance: 563.9
paste trix-editor "Short Side Upper: Located in the higher tiers of seating behind the goals at ei…"
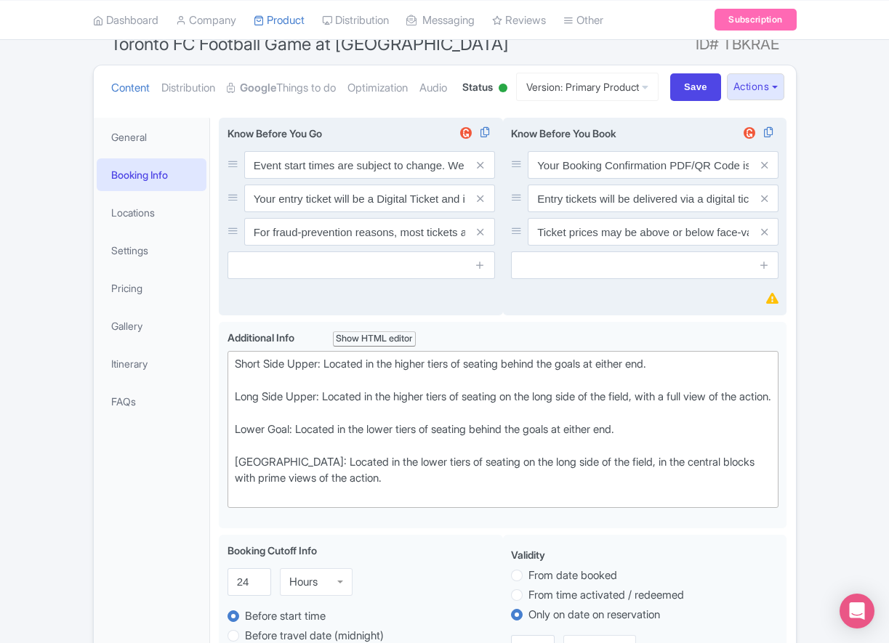
type trix-editor "<div>Short Side Upper: Located in the higher tiers of seating behind the goals …"
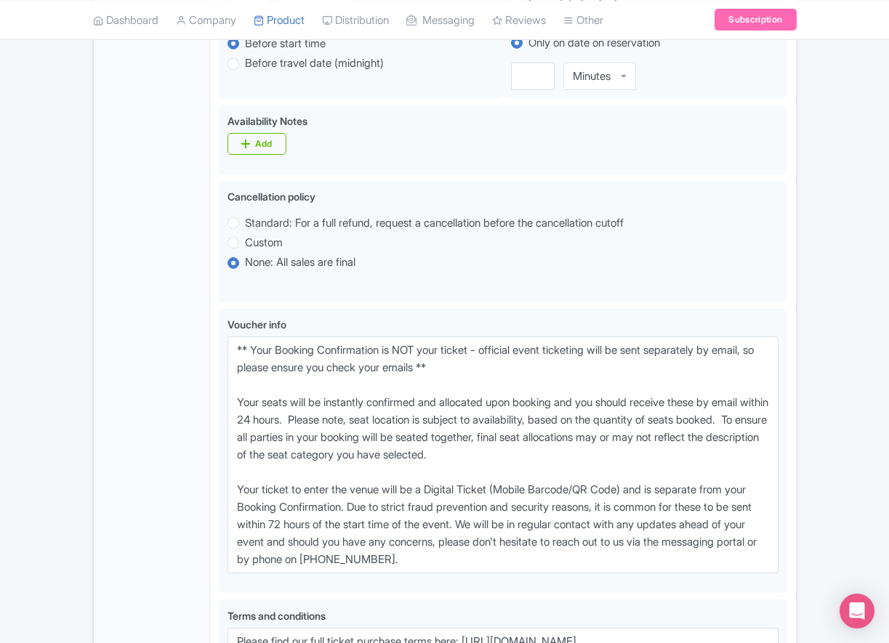
scroll to position [825, 0]
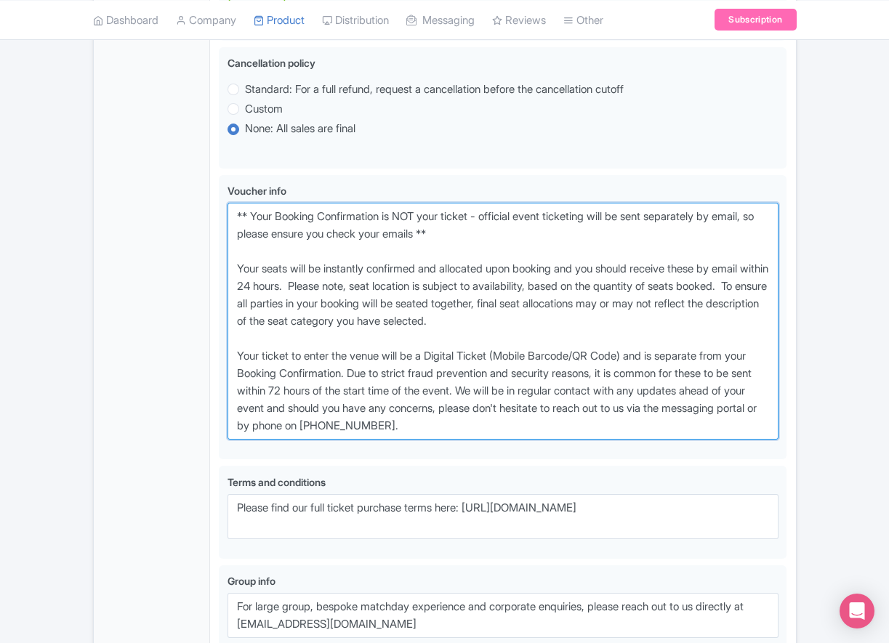
drag, startPoint x: 505, startPoint y: 493, endPoint x: 88, endPoint y: 274, distance: 471.0
click at [88, 274] on div "← Back to Products Toronto FC Football Game at BMO Field ID# TBKRAE Content Dis…" at bounding box center [444, 15] width 721 height 1407
paste textarea "entry ticket - official event ticketing will be sent separately by email, so pl…"
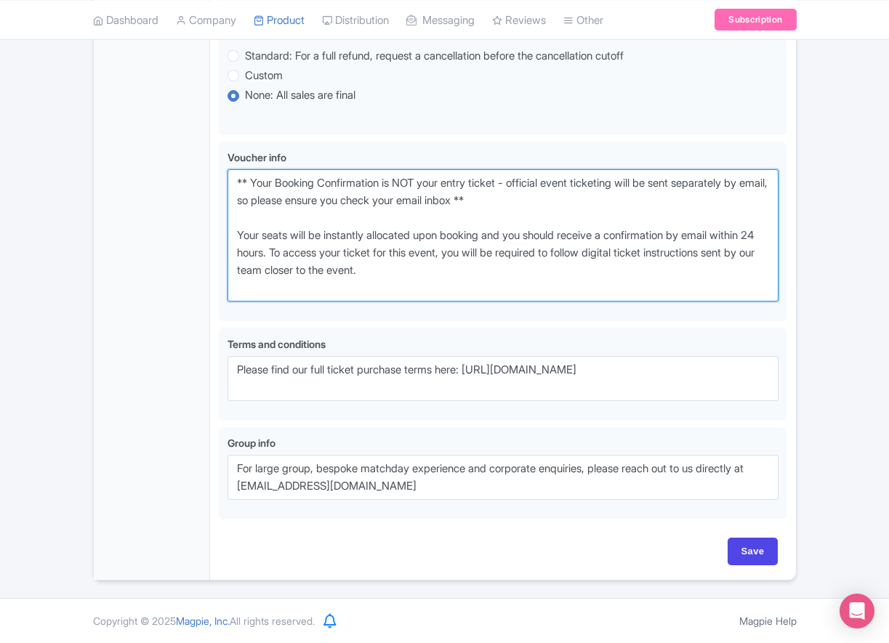
scroll to position [929, 0]
type textarea "** Your Booking Confirmation is NOT your entry ticket - official event ticketin…"
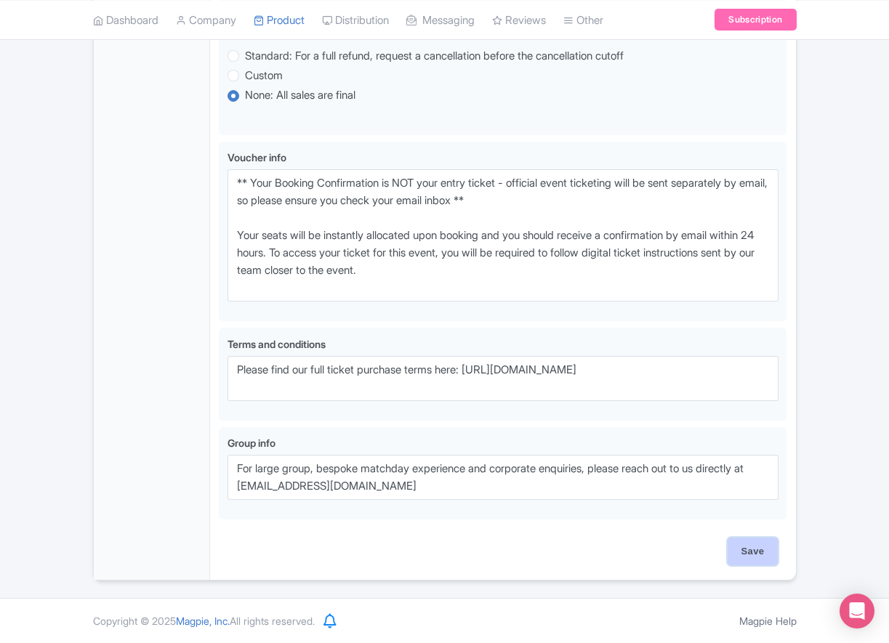
click at [749, 553] on input "Save" at bounding box center [752, 552] width 51 height 28
type input "Saving..."
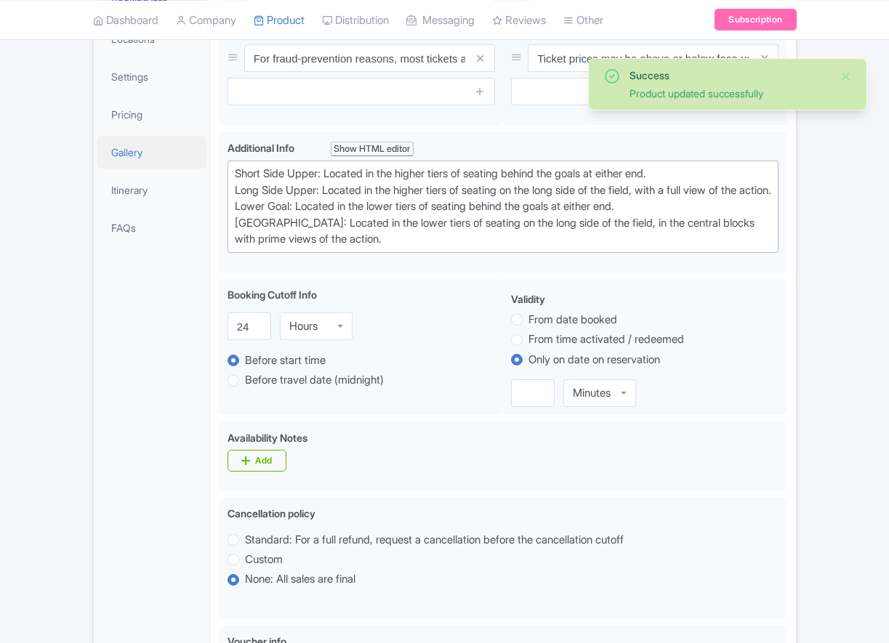
click at [155, 169] on link "Gallery" at bounding box center [152, 152] width 110 height 33
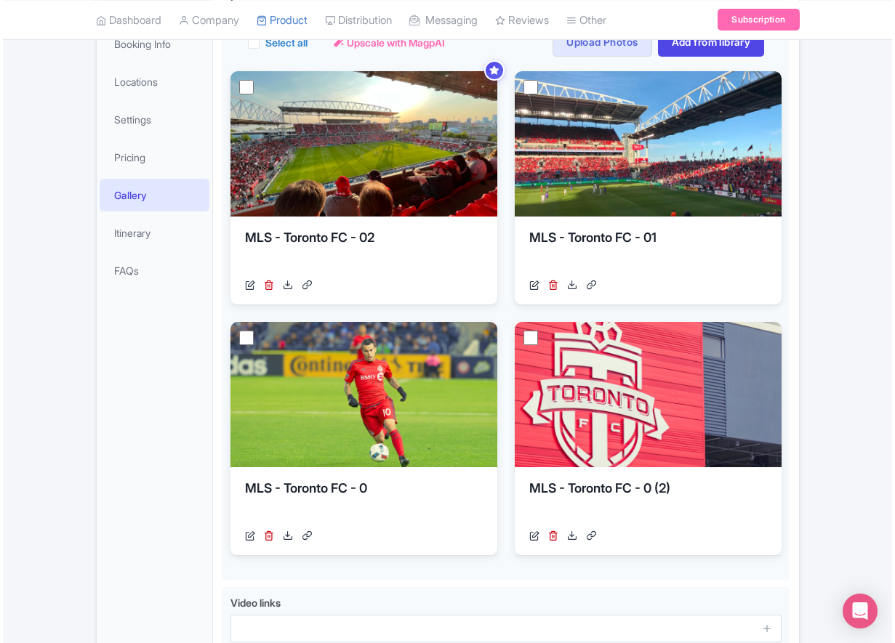
scroll to position [51, 0]
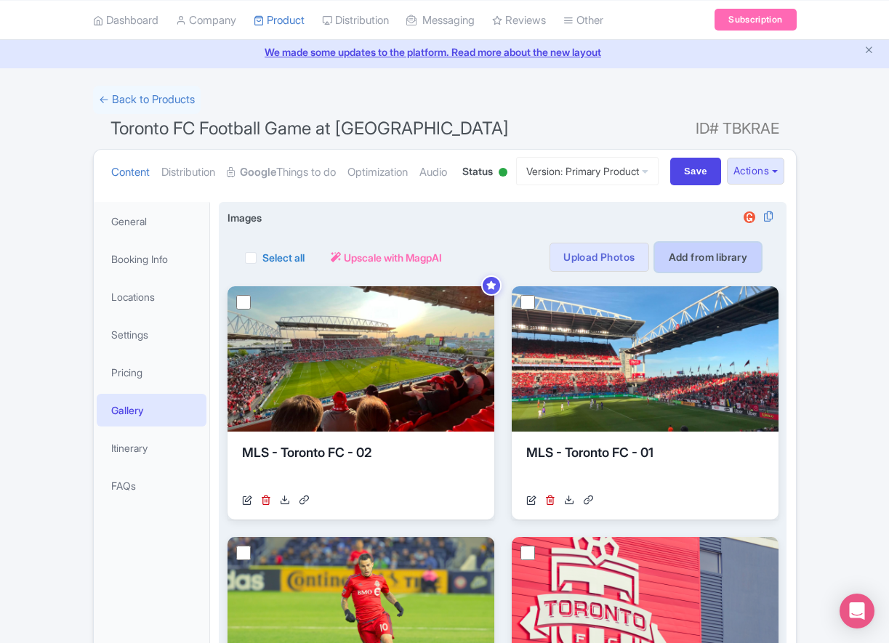
click at [715, 272] on link "Add from library" at bounding box center [708, 257] width 107 height 29
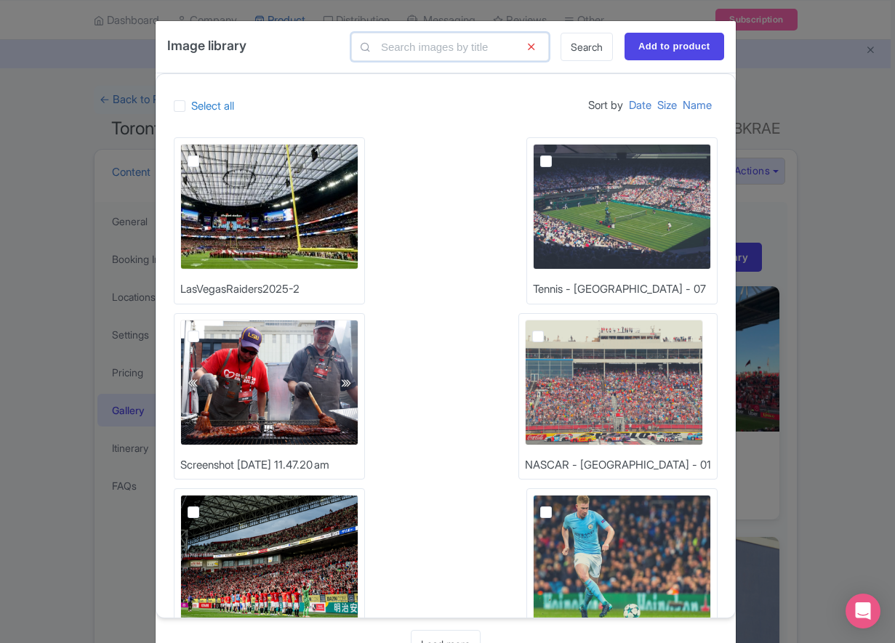
click at [443, 47] on input "text" at bounding box center [450, 47] width 198 height 28
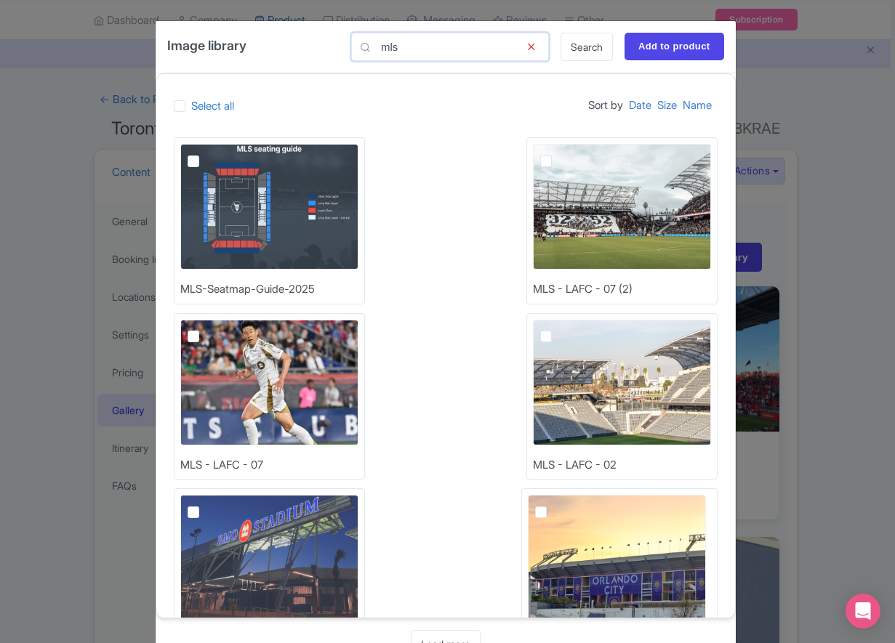
type input "mls"
click at [204, 206] on img at bounding box center [269, 207] width 178 height 126
click at [205, 153] on input "checkbox" at bounding box center [209, 148] width 9 height 9
checkbox input "true"
click at [667, 48] on input "Add to product" at bounding box center [674, 47] width 100 height 28
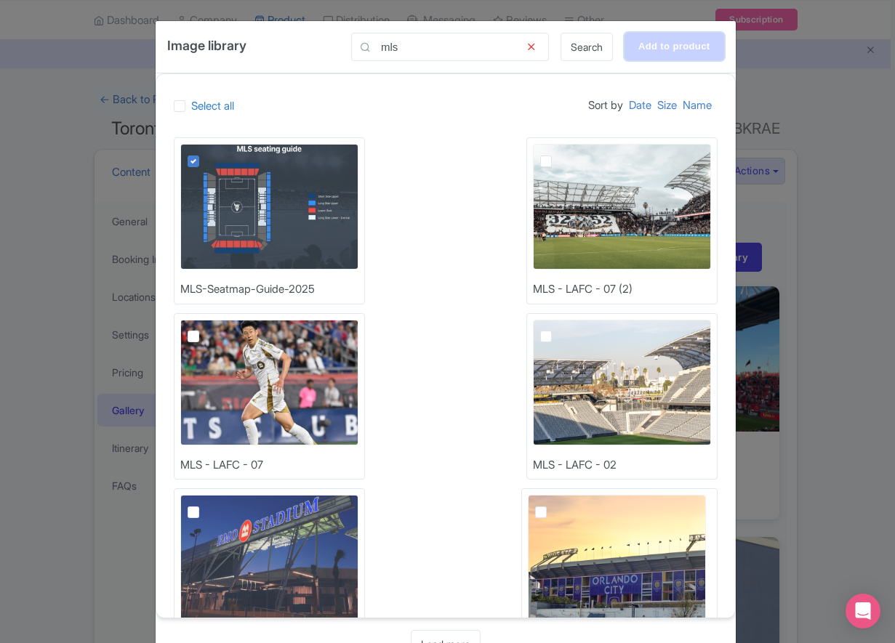
type input "Adding..."
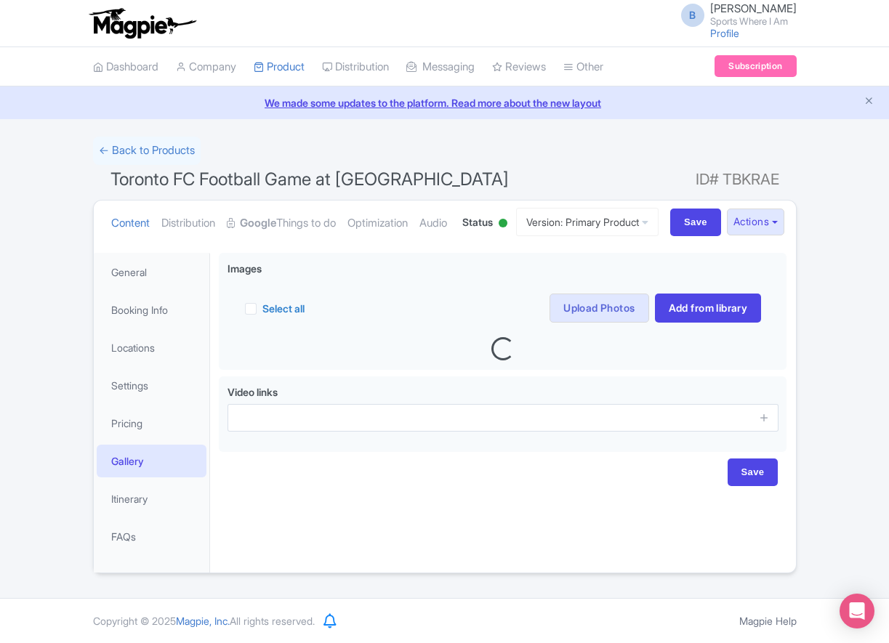
scroll to position [51, 0]
